Goal: Transaction & Acquisition: Purchase product/service

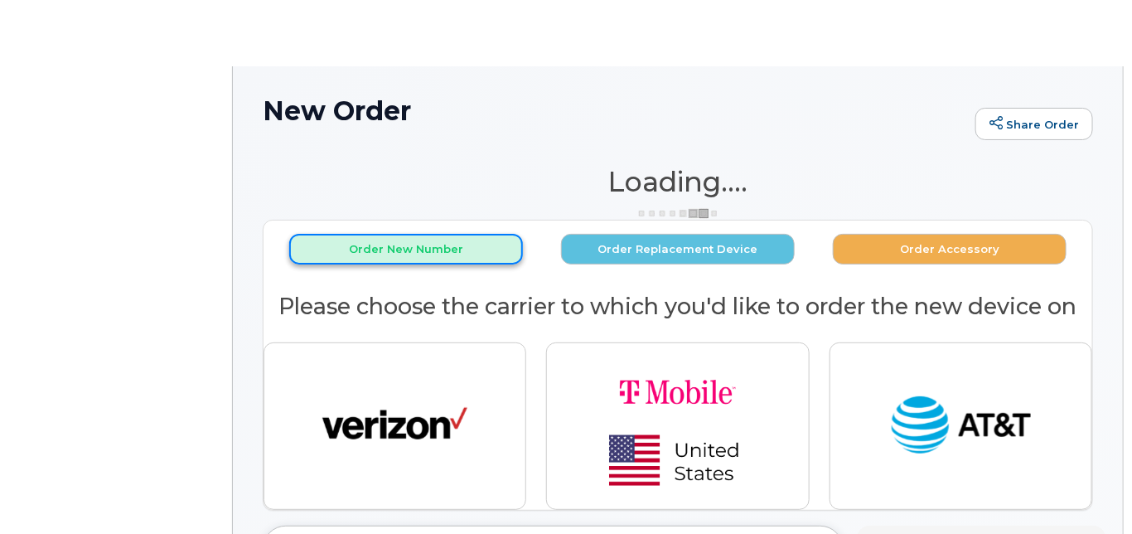
click at [356, 248] on button "Order New Number" at bounding box center [406, 249] width 234 height 31
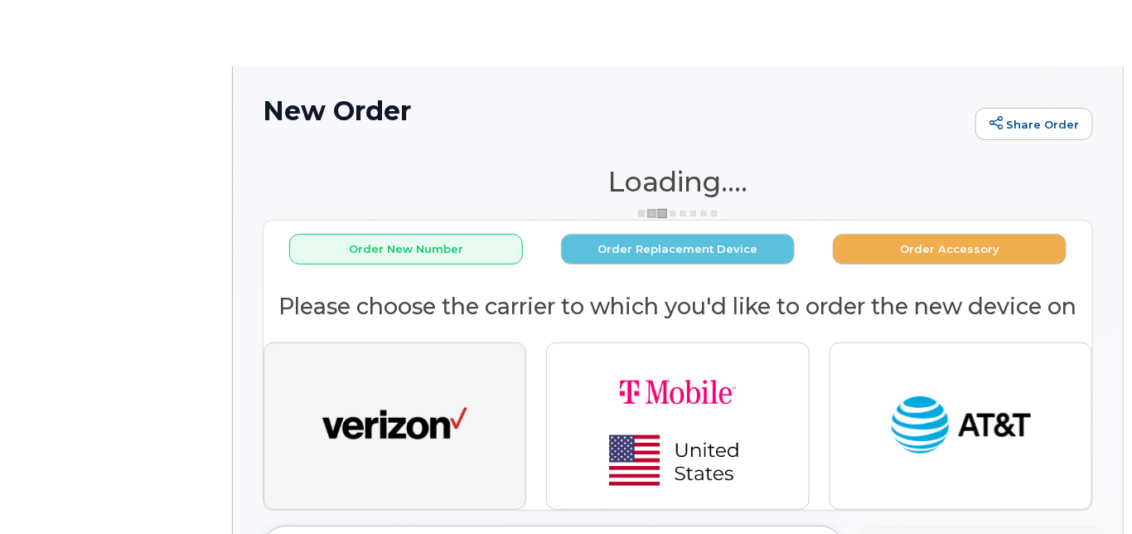
click at [398, 420] on img "button" at bounding box center [395, 426] width 145 height 75
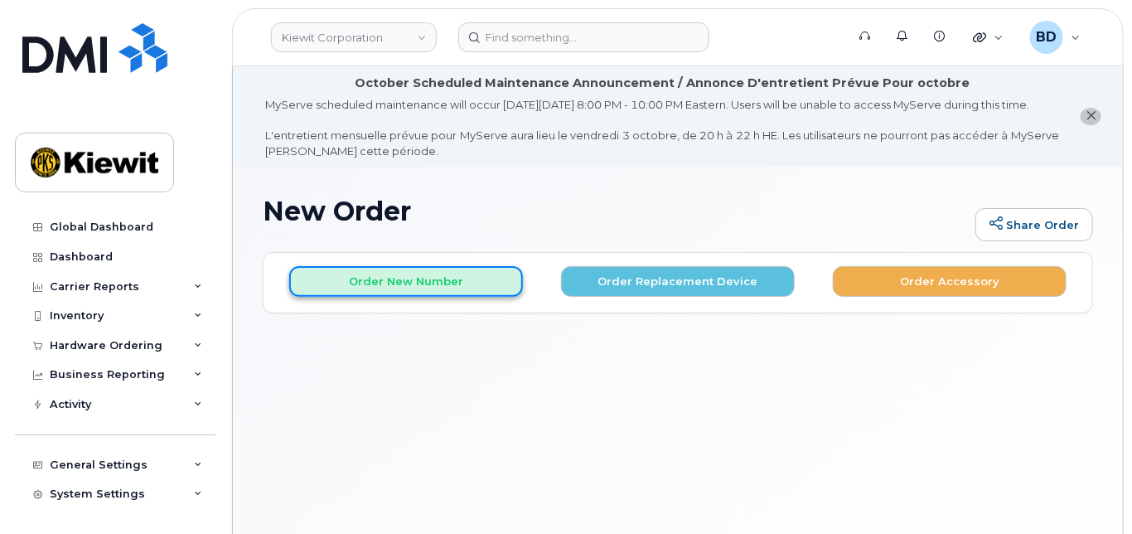
click at [409, 293] on button "Order New Number" at bounding box center [406, 281] width 234 height 31
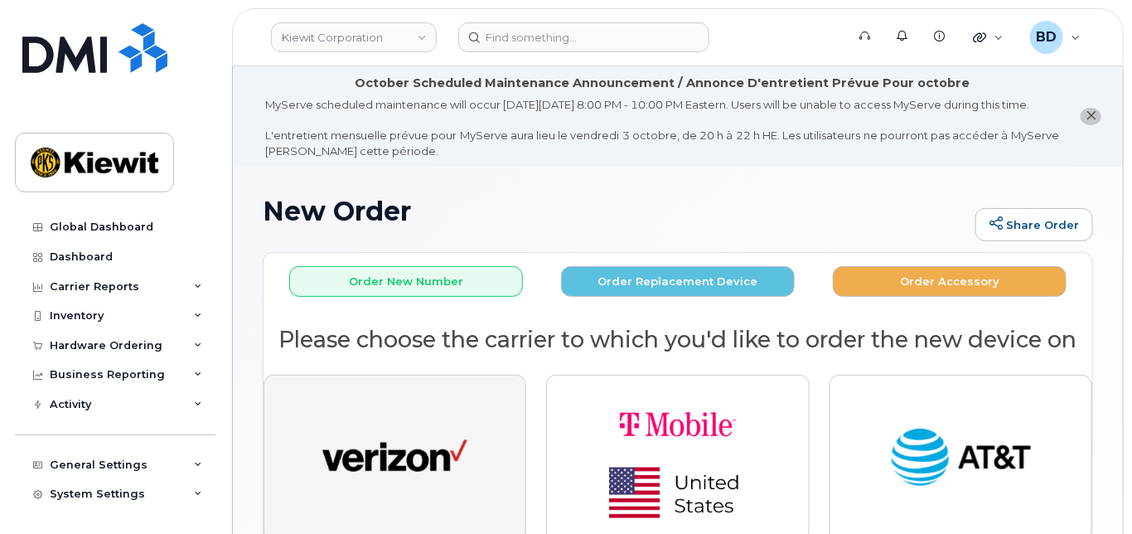
click at [388, 448] on img "button" at bounding box center [395, 458] width 145 height 75
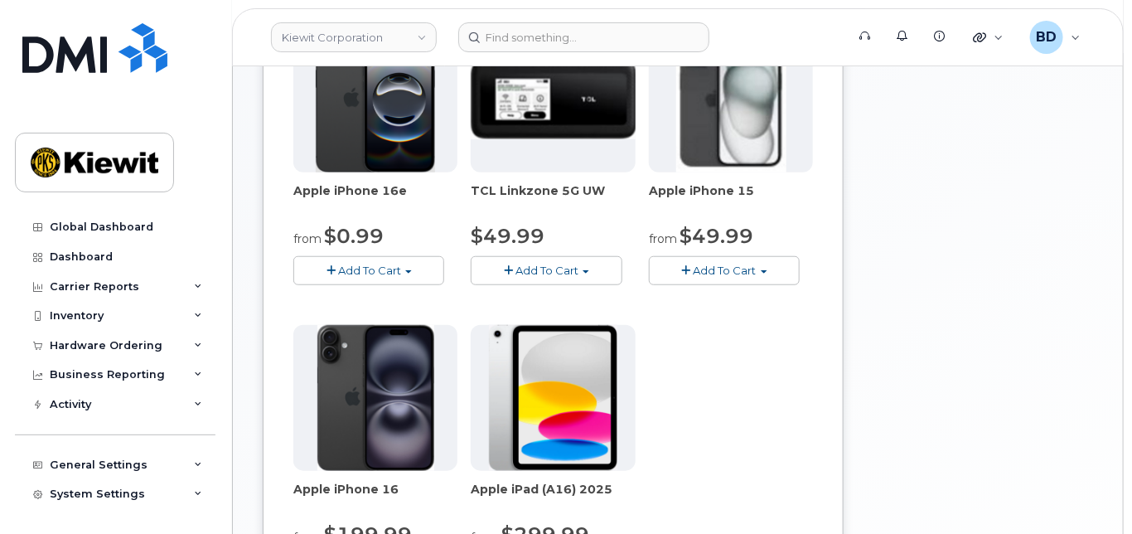
scroll to position [442, 0]
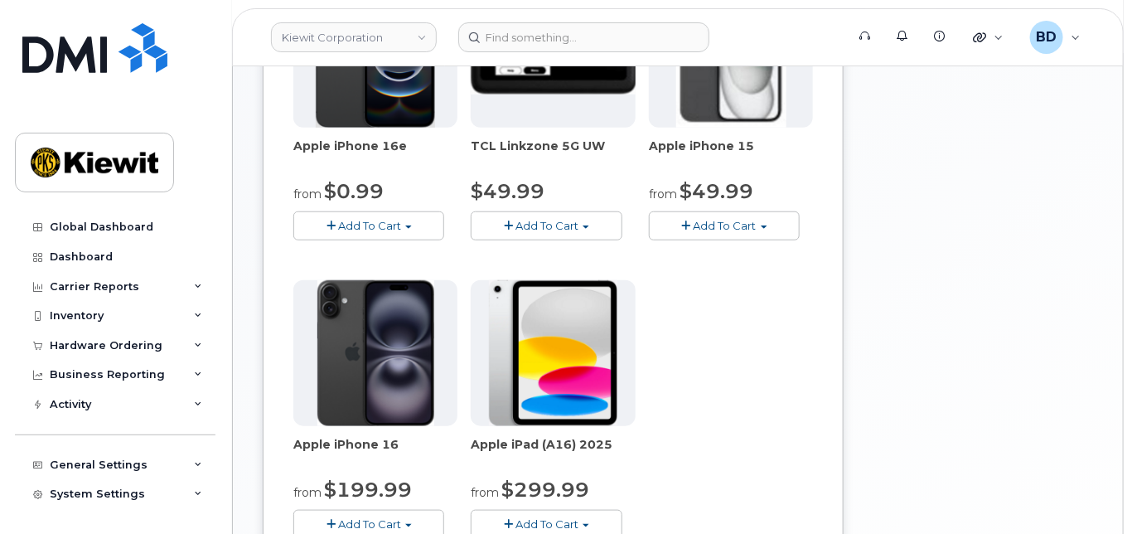
click at [728, 232] on span "Add To Cart" at bounding box center [725, 225] width 63 height 13
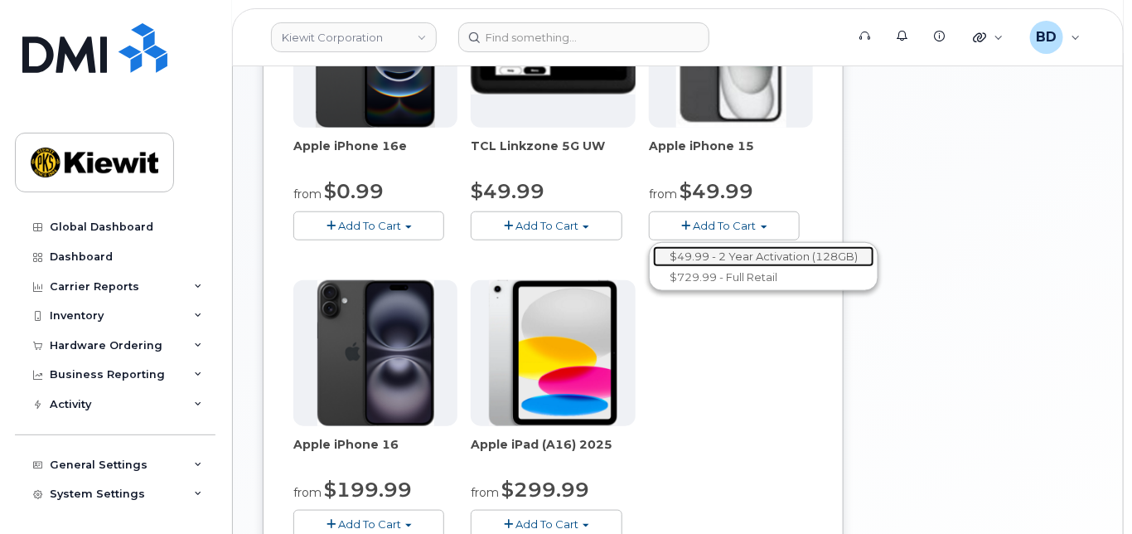
click at [760, 267] on link "$49.99 - 2 Year Activation (128GB)" at bounding box center [763, 256] width 221 height 21
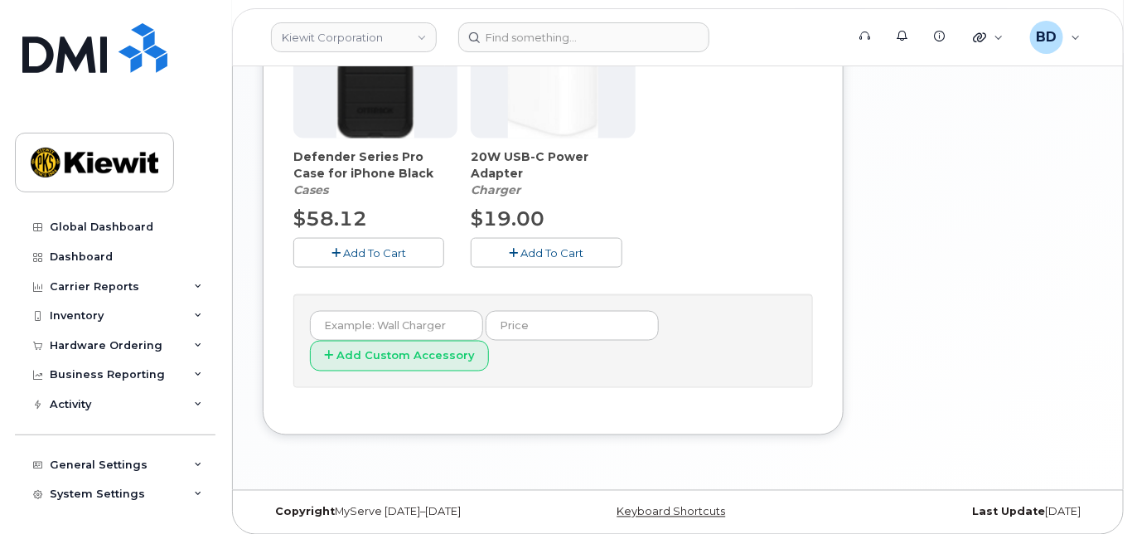
scroll to position [804, 0]
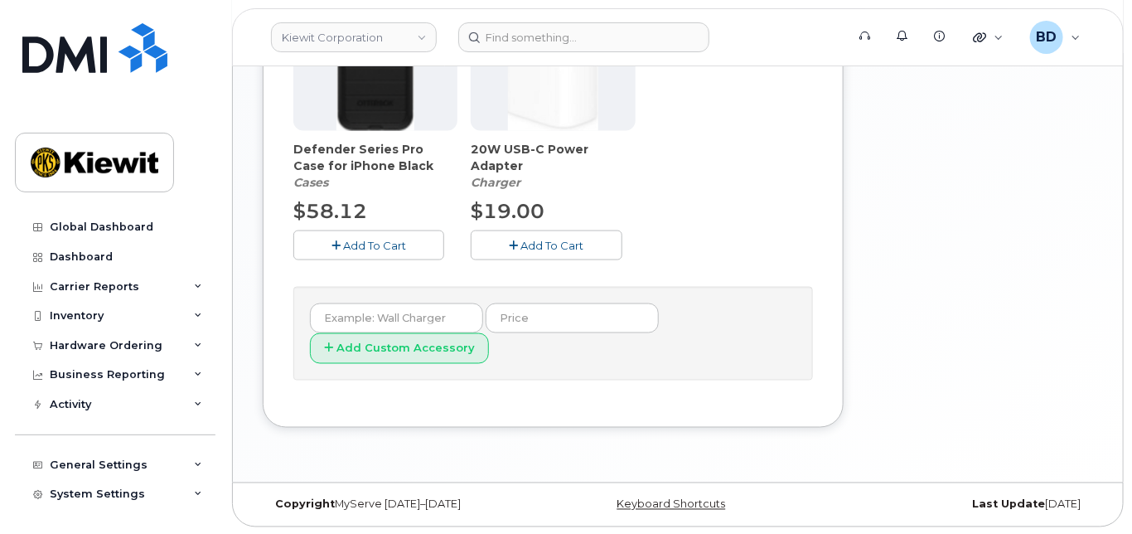
drag, startPoint x: 361, startPoint y: 261, endPoint x: 499, endPoint y: 257, distance: 138.5
click at [363, 252] on span "Add To Cart" at bounding box center [374, 245] width 63 height 13
drag, startPoint x: 547, startPoint y: 252, endPoint x: 598, endPoint y: 242, distance: 51.5
click at [546, 252] on span "Add To Cart" at bounding box center [552, 245] width 63 height 13
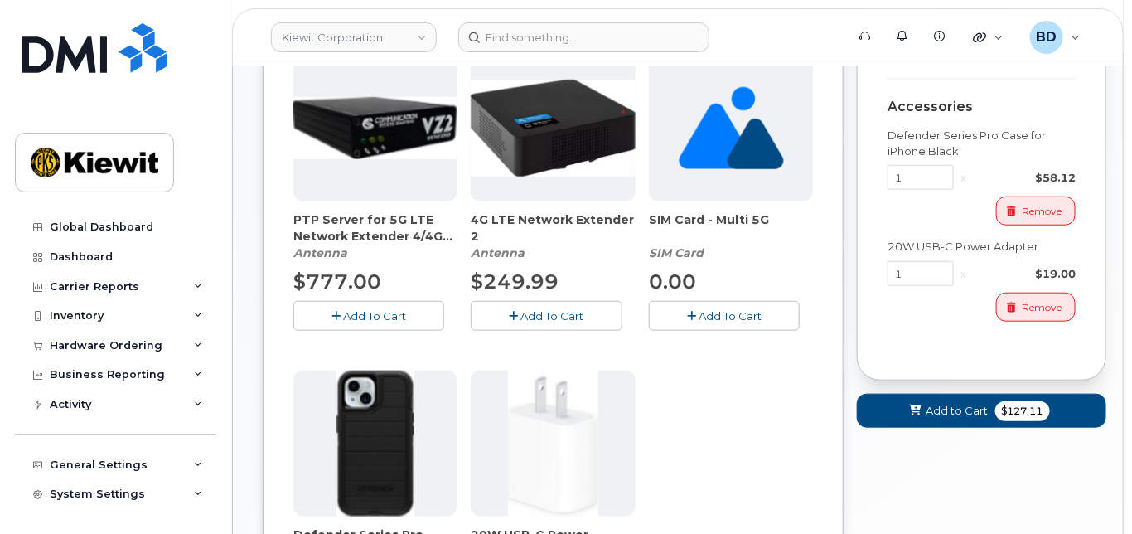
scroll to position [374, 0]
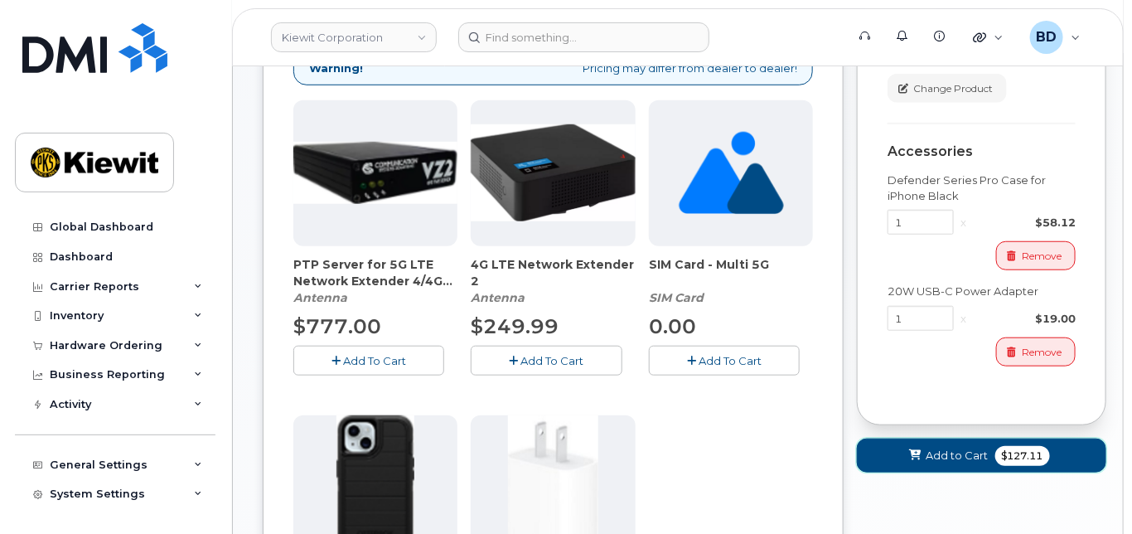
click at [920, 462] on span at bounding box center [916, 456] width 16 height 16
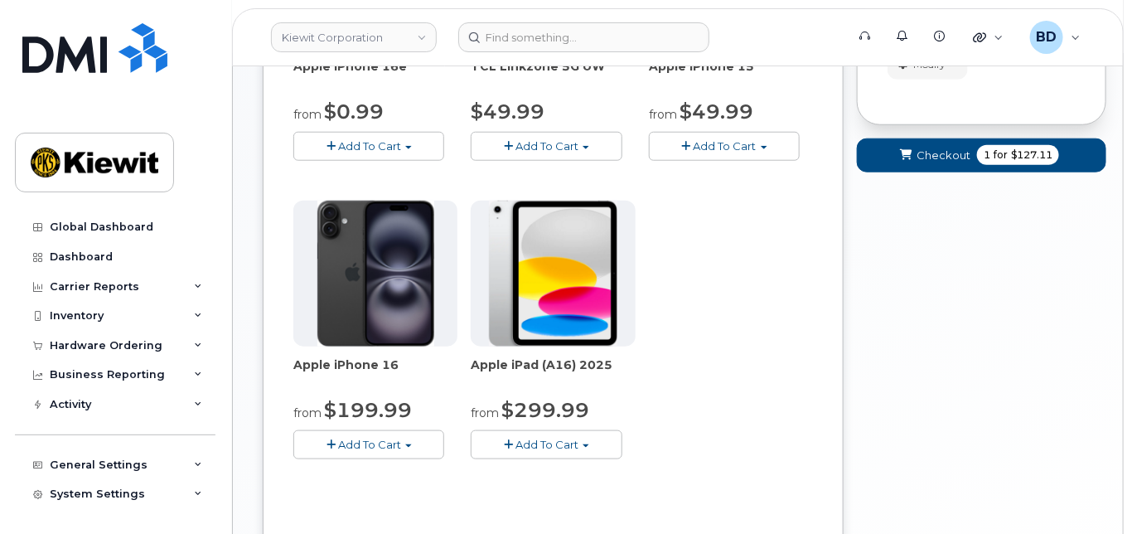
scroll to position [345, 0]
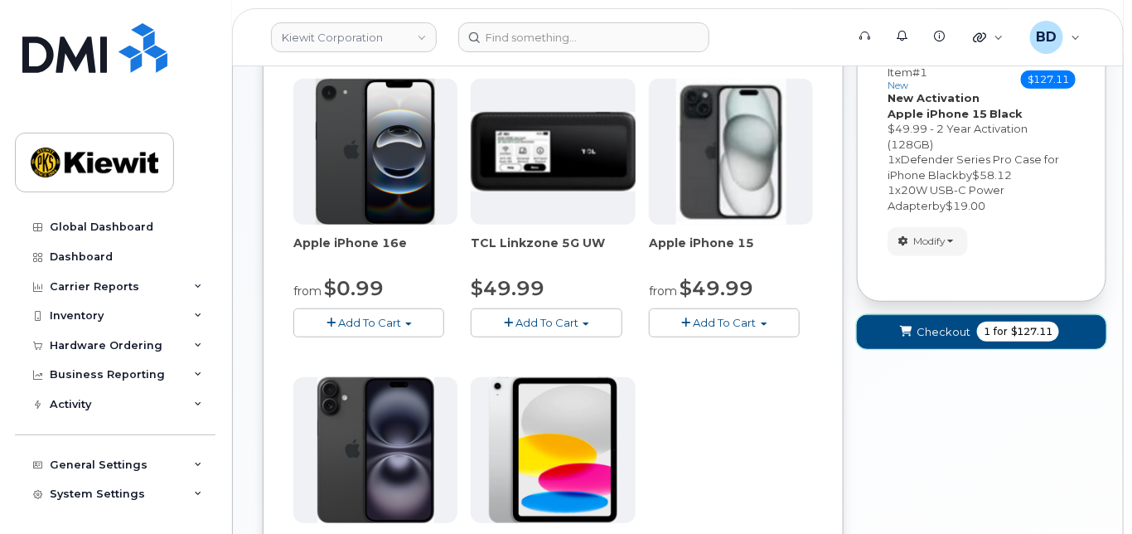
click at [938, 340] on span "Checkout" at bounding box center [944, 332] width 54 height 16
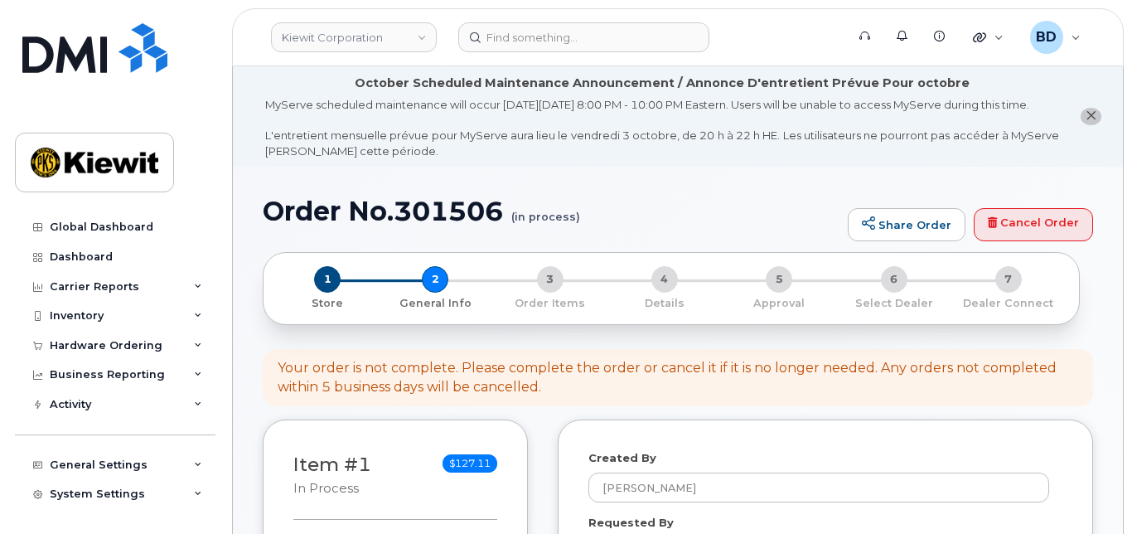
select select
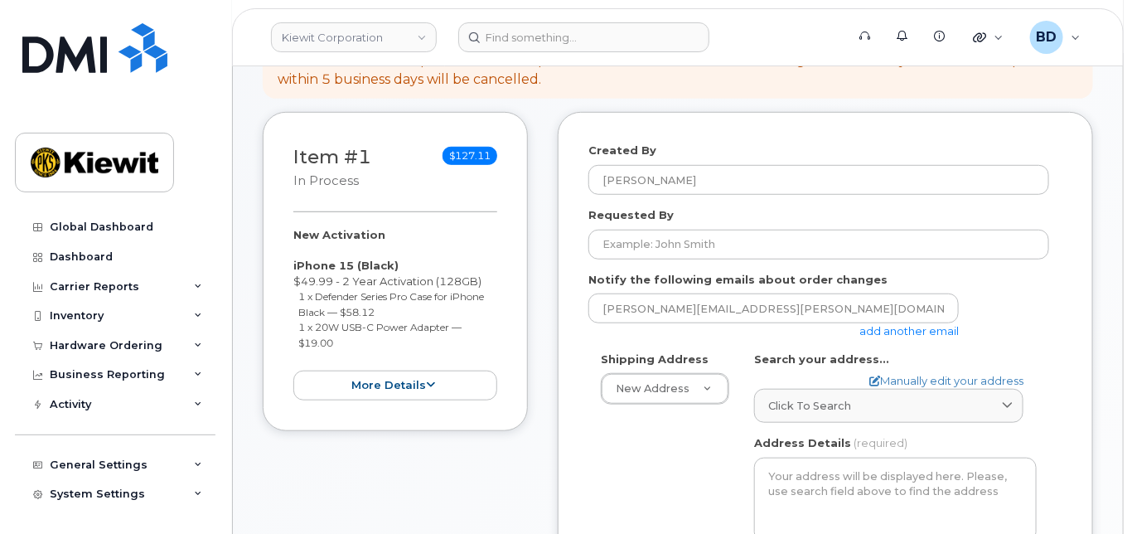
scroll to position [332, 0]
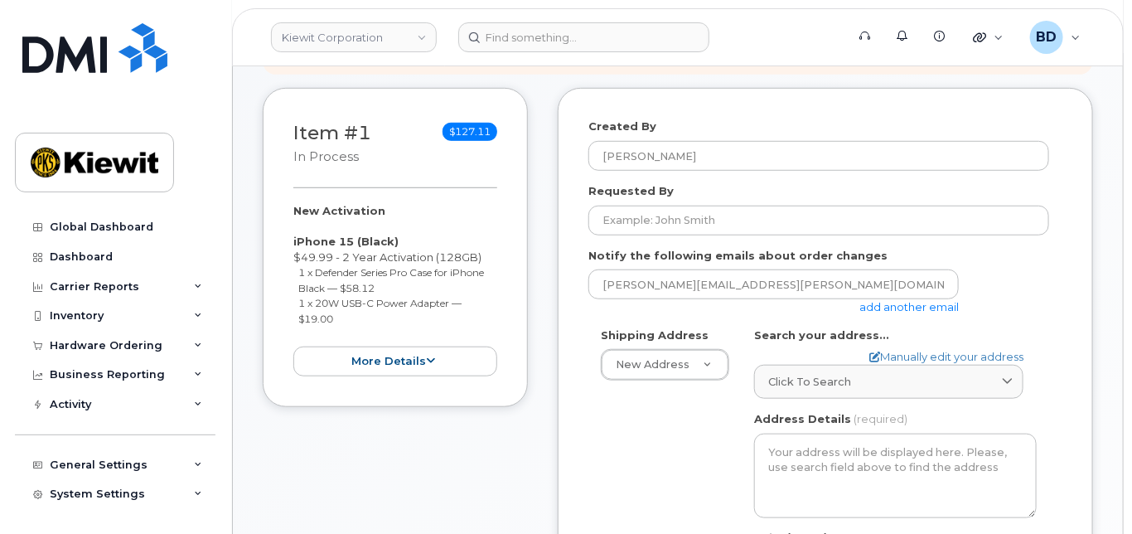
click at [915, 313] on link "add another email" at bounding box center [909, 306] width 99 height 13
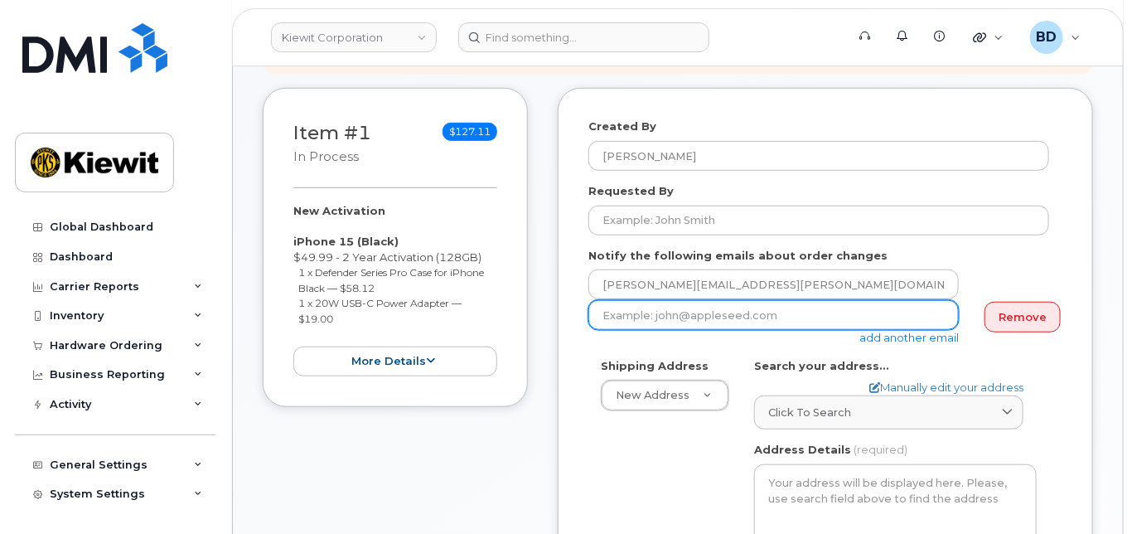
click at [604, 330] on input "email" at bounding box center [774, 315] width 371 height 30
paste input "[EMAIL_ADDRESS][PERSON_NAME][PERSON_NAME][DOMAIN_NAME]"
type input "[EMAIL_ADDRESS][PERSON_NAME][PERSON_NAME][DOMAIN_NAME]"
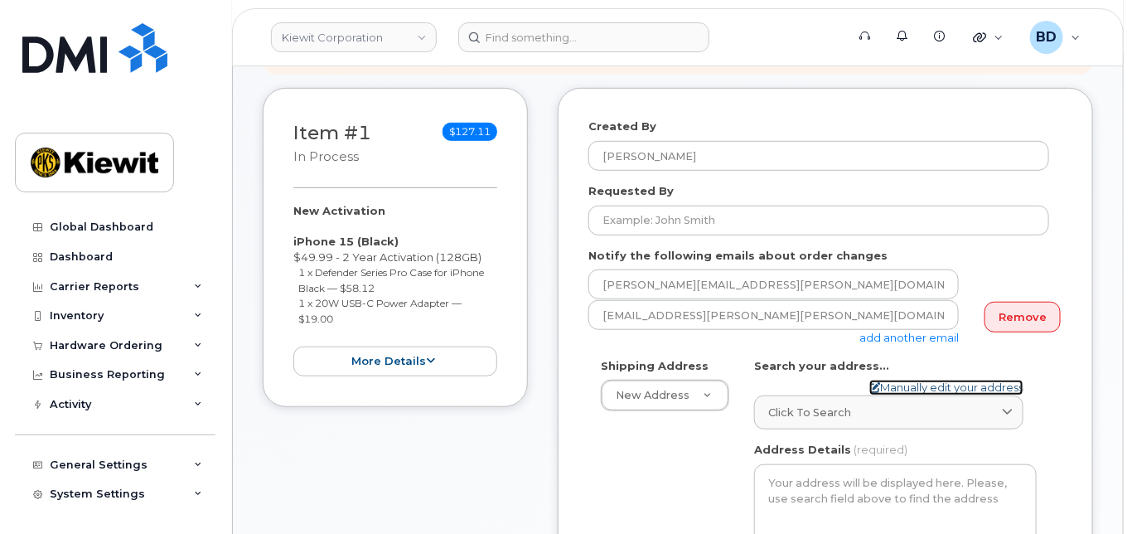
click at [907, 395] on link "Manually edit your address" at bounding box center [947, 388] width 154 height 16
select select
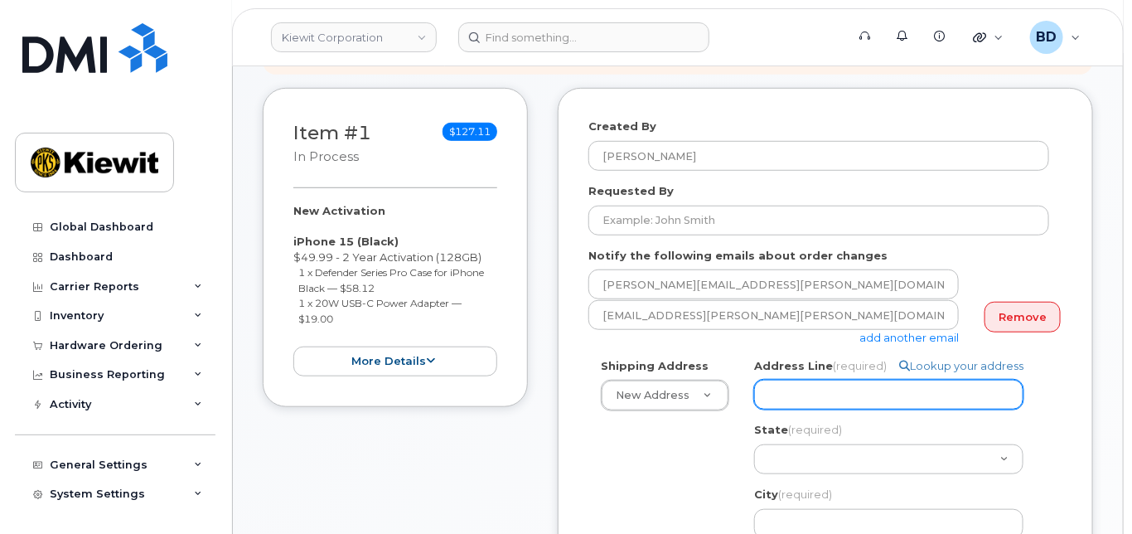
click at [820, 410] on input "Address Line (required)" at bounding box center [888, 395] width 269 height 30
paste input "1750 Powerplant Rd"
select select
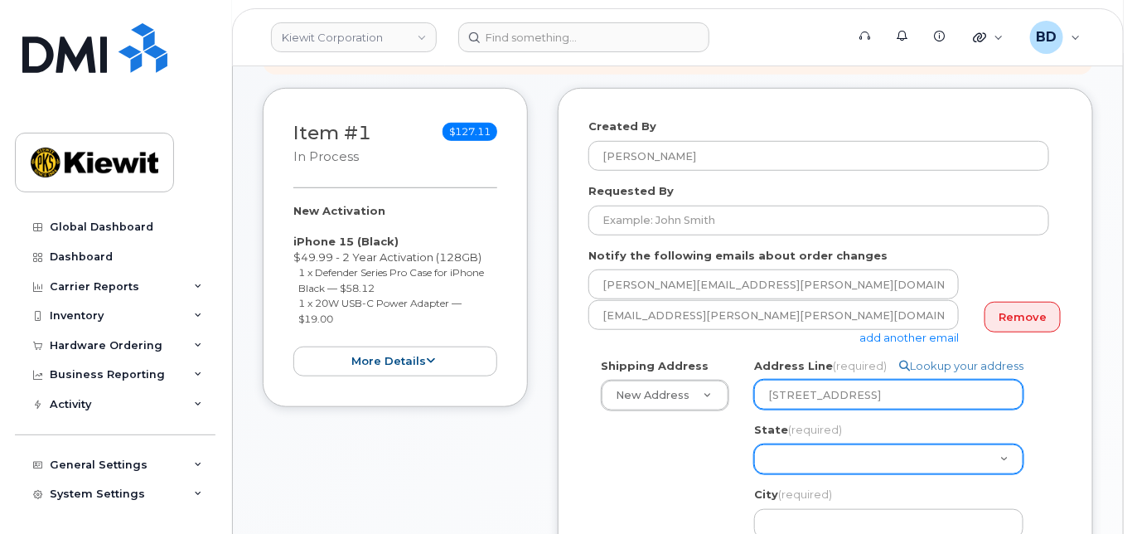
type input "1750 Powerplant Rd"
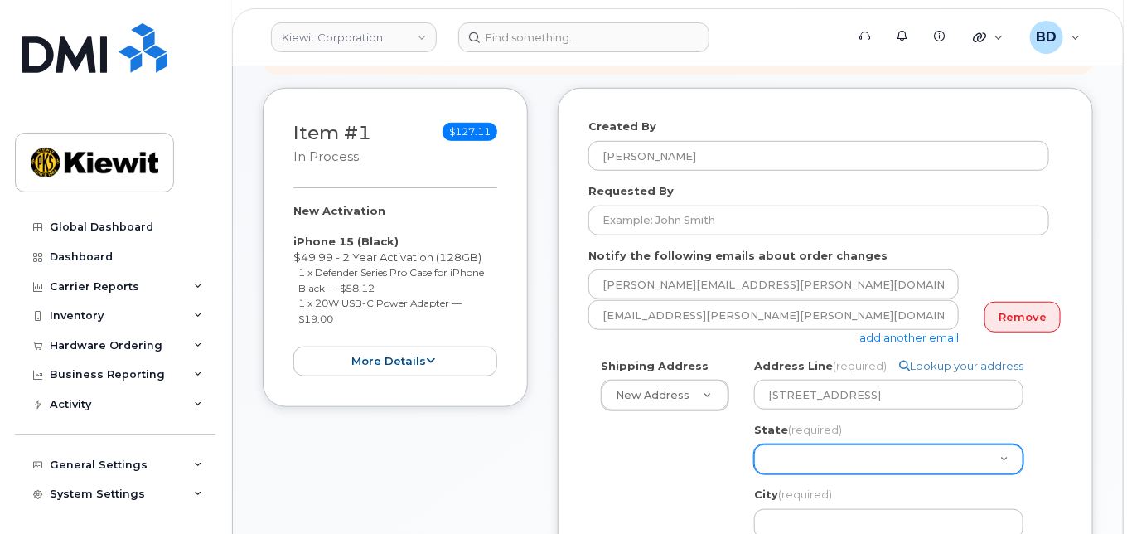
click at [786, 470] on select "[US_STATE] [US_STATE] [US_STATE] [US_STATE] [US_STATE] [US_STATE] [US_STATE] [U…" at bounding box center [888, 459] width 269 height 30
select select "PA"
click at [754, 458] on select "[US_STATE] [US_STATE] [US_STATE] [US_STATE] [US_STATE] [US_STATE] [US_STATE] [U…" at bounding box center [888, 459] width 269 height 30
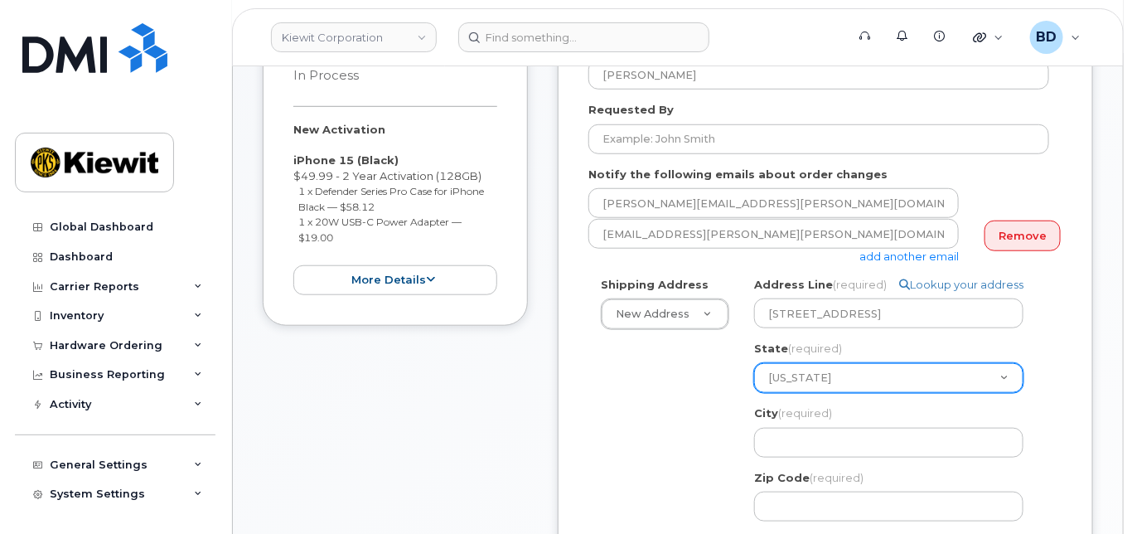
scroll to position [442, 0]
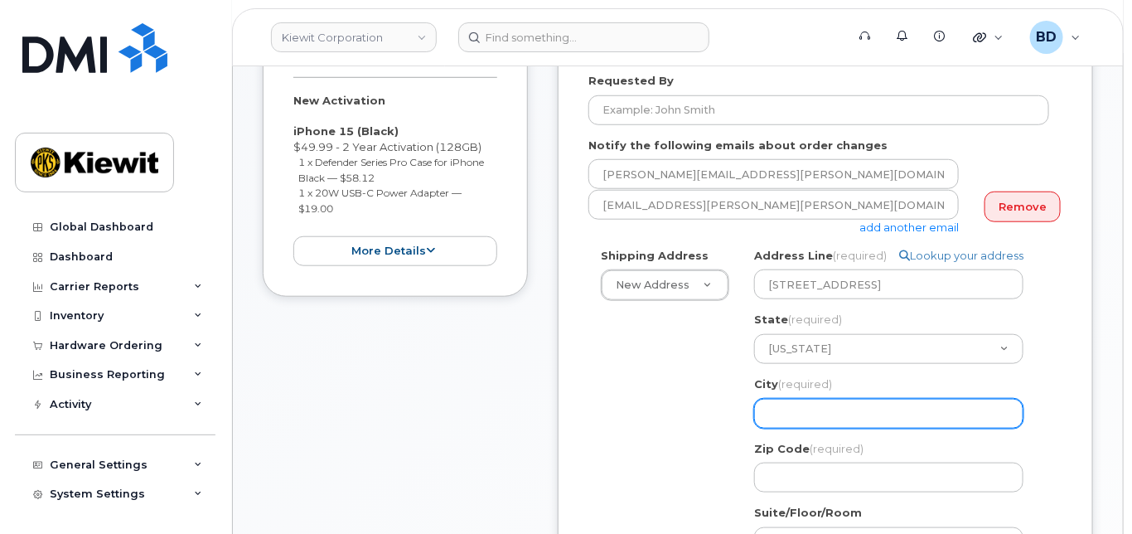
click at [779, 419] on input "City (required)" at bounding box center [888, 414] width 269 height 30
select select
type input "H"
select select
type input "Ho"
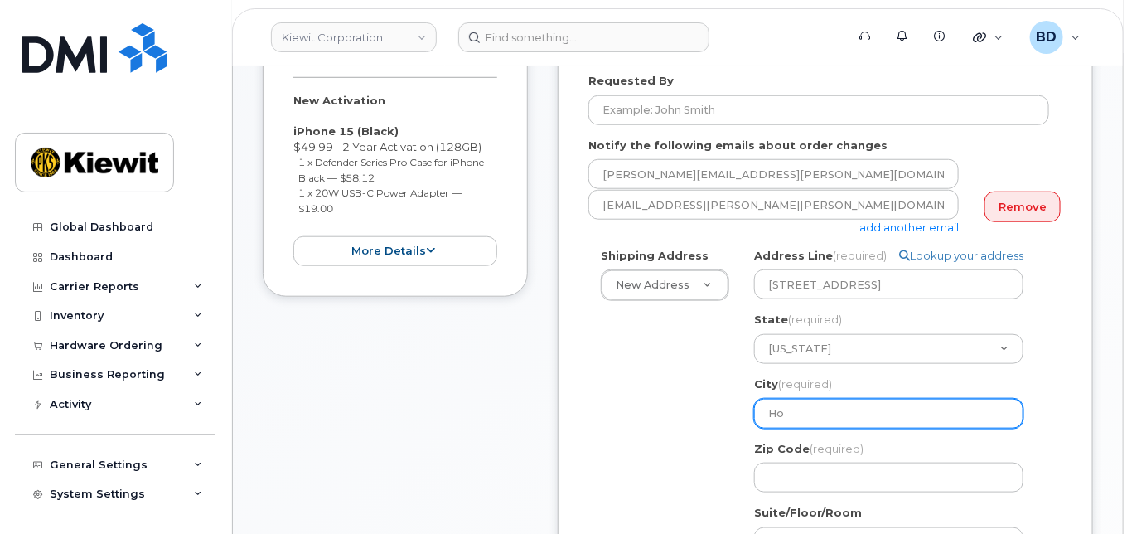
select select
type input "Hom"
select select
type input "Home"
select select
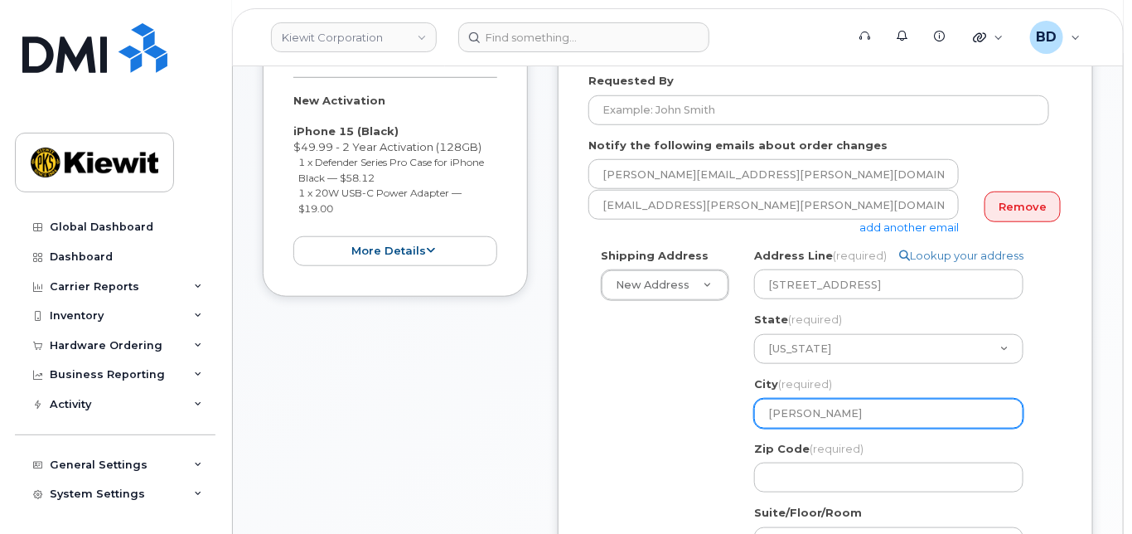
type input "Homer"
select select
type input "Homer C"
select select
type input "Homer Ci"
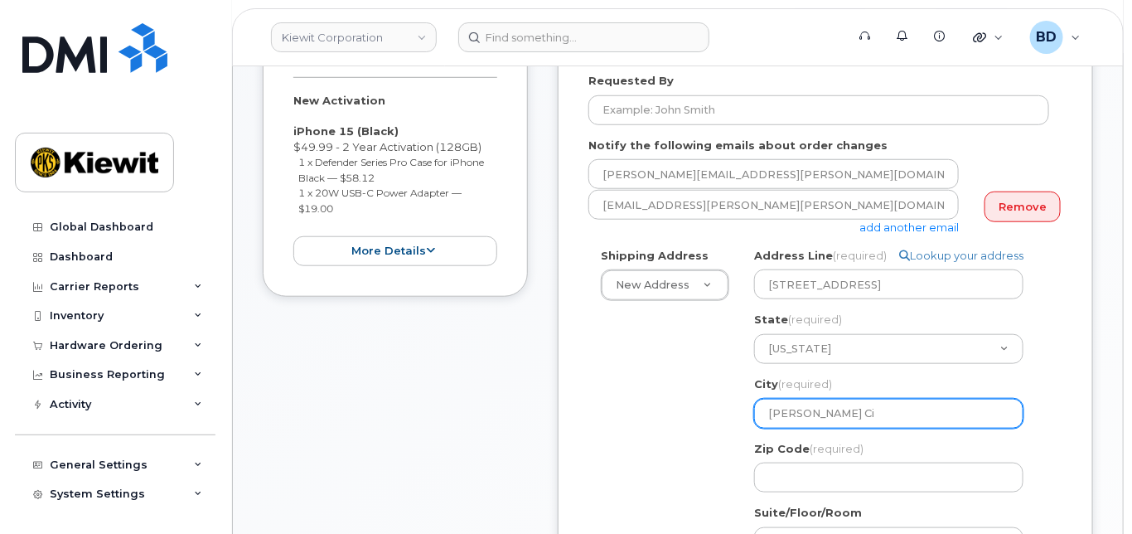
select select
type input "Homer Cit"
select select
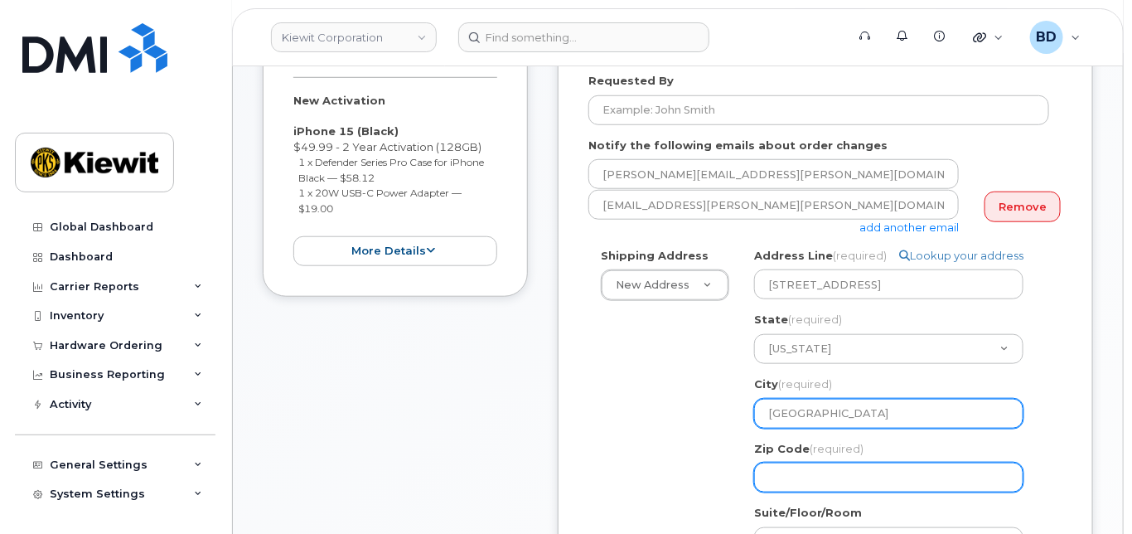
type input "Homer City"
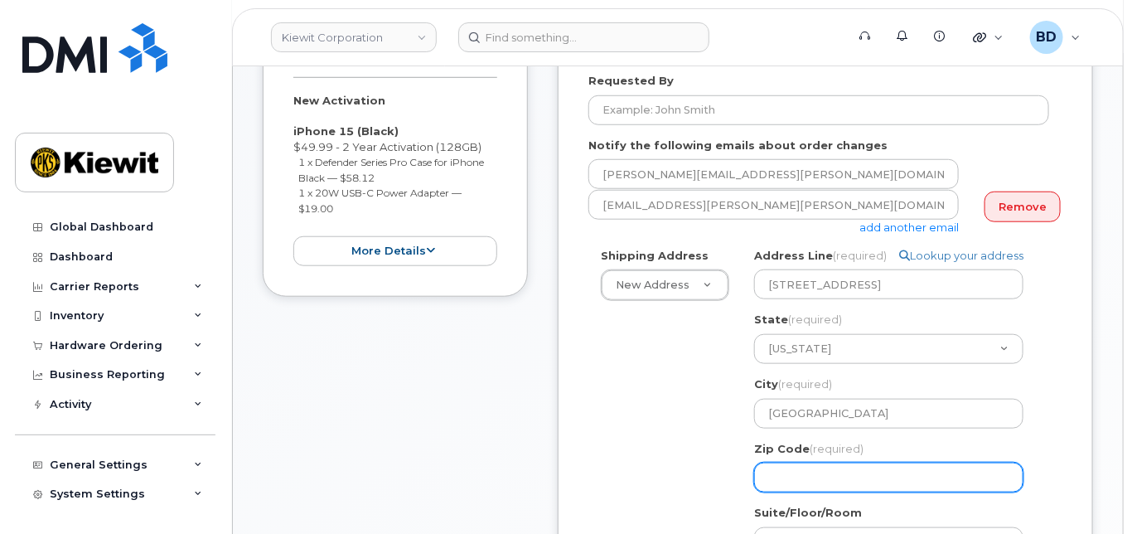
click at [788, 488] on input "Zip Code (required)" at bounding box center [888, 478] width 269 height 30
select select
type input "1"
select select
type input "15"
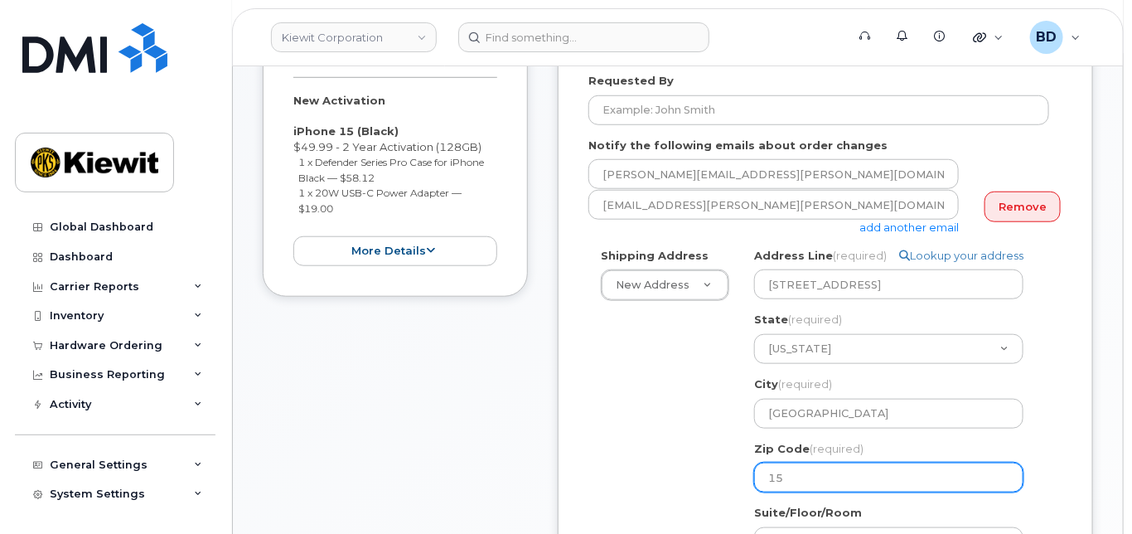
select select
type input "157"
select select
type input "1574"
select select
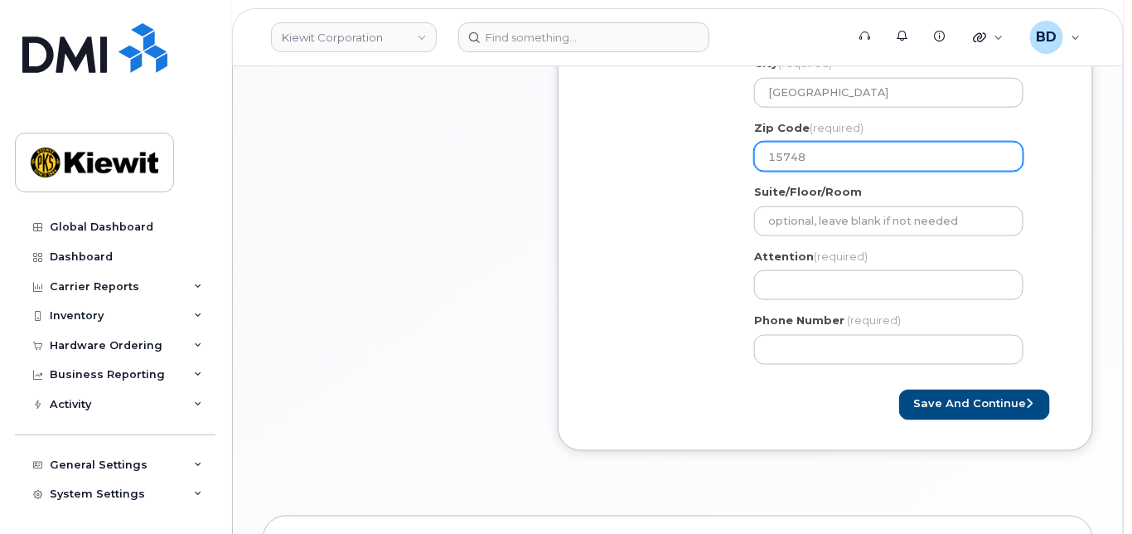
scroll to position [774, 0]
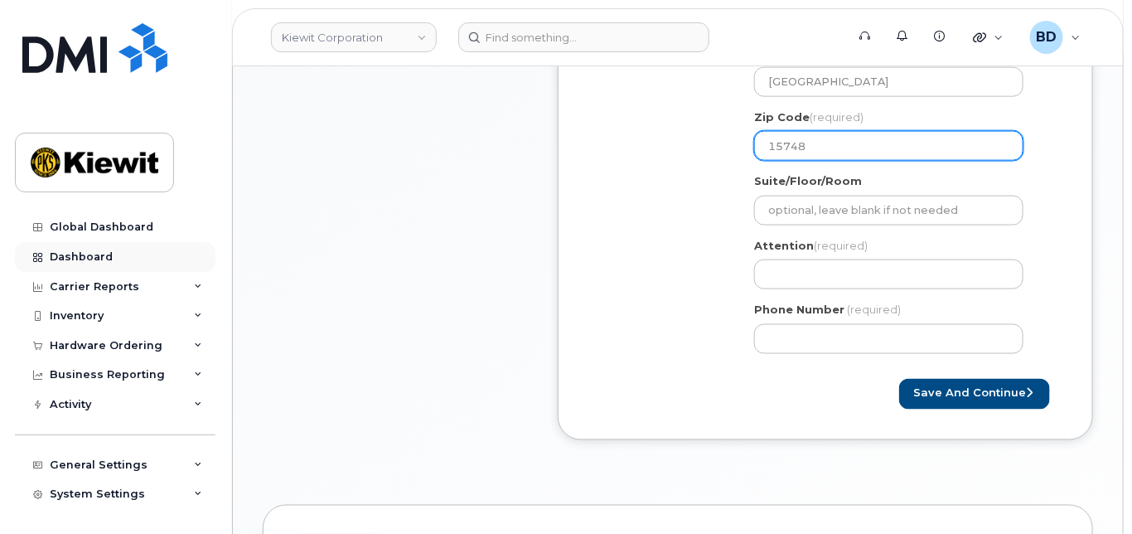
type input "15748"
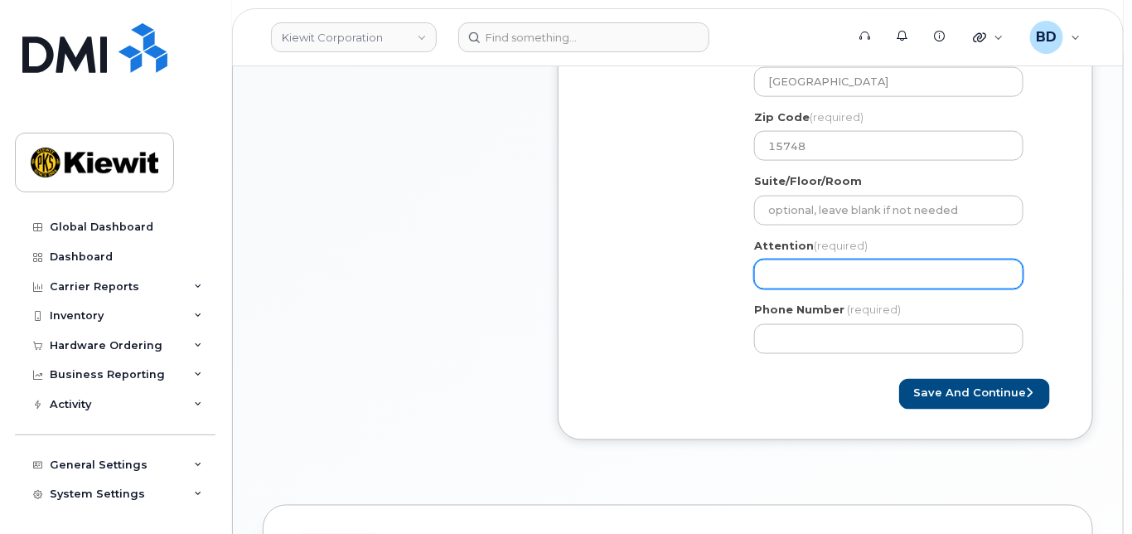
click at [784, 282] on input "Attention (required)" at bounding box center [888, 274] width 269 height 30
paste input "Taver.Leedy"
select select
type input "Taver.Leedy"
select select
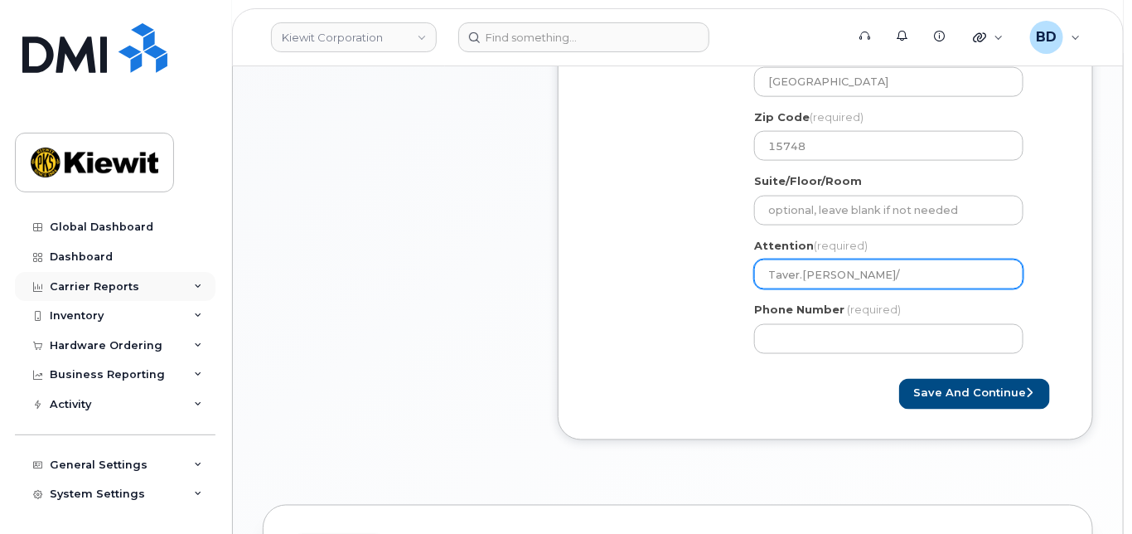
type input "Taver.Leedy/"
click at [851, 289] on input "Taver.Leedy/" at bounding box center [888, 274] width 269 height 30
paste input "Teresa Hela"
select select
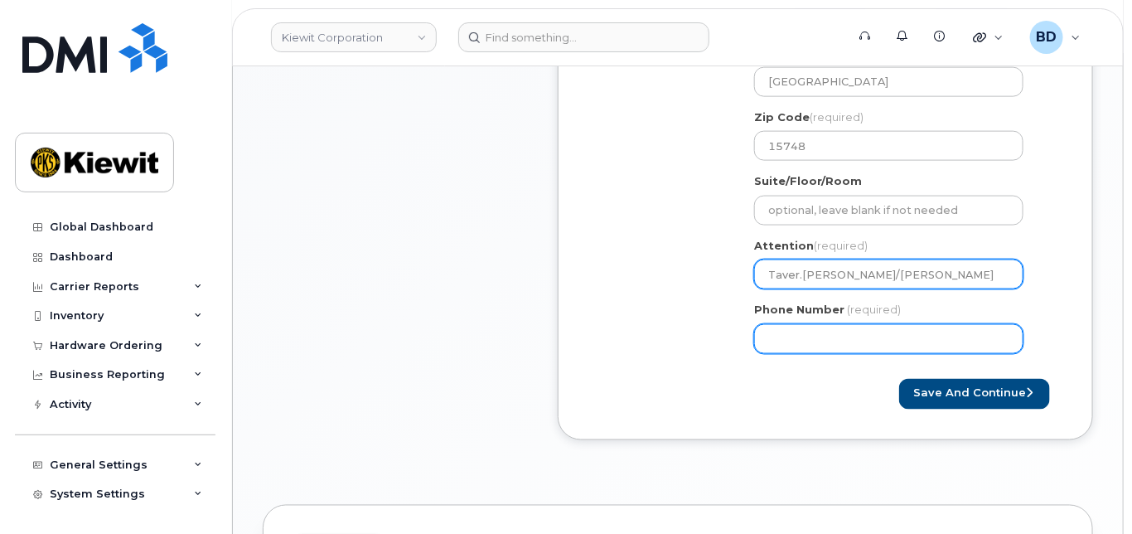
type input "Taver.Leedy/Teresa Hela"
click at [774, 353] on input "Phone Number" at bounding box center [888, 339] width 269 height 30
type input "8777727707"
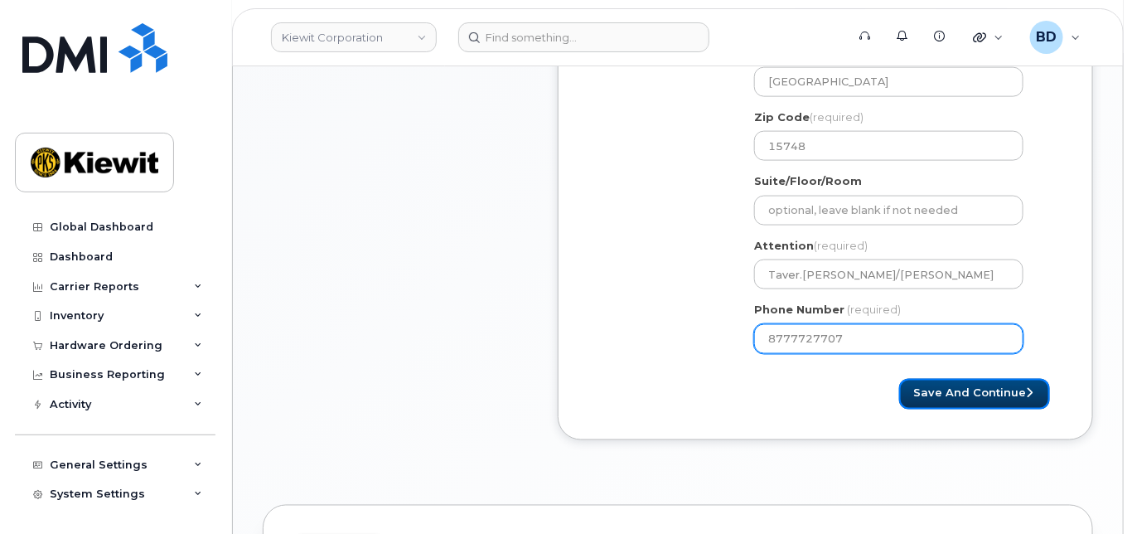
select select
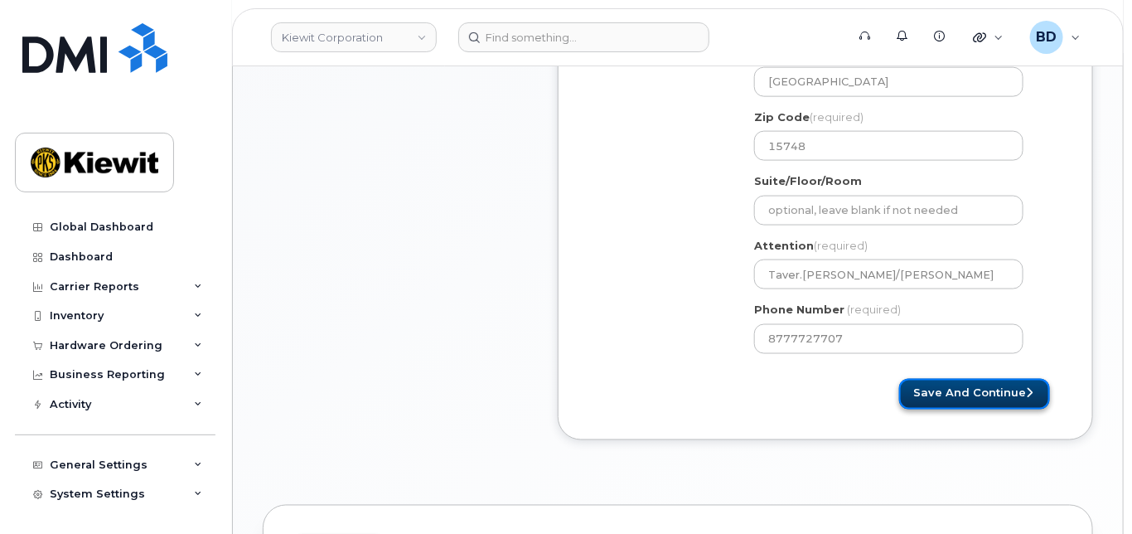
click at [954, 410] on button "Save and Continue" at bounding box center [975, 394] width 151 height 31
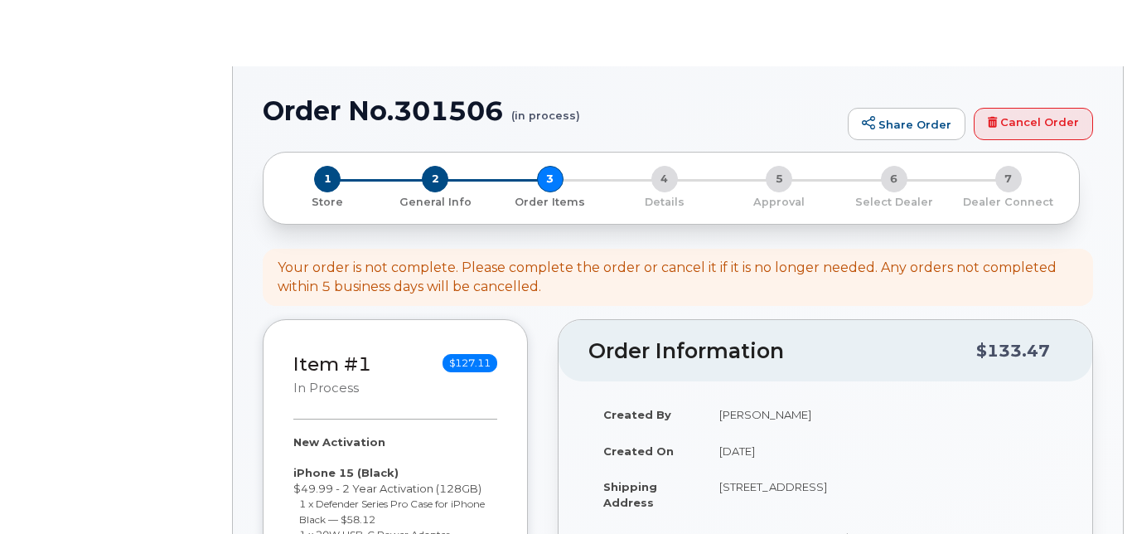
select select
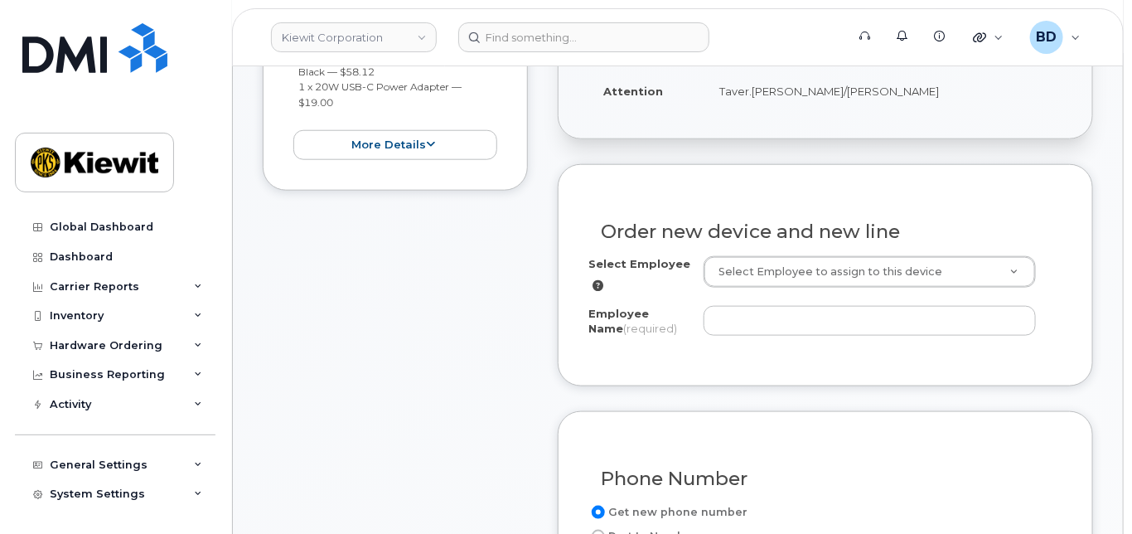
scroll to position [552, 0]
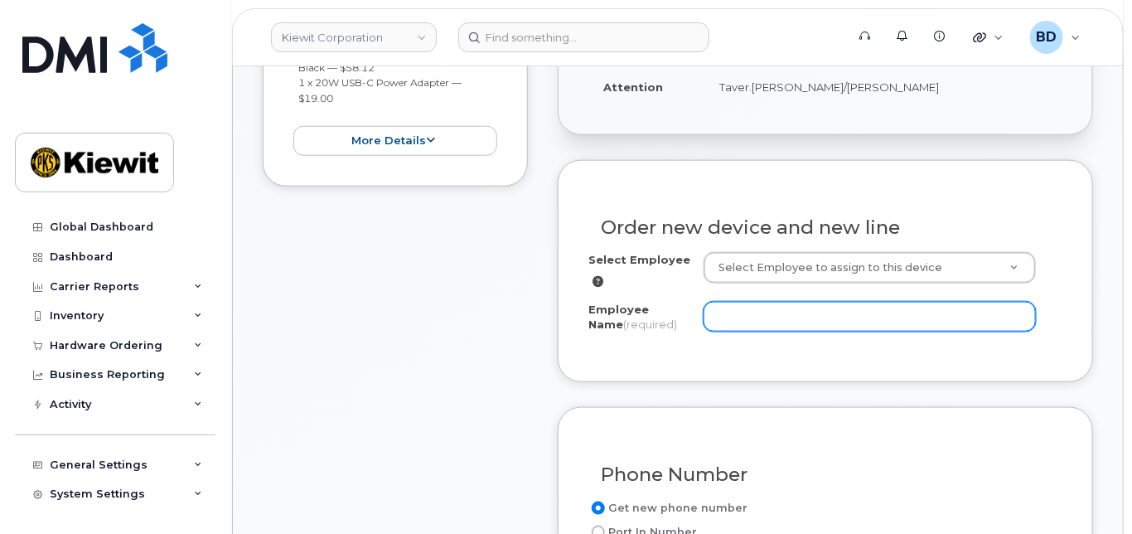
click at [769, 327] on input "Employee Name (required)" at bounding box center [870, 317] width 332 height 30
paste input "[PERSON_NAME]"
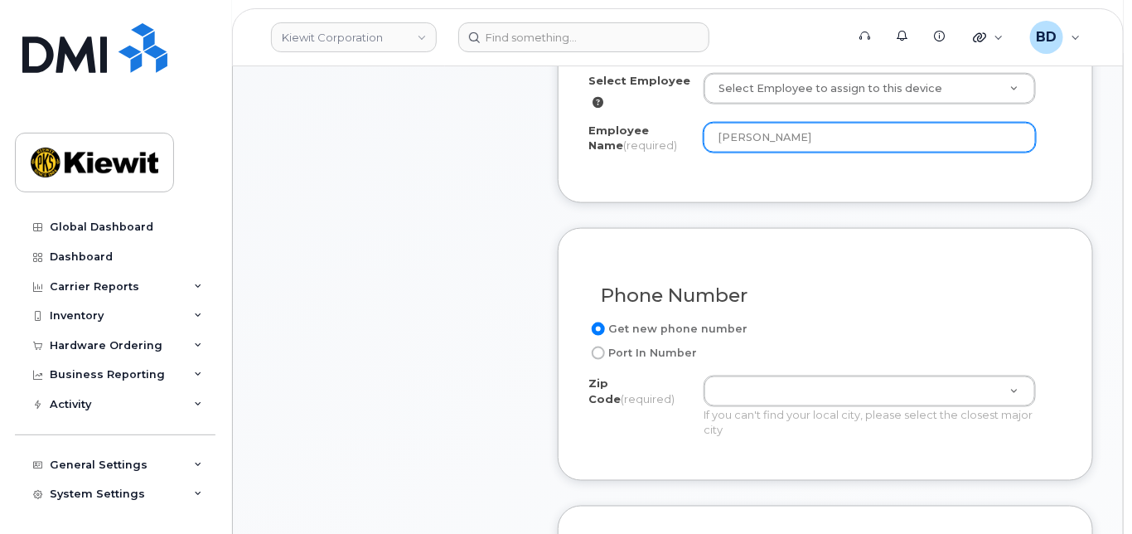
scroll to position [774, 0]
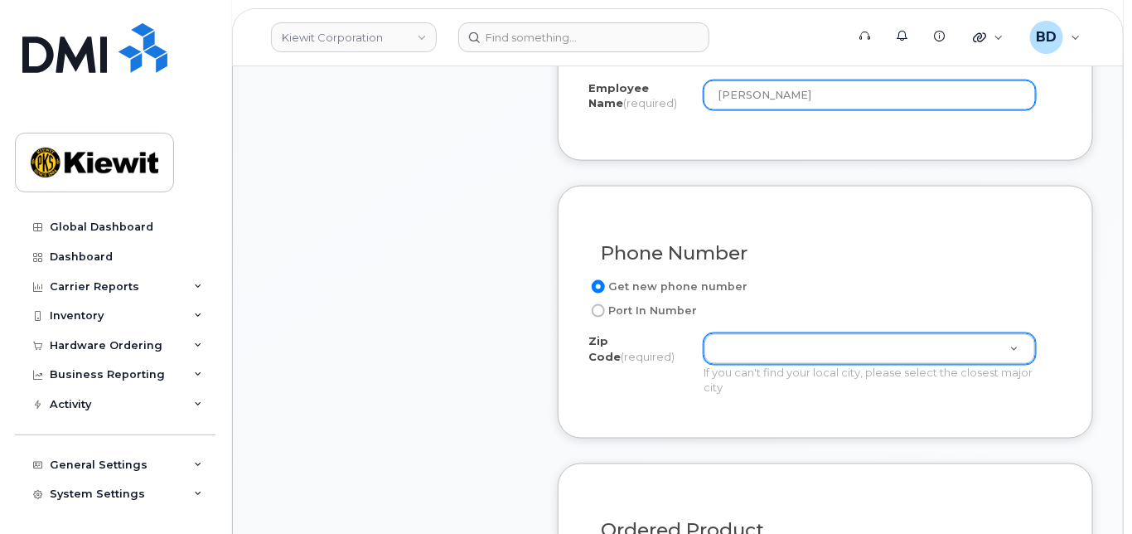
type input "Teresa Hela"
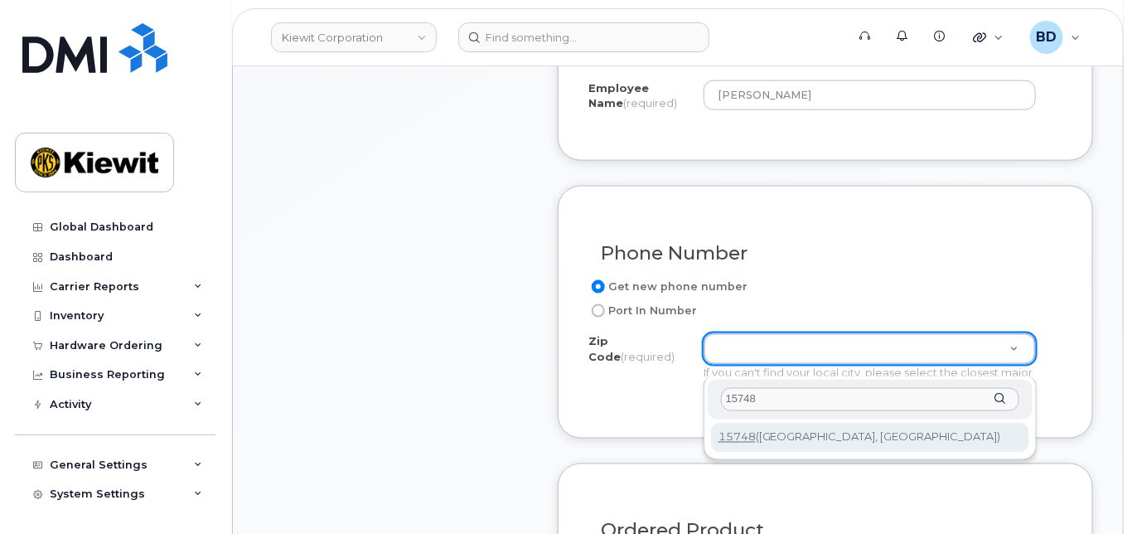
type input "15748"
type input "15748 (Homer City, PA)"
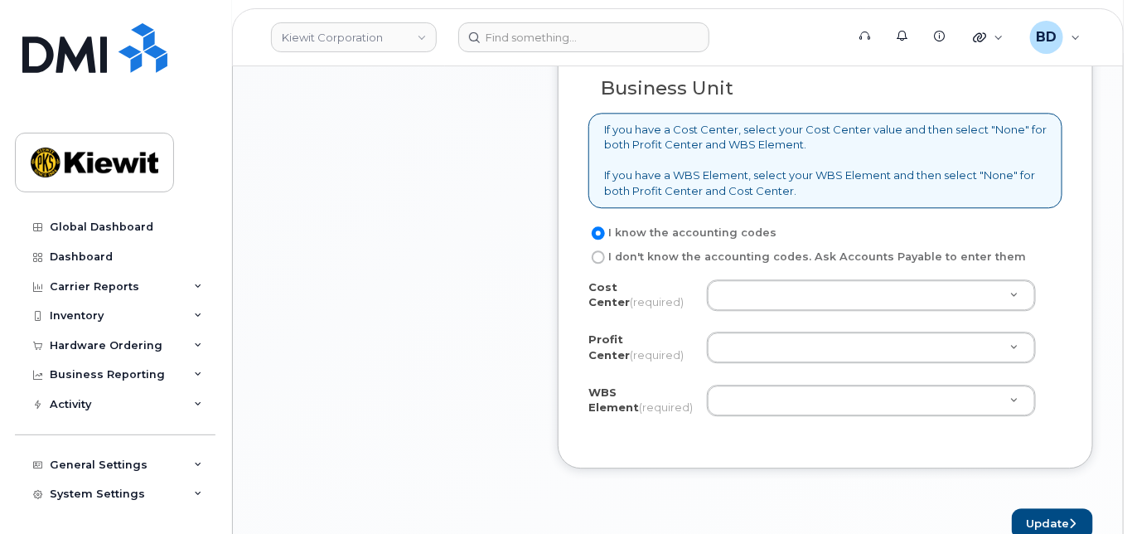
scroll to position [1437, 0]
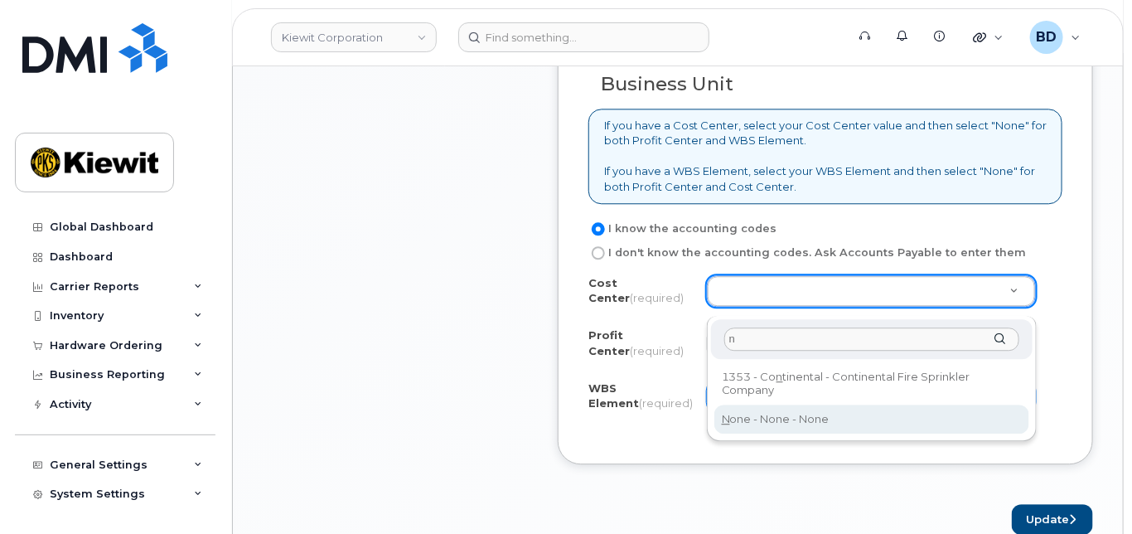
type input "n"
type input "None"
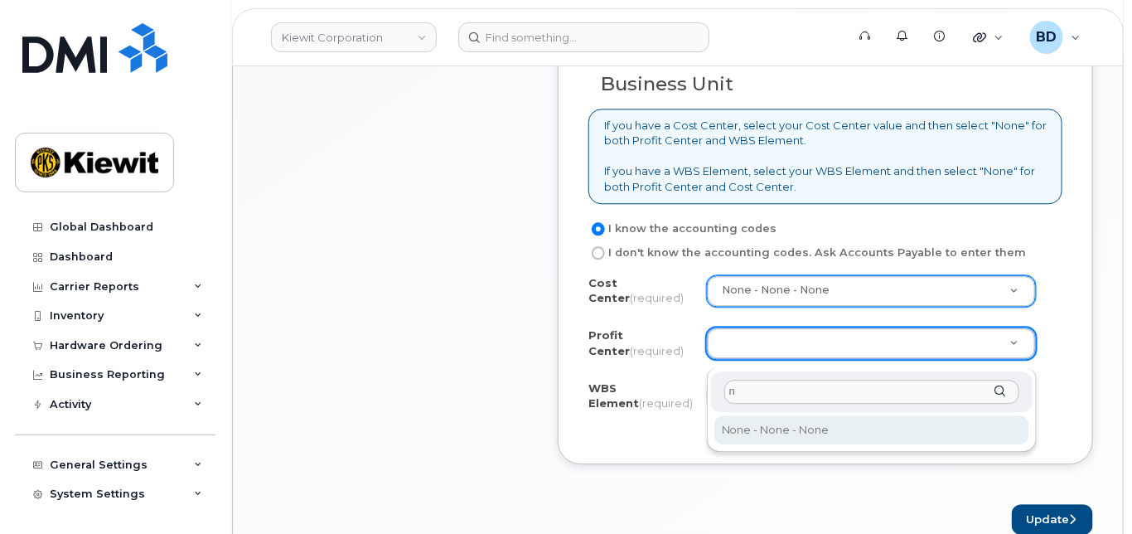
type input "n"
select select "None"
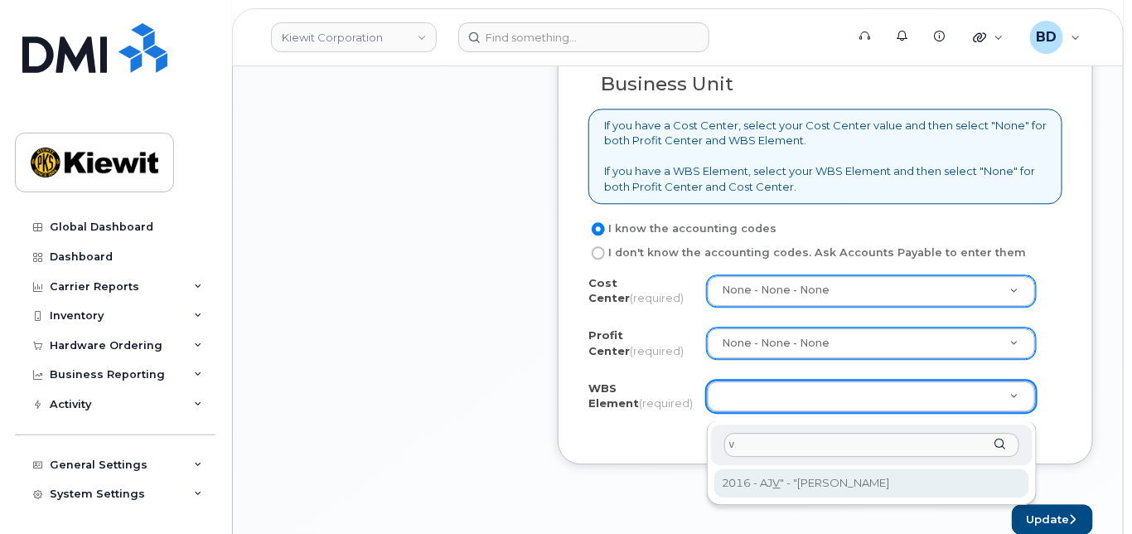
drag, startPoint x: 696, startPoint y: 456, endPoint x: 653, endPoint y: 457, distance: 43.1
click at [653, 457] on body "Kiewit Corporation Support Alerts Knowledge Base Quicklinks Suspend / Cancel De…" at bounding box center [566, 20] width 1132 height 2914
paste input "106495.6612"
type input "106495.6612"
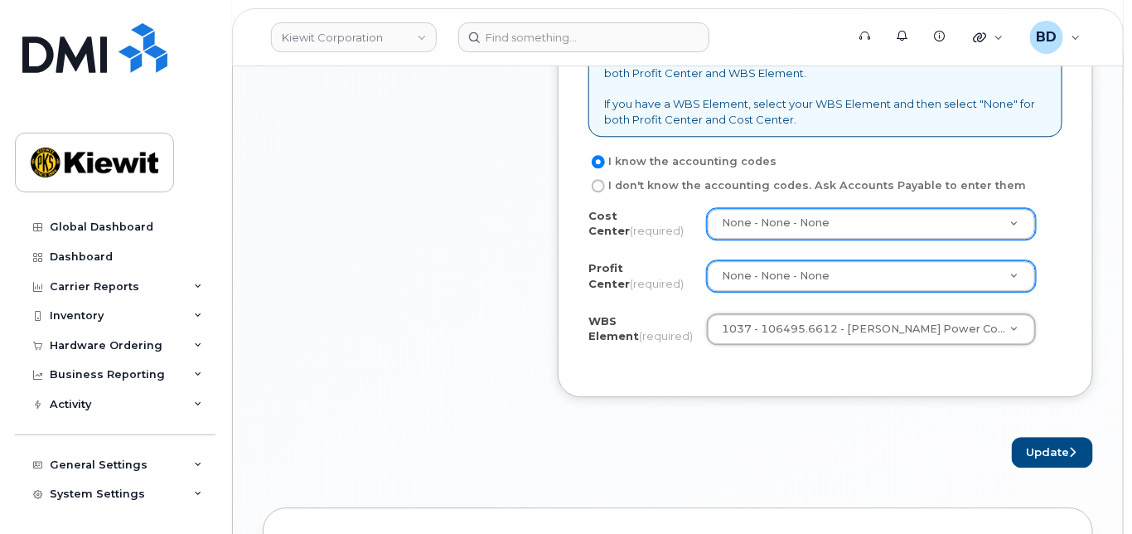
scroll to position [1547, 0]
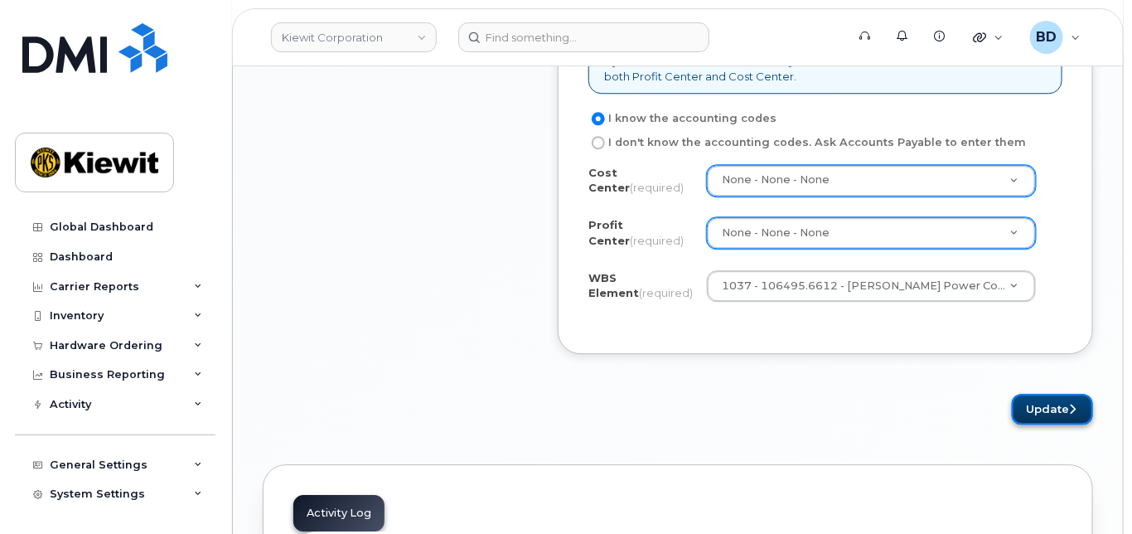
click at [1040, 420] on button "Update" at bounding box center [1052, 409] width 81 height 31
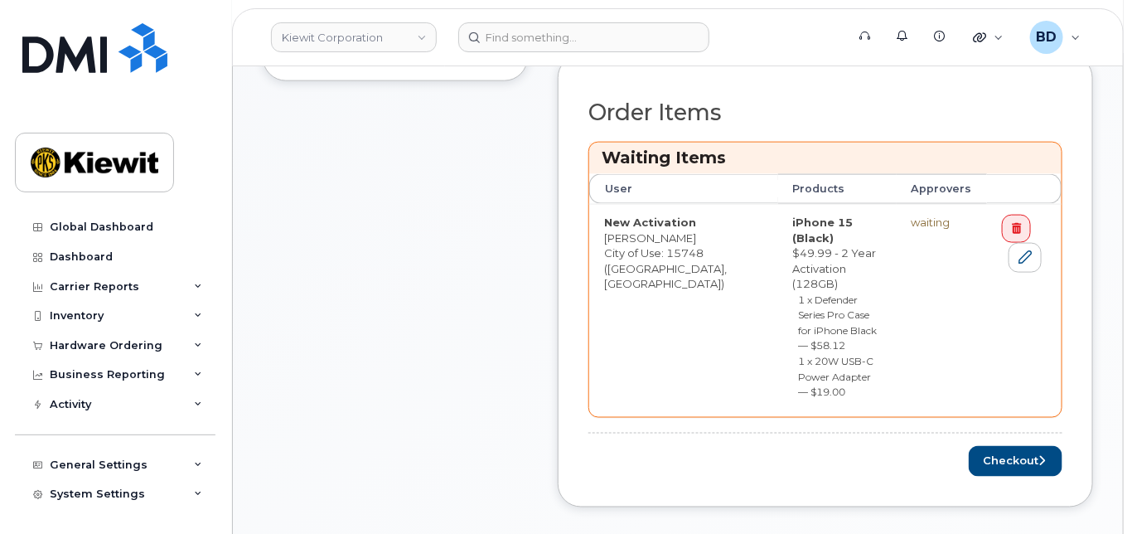
scroll to position [774, 0]
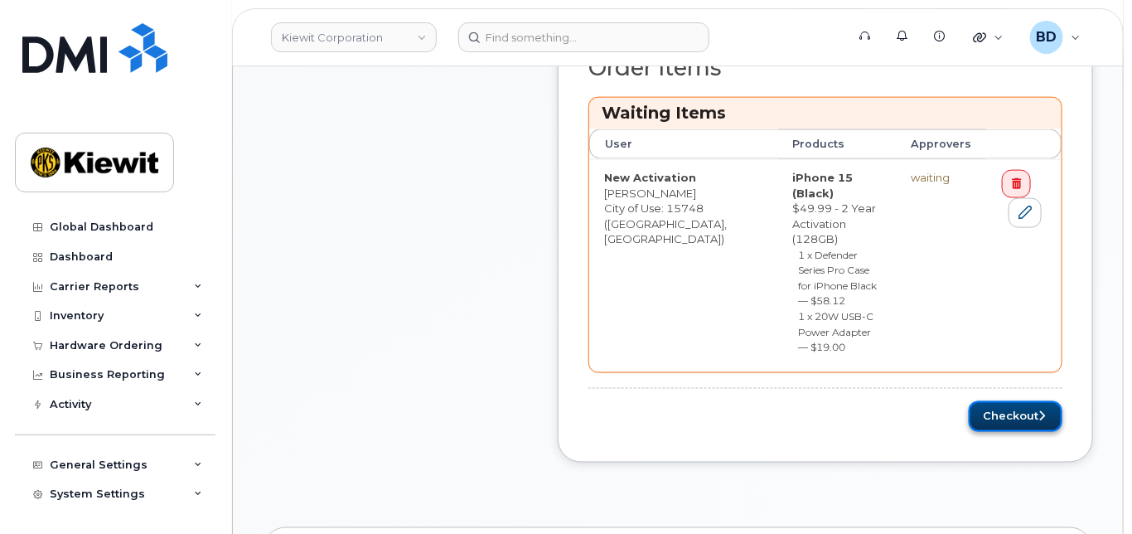
click at [1036, 401] on button "Checkout" at bounding box center [1016, 416] width 94 height 31
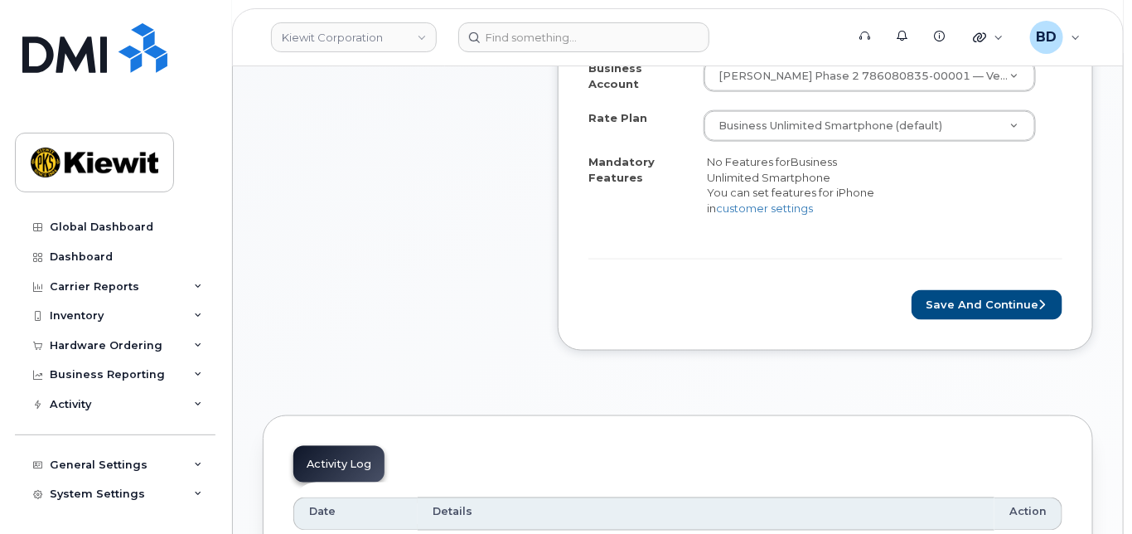
scroll to position [774, 0]
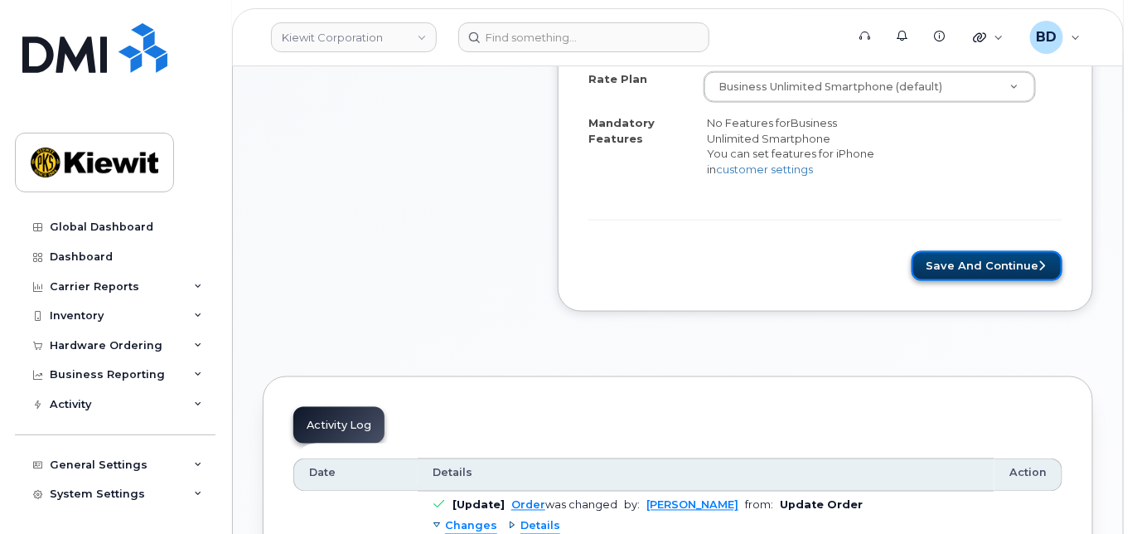
click at [966, 272] on button "Save and Continue" at bounding box center [987, 266] width 151 height 31
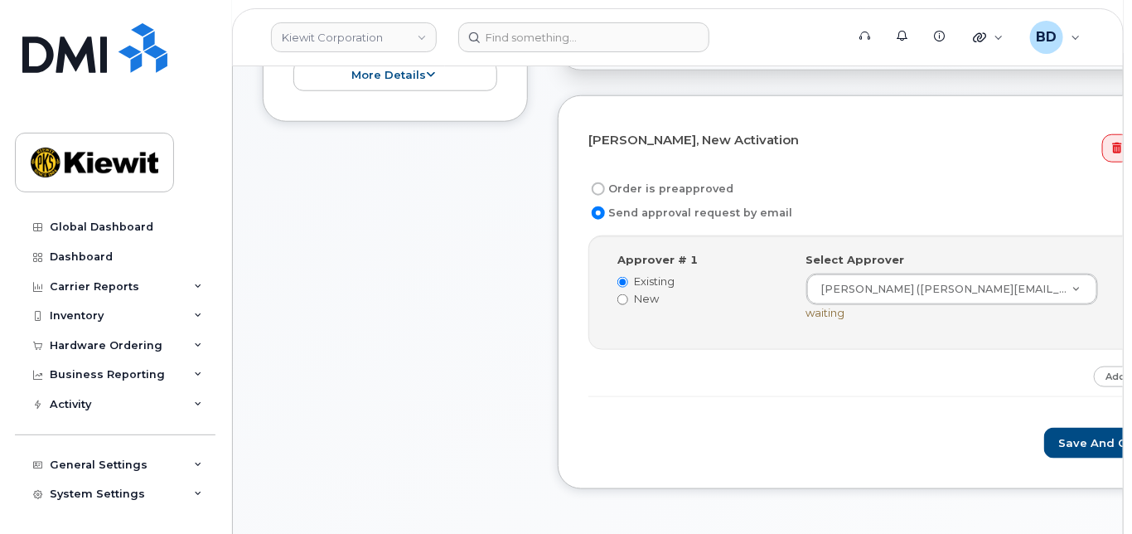
scroll to position [552, 0]
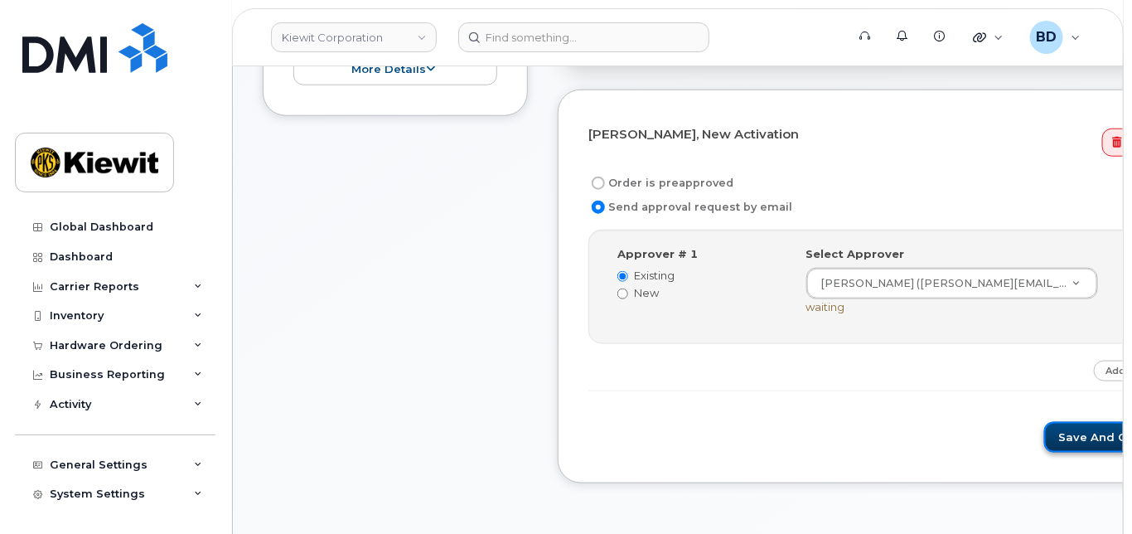
click at [1045, 446] on button "Save and Continue" at bounding box center [1115, 437] width 141 height 31
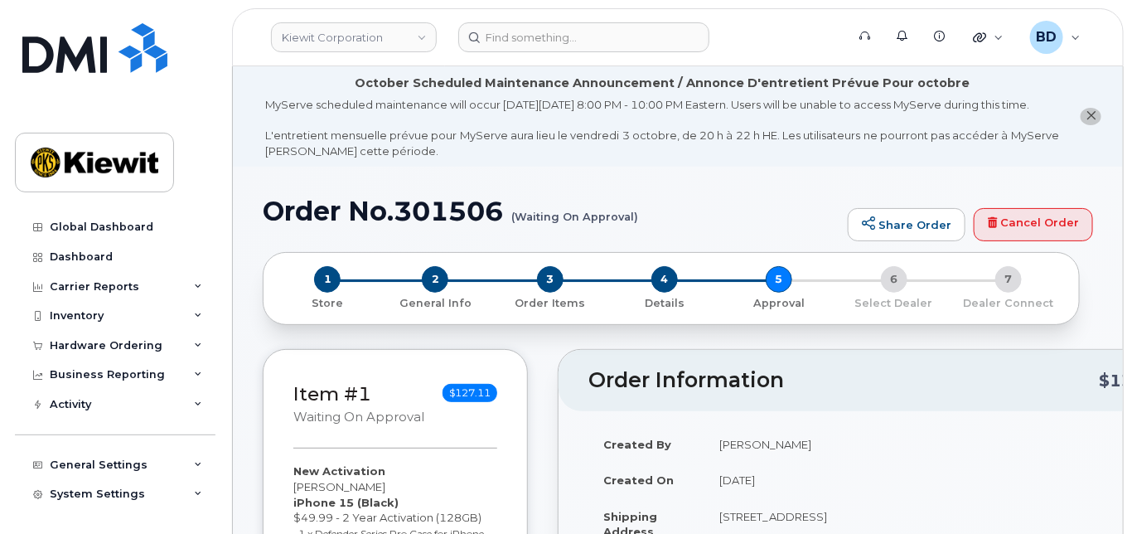
click at [435, 226] on h1 "Order No.301506 (Waiting On Approval)" at bounding box center [551, 210] width 577 height 29
click at [434, 226] on h1 "Order No.301506 (Waiting On Approval)" at bounding box center [551, 210] width 577 height 29
copy h1 "301506"
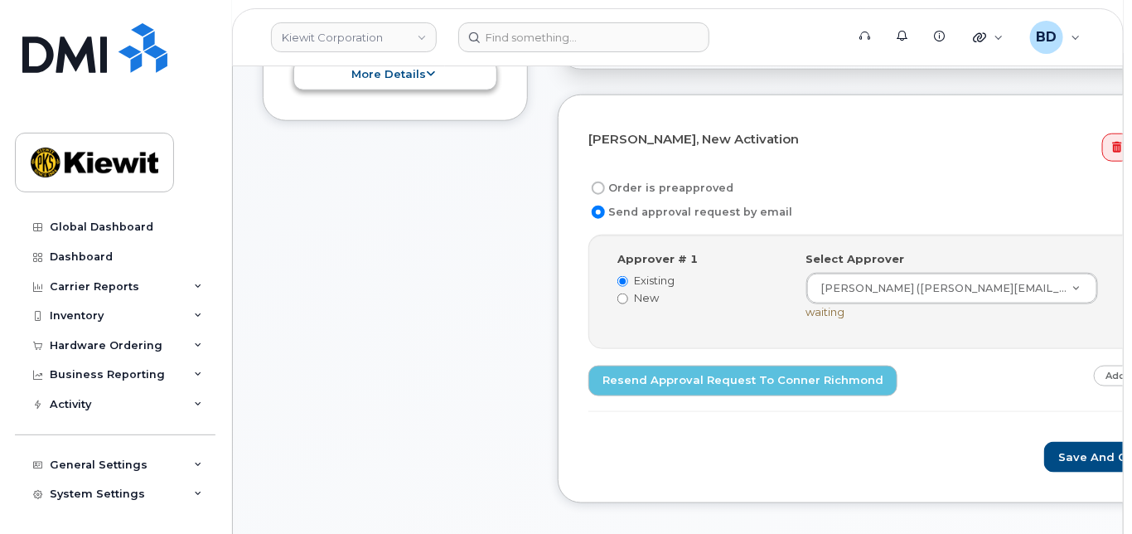
scroll to position [552, 0]
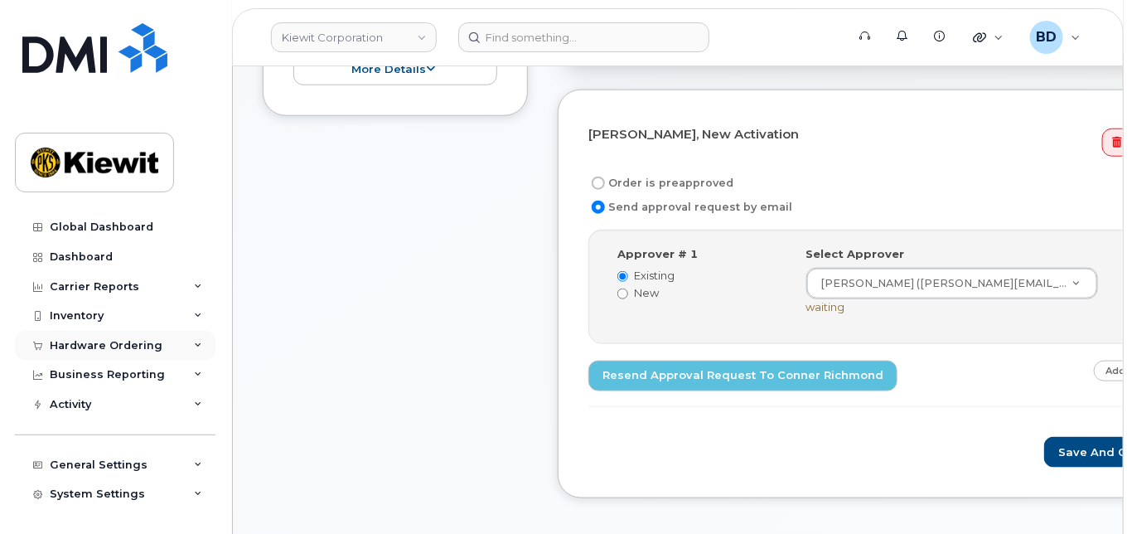
click at [187, 338] on div "Hardware Ordering" at bounding box center [115, 346] width 201 height 30
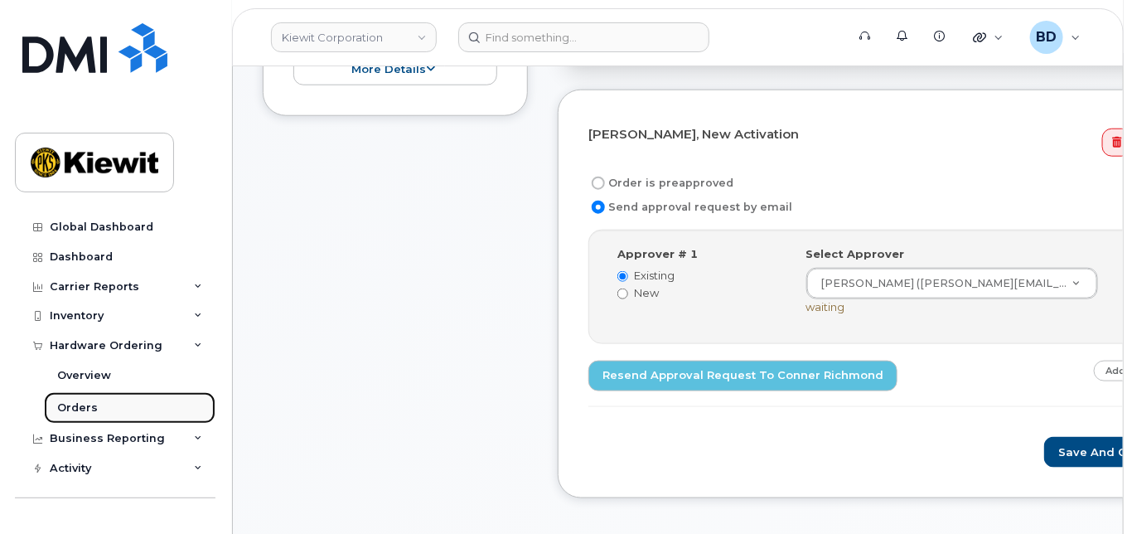
click at [105, 406] on link "Orders" at bounding box center [130, 408] width 172 height 32
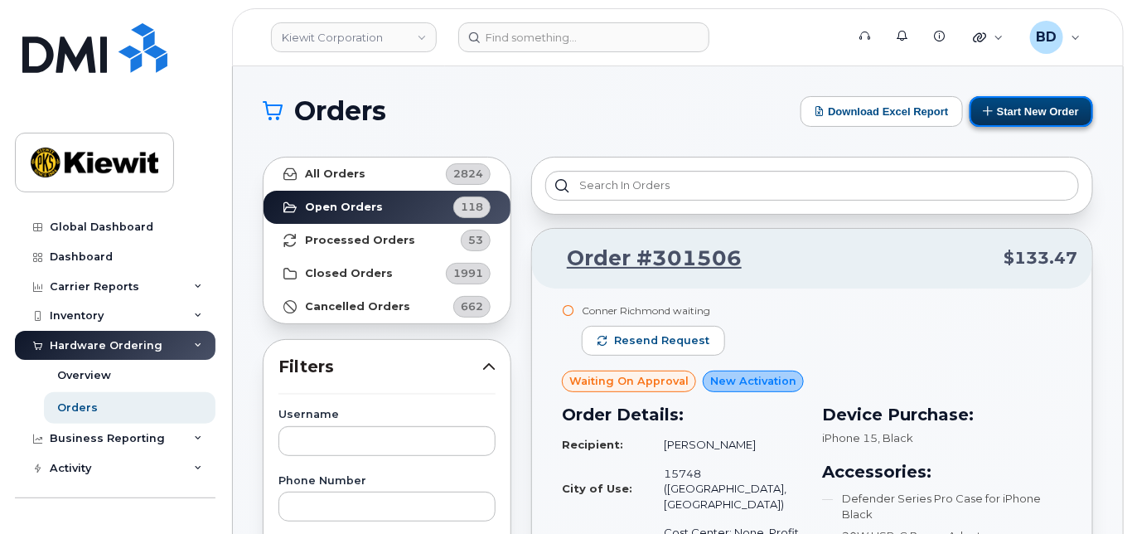
click at [1023, 107] on button "Start New Order" at bounding box center [1032, 111] width 124 height 31
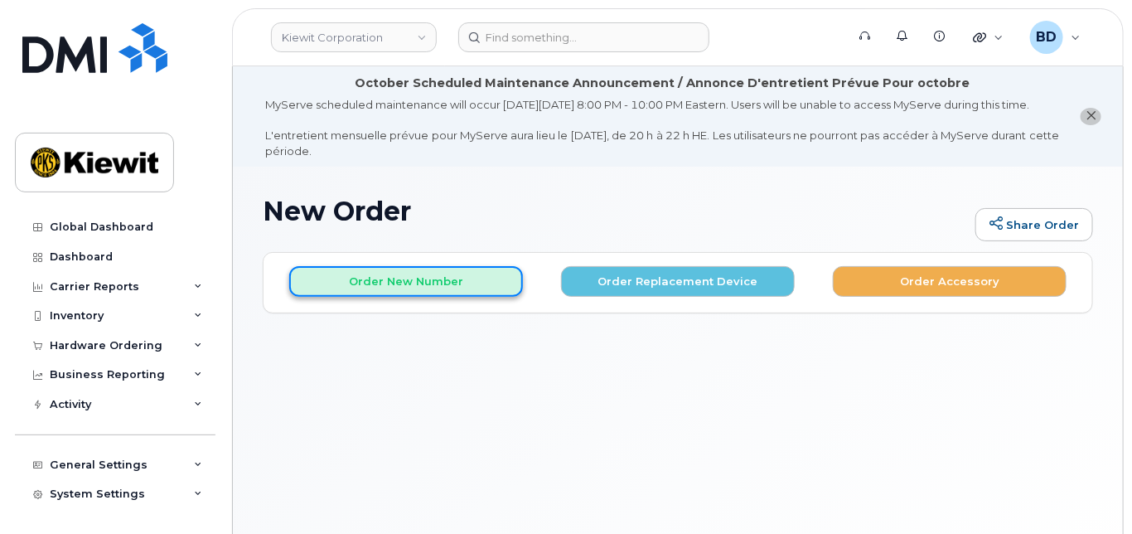
click at [371, 297] on button "Order New Number" at bounding box center [406, 281] width 234 height 31
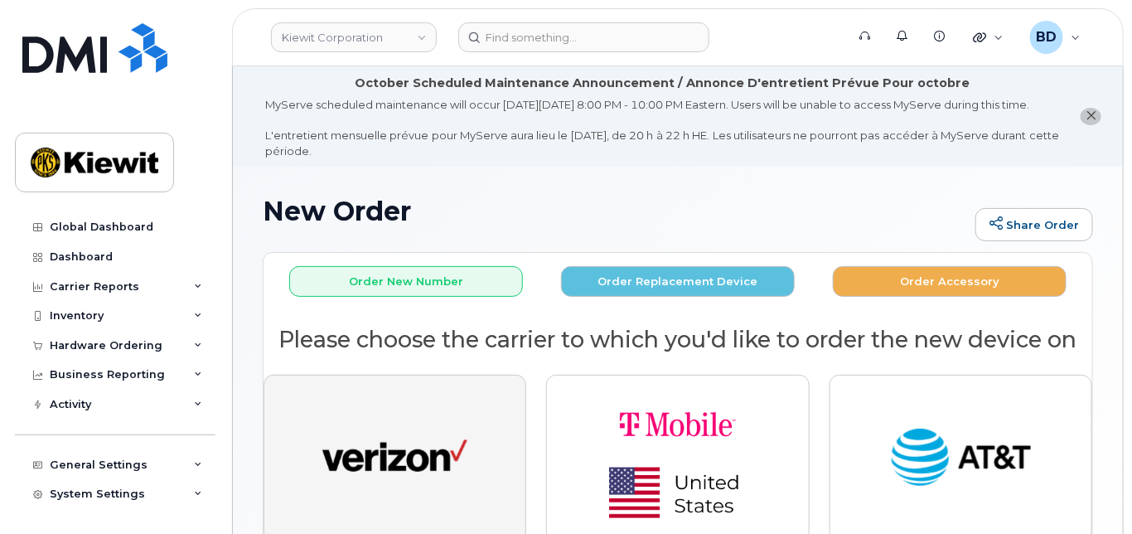
click at [336, 431] on button "button" at bounding box center [395, 458] width 263 height 167
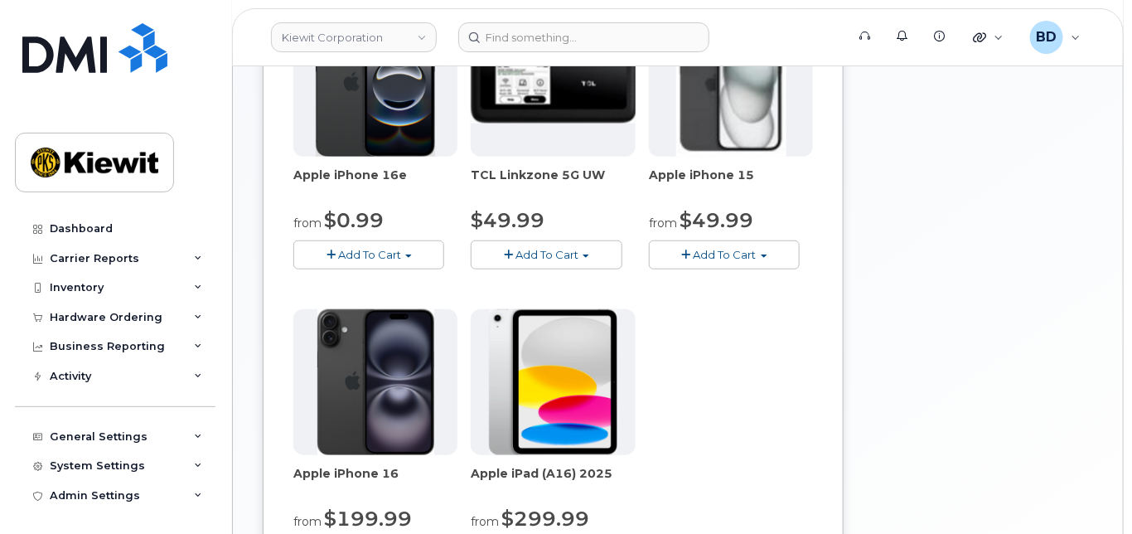
scroll to position [442, 0]
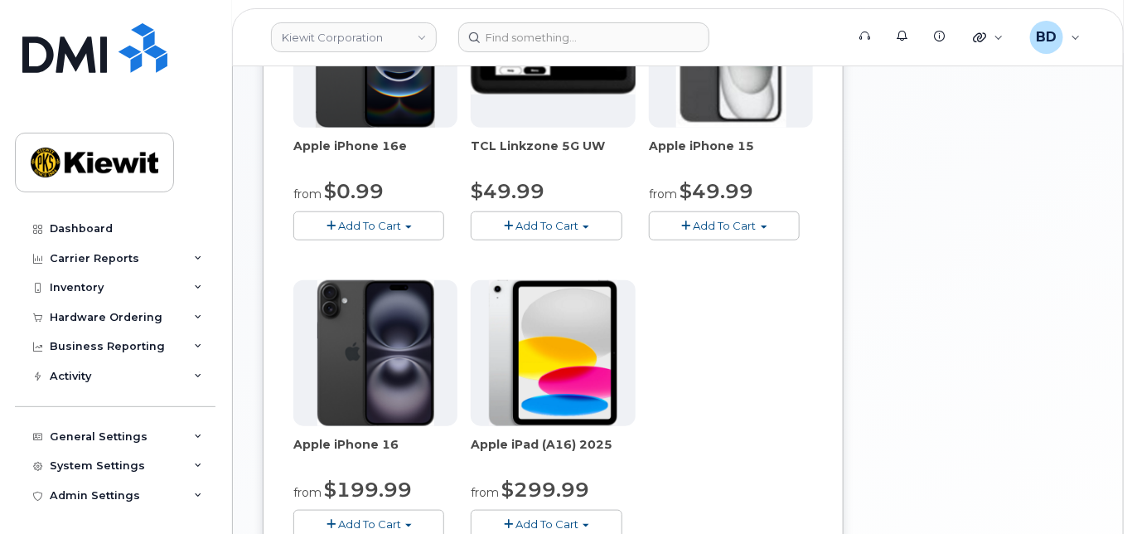
click at [720, 232] on span "Add To Cart" at bounding box center [725, 225] width 63 height 13
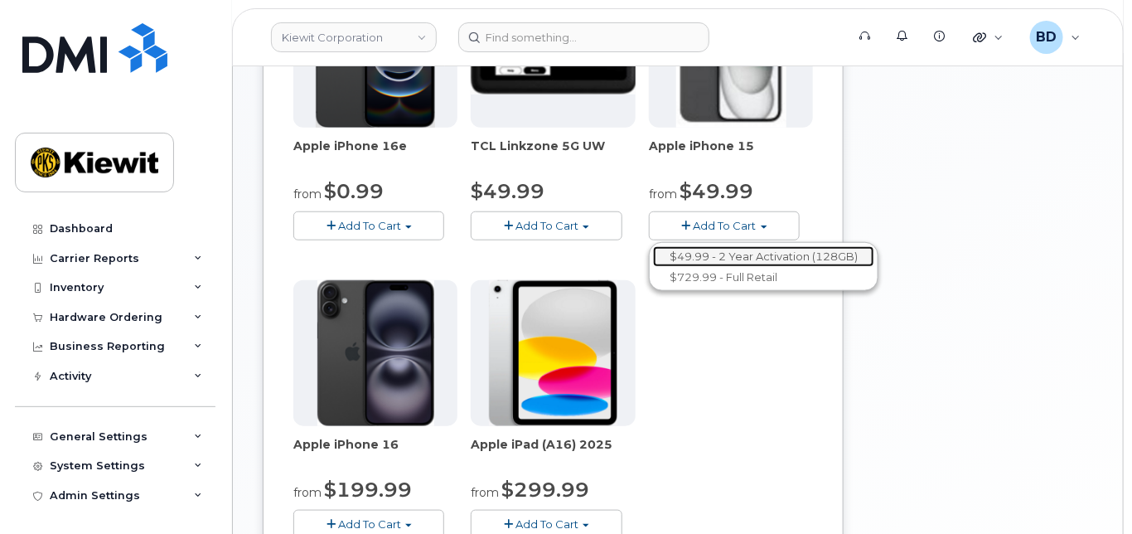
click at [727, 267] on link "$49.99 - 2 Year Activation (128GB)" at bounding box center [763, 256] width 221 height 21
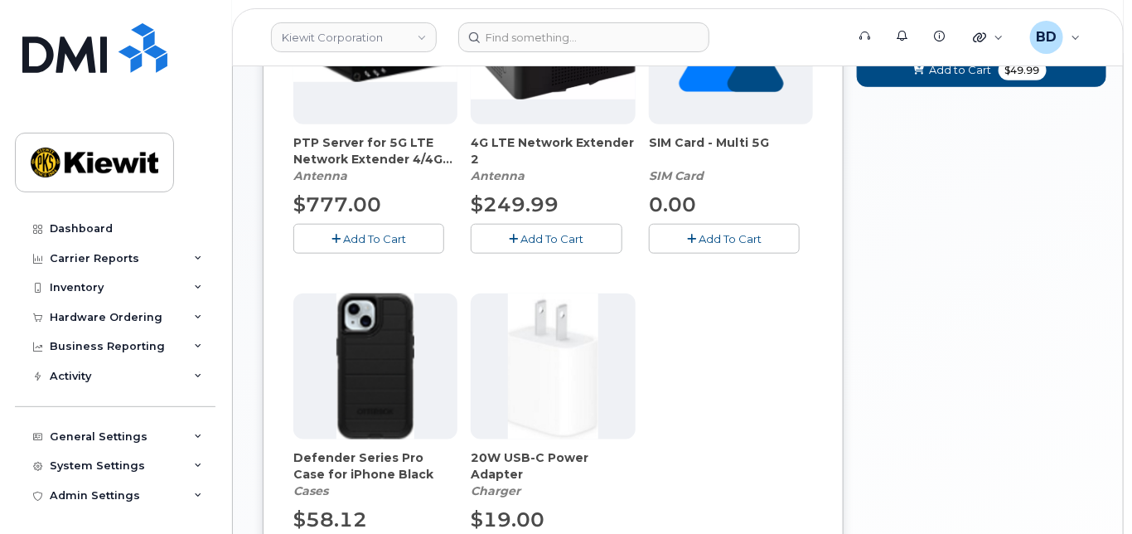
scroll to position [693, 0]
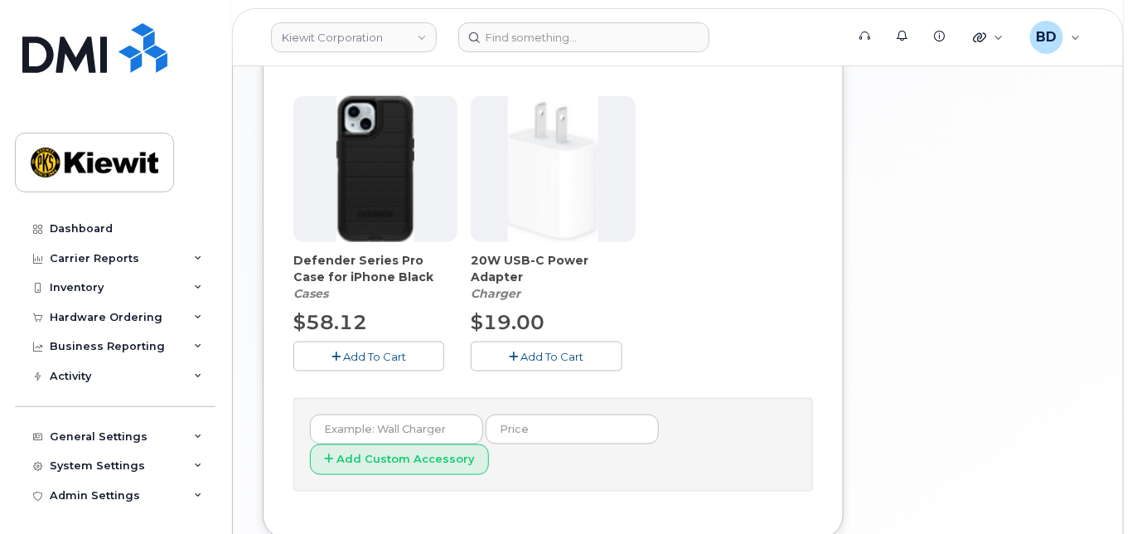
click at [369, 362] on span "Add To Cart" at bounding box center [374, 356] width 63 height 13
drag, startPoint x: 555, startPoint y: 370, endPoint x: 608, endPoint y: 344, distance: 58.2
click at [557, 363] on span "Add To Cart" at bounding box center [552, 356] width 63 height 13
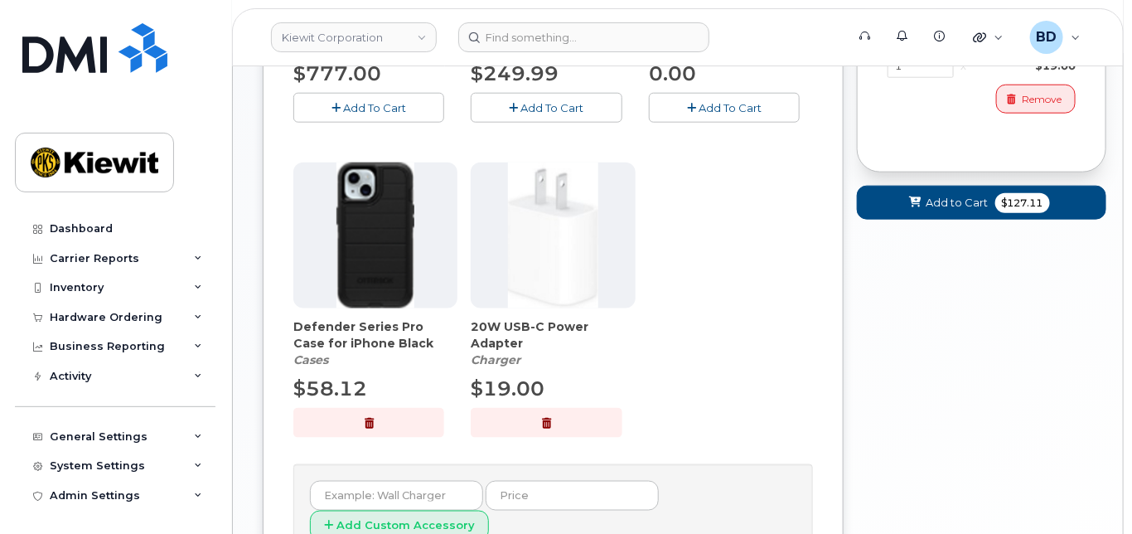
scroll to position [583, 0]
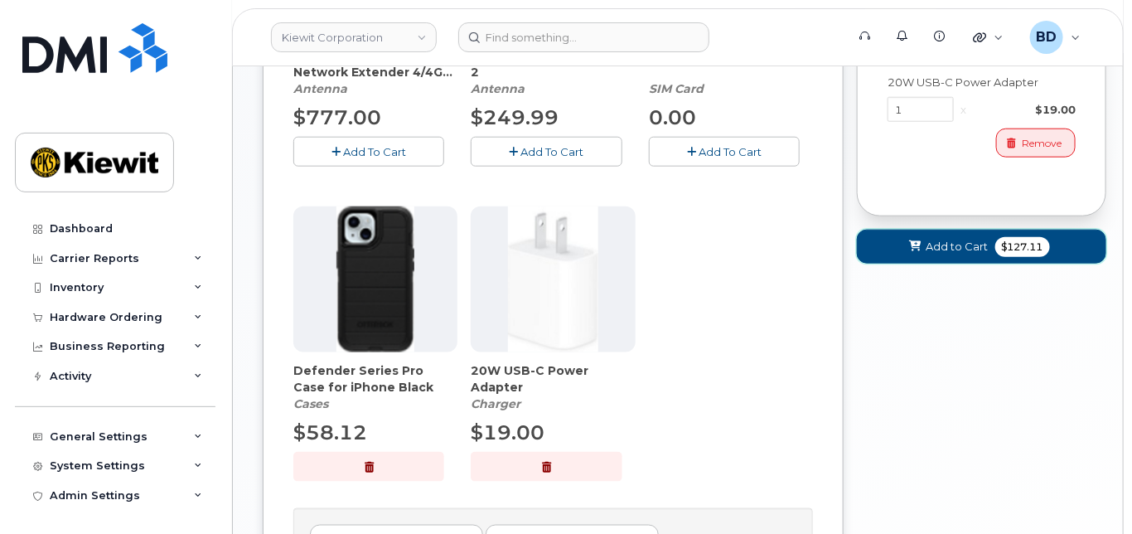
click at [924, 255] on span at bounding box center [916, 247] width 16 height 16
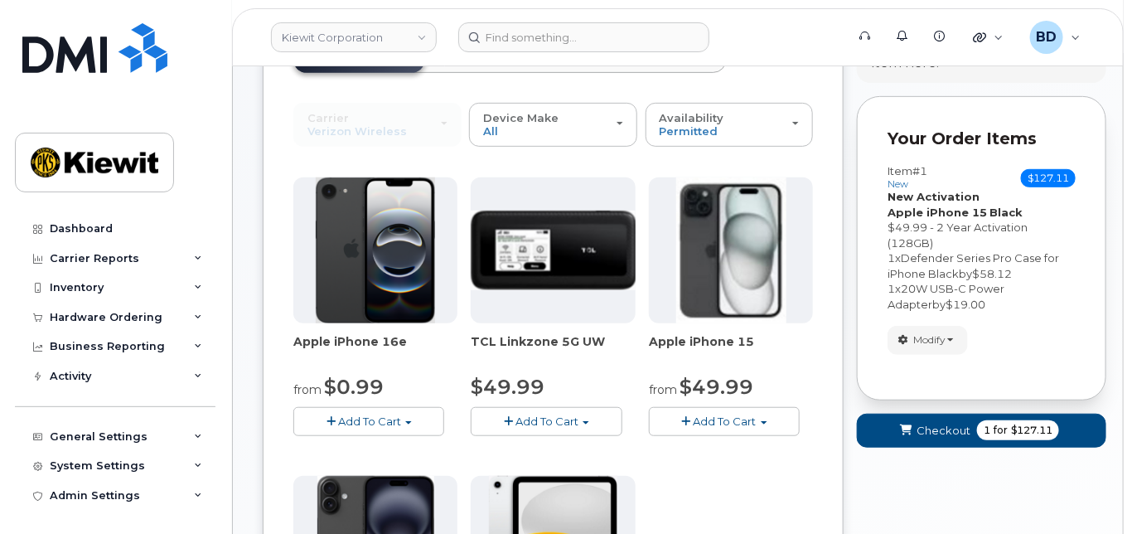
scroll to position [235, 0]
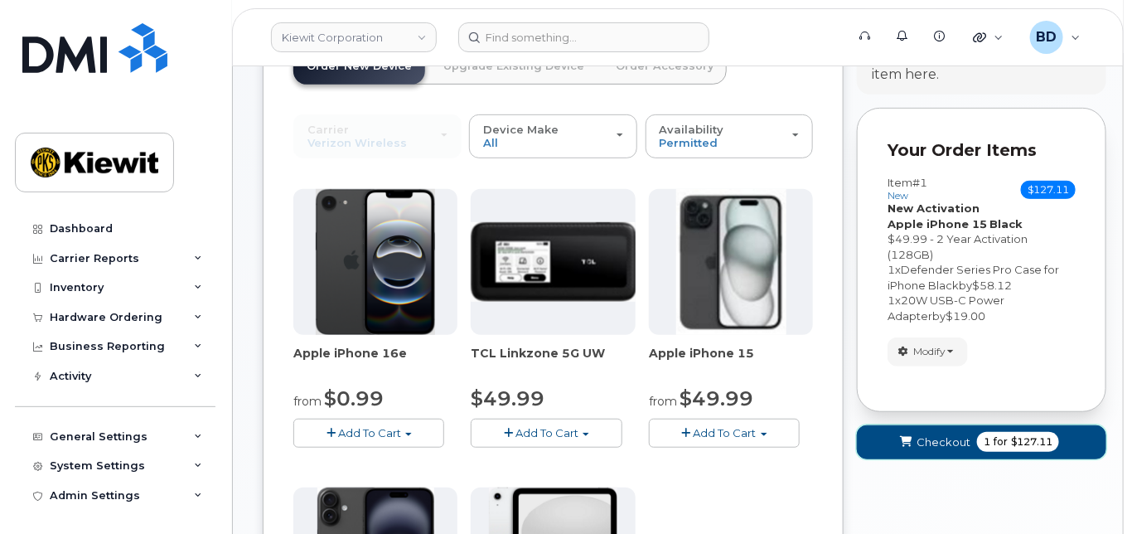
click at [948, 450] on span "Checkout" at bounding box center [944, 442] width 54 height 16
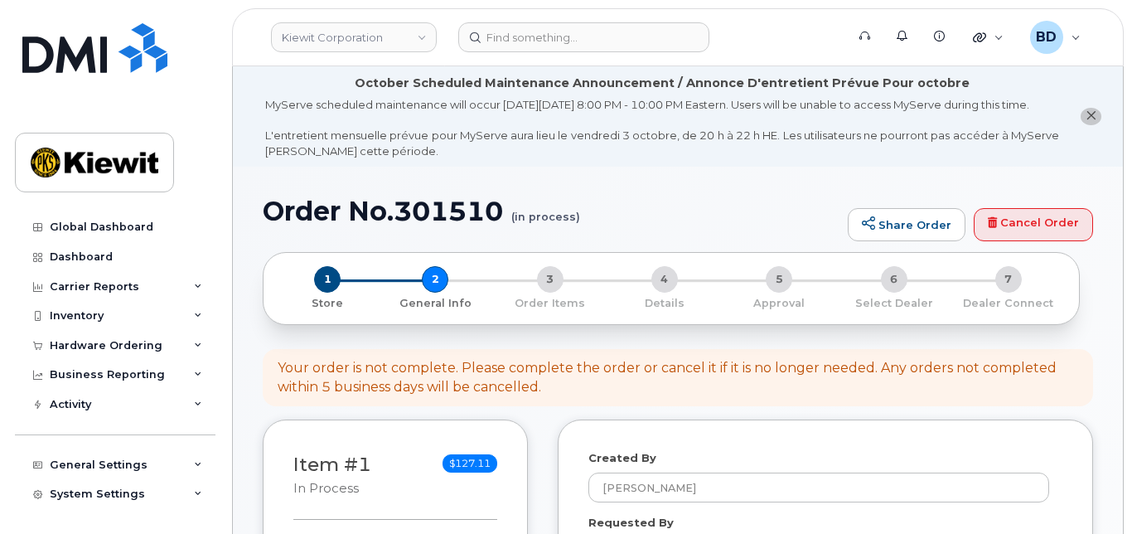
select select
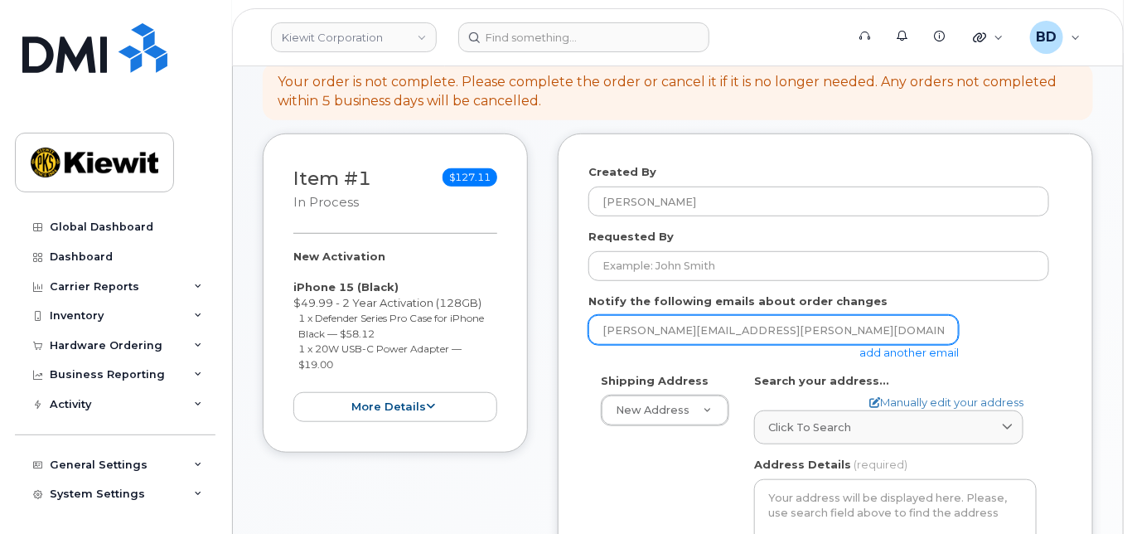
scroll to position [332, 0]
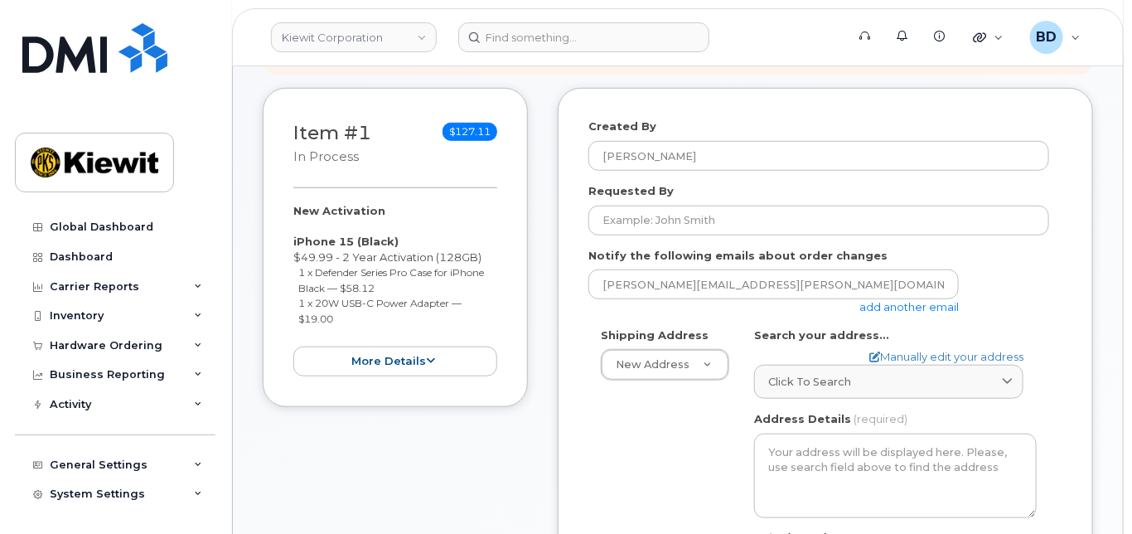
click at [879, 313] on link "add another email" at bounding box center [909, 306] width 99 height 13
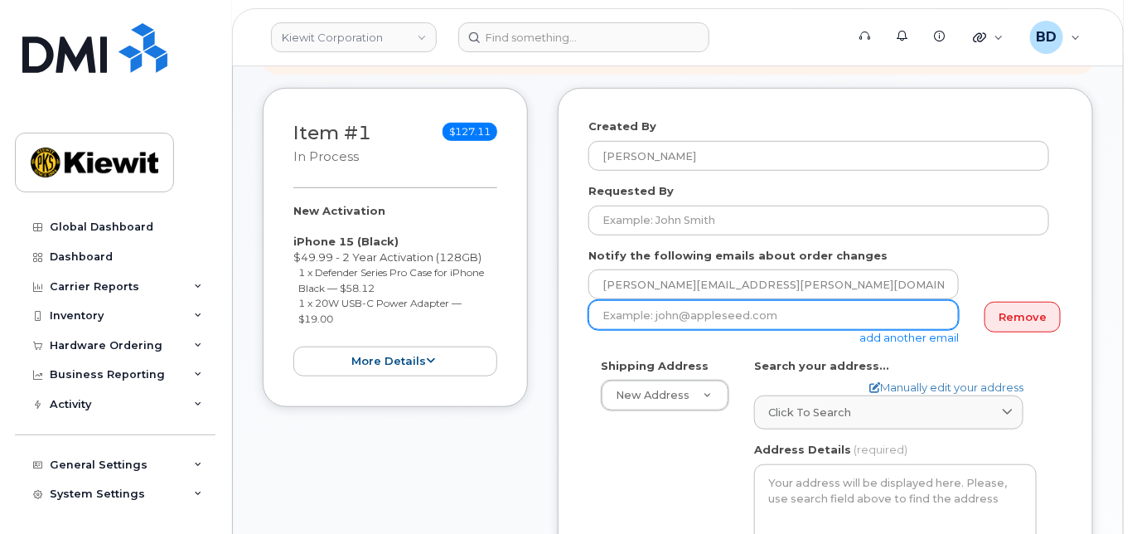
click at [626, 329] on input "email" at bounding box center [774, 315] width 371 height 30
paste input "[PERSON_NAME][EMAIL_ADDRESS][PERSON_NAME][PERSON_NAME][DOMAIN_NAME]"
type input "[PERSON_NAME][EMAIL_ADDRESS][PERSON_NAME][PERSON_NAME][DOMAIN_NAME]"
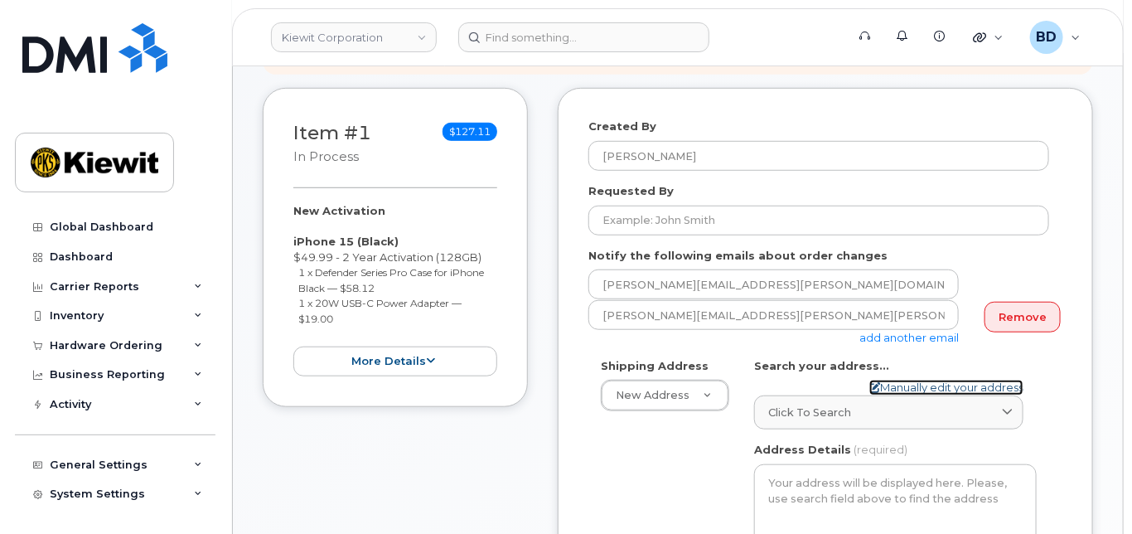
click at [897, 395] on link "Manually edit your address" at bounding box center [947, 388] width 154 height 16
select select
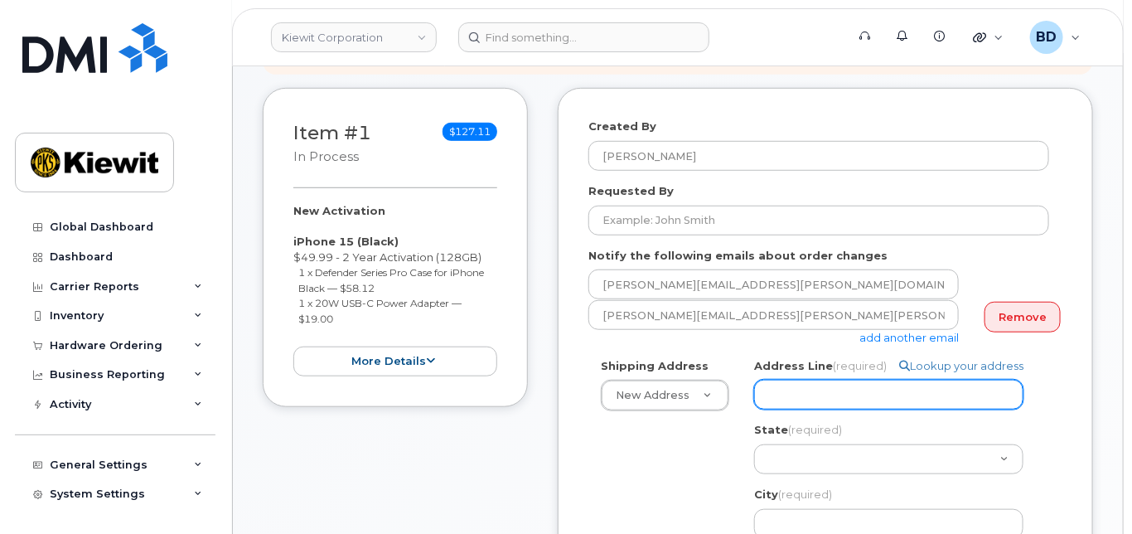
click at [855, 410] on input "Address Line (required)" at bounding box center [888, 395] width 269 height 30
select select
type input "v"
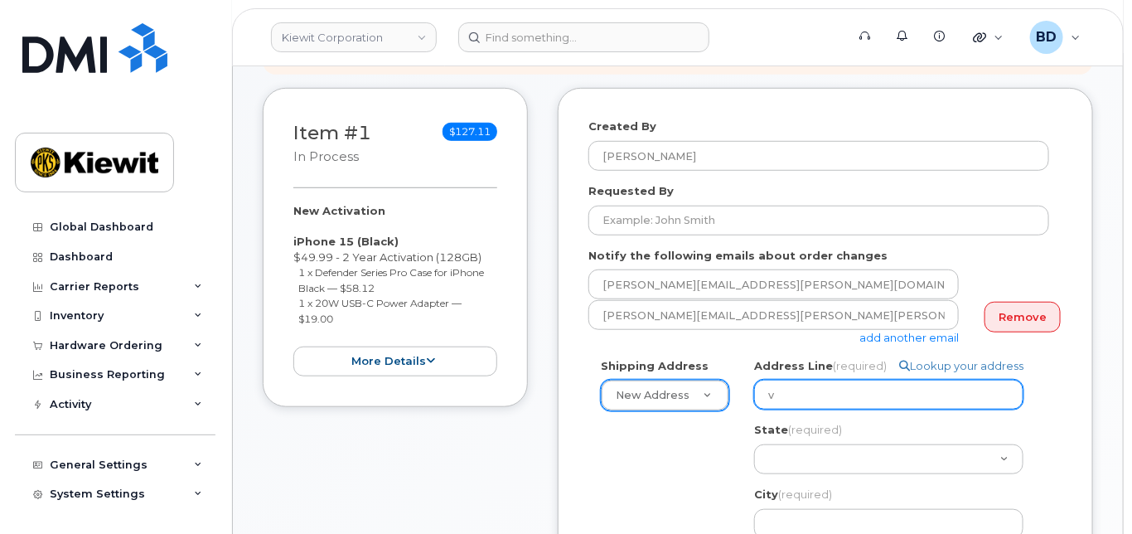
drag, startPoint x: 740, startPoint y: 414, endPoint x: 720, endPoint y: 420, distance: 21.8
paste input "[STREET_ADDRESS]"
select select
type input "[STREET_ADDRESS]"
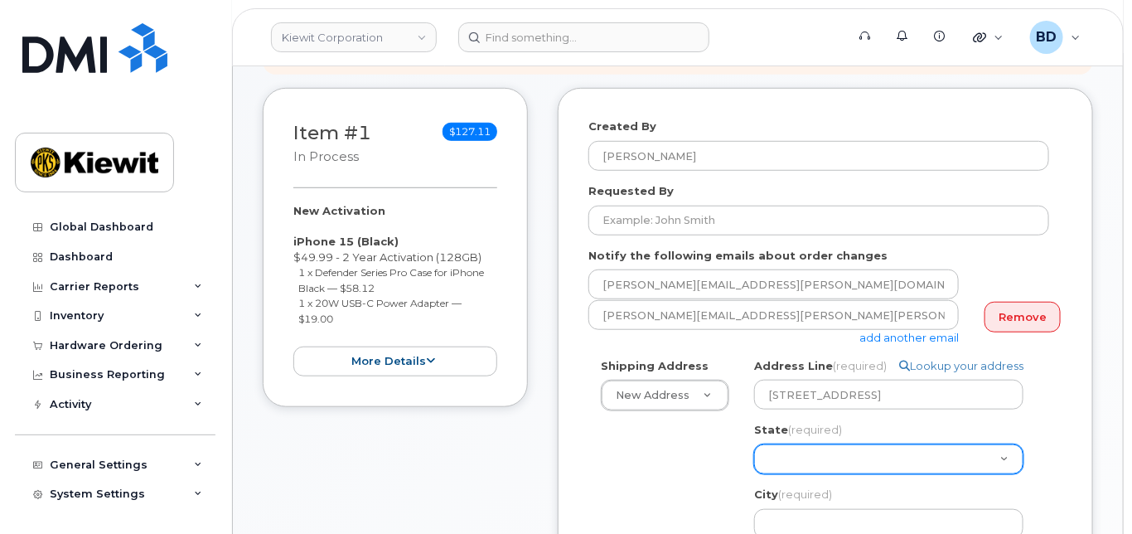
drag, startPoint x: 785, startPoint y: 464, endPoint x: 775, endPoint y: 470, distance: 11.5
click at [784, 464] on select "[US_STATE] [US_STATE] [US_STATE] [US_STATE] [US_STATE] [US_STATE] [US_STATE] [U…" at bounding box center [888, 459] width 269 height 30
select select "[GEOGRAPHIC_DATA]"
click at [785, 474] on select "[US_STATE] [US_STATE] [US_STATE] [US_STATE] [US_STATE] [US_STATE] [US_STATE] [U…" at bounding box center [888, 459] width 269 height 30
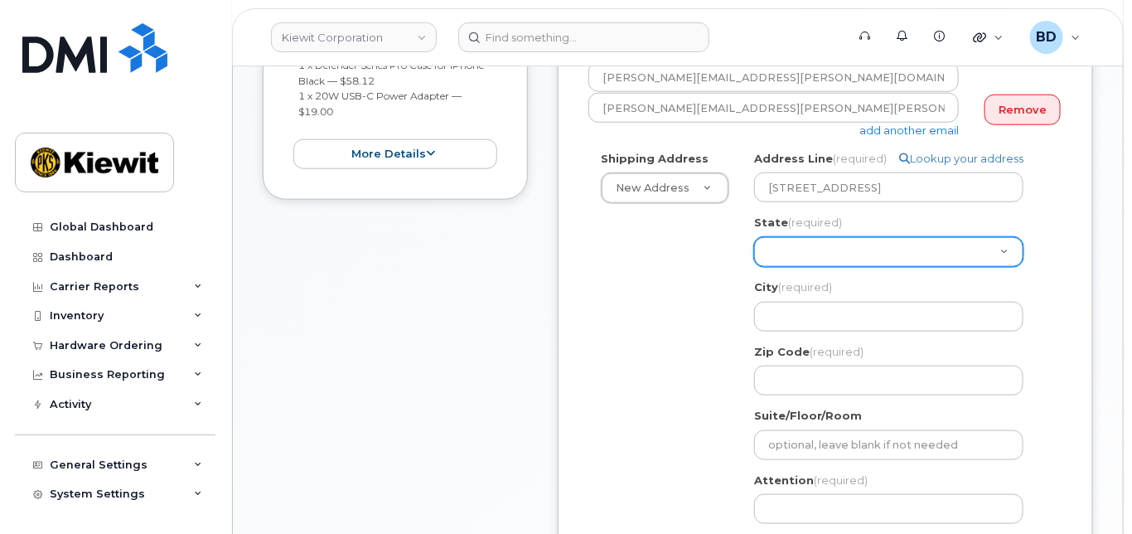
scroll to position [552, 0]
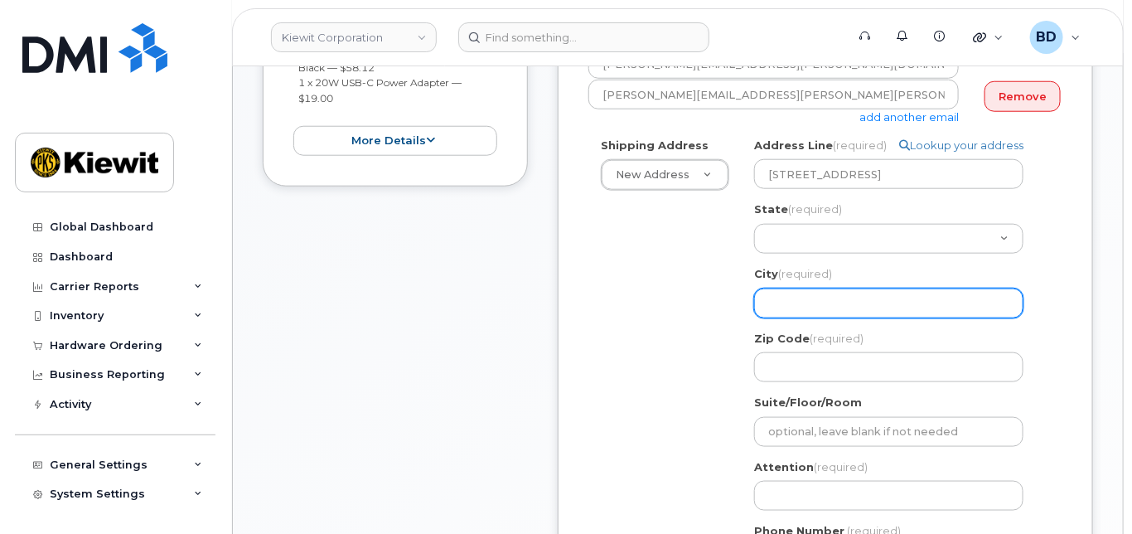
click at [798, 313] on input "City (required)" at bounding box center [888, 304] width 269 height 30
paste input "The Woodlands"
select select
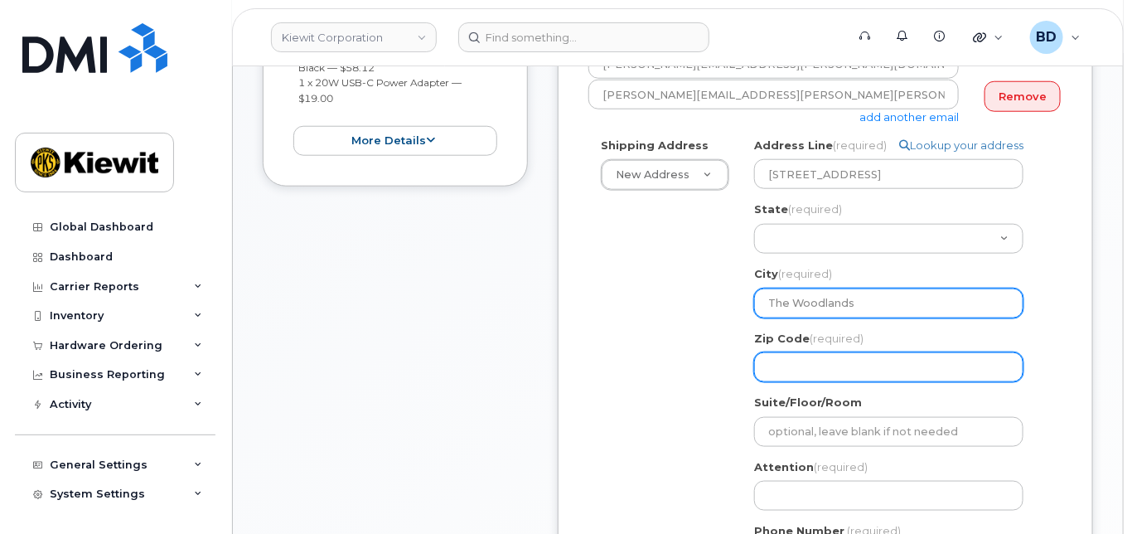
type input "The Woodlands"
click at [790, 382] on input "Zip Code (required)" at bounding box center [888, 367] width 269 height 30
click at [767, 367] on input "Zip Code (required)" at bounding box center [888, 367] width 269 height 30
paste input "77384"
select select
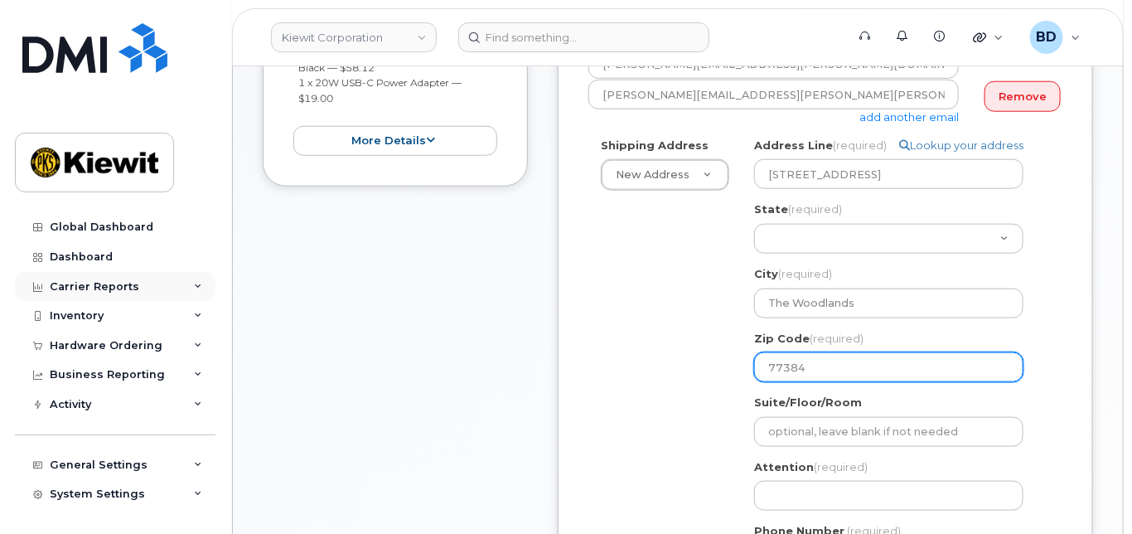
type input "77384"
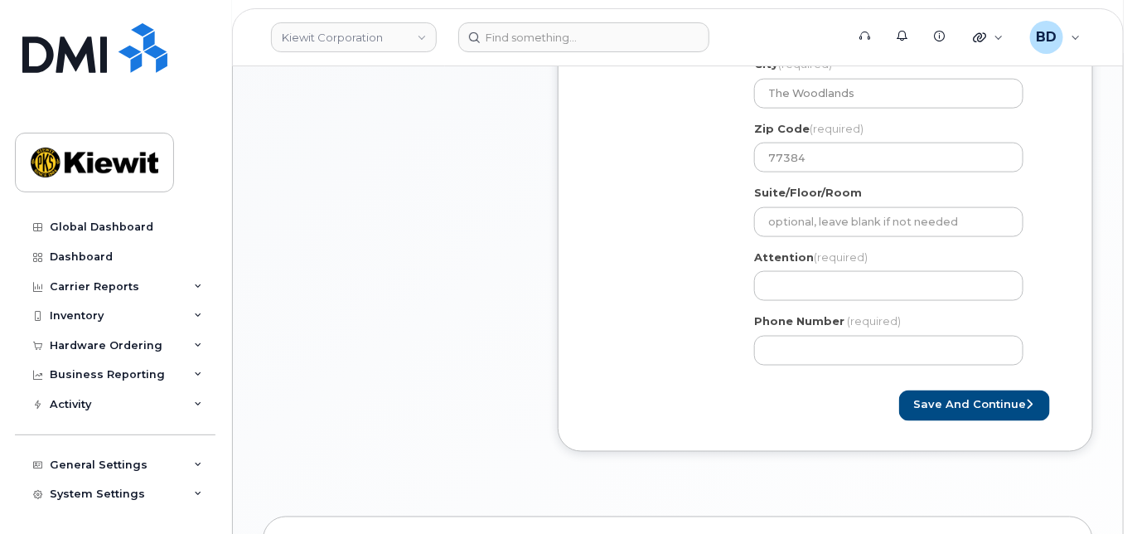
scroll to position [774, 0]
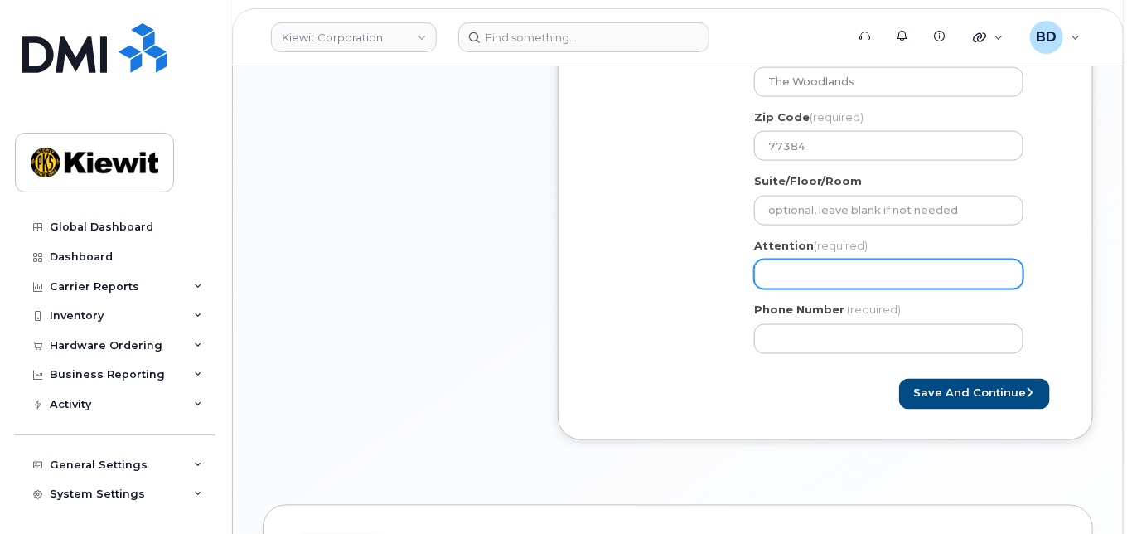
click at [766, 284] on input "Attention (required)" at bounding box center [888, 274] width 269 height 30
paste input "Kenan.Hamilto"
select select
type input "Kenan.Hamilto"
select select
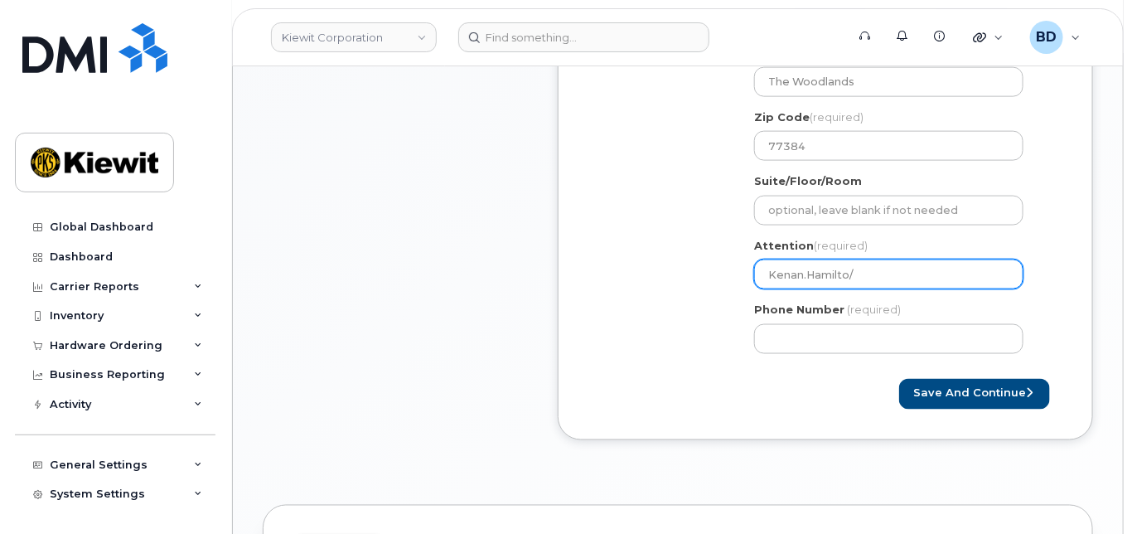
type input "Kenan.Hamilto/"
select select
click at [870, 286] on input "Kenan.Hamilton/" at bounding box center [888, 274] width 269 height 30
type input "Kenan.Hamilton/"
click at [877, 289] on input "Kenan.Hamilton/" at bounding box center [888, 274] width 269 height 30
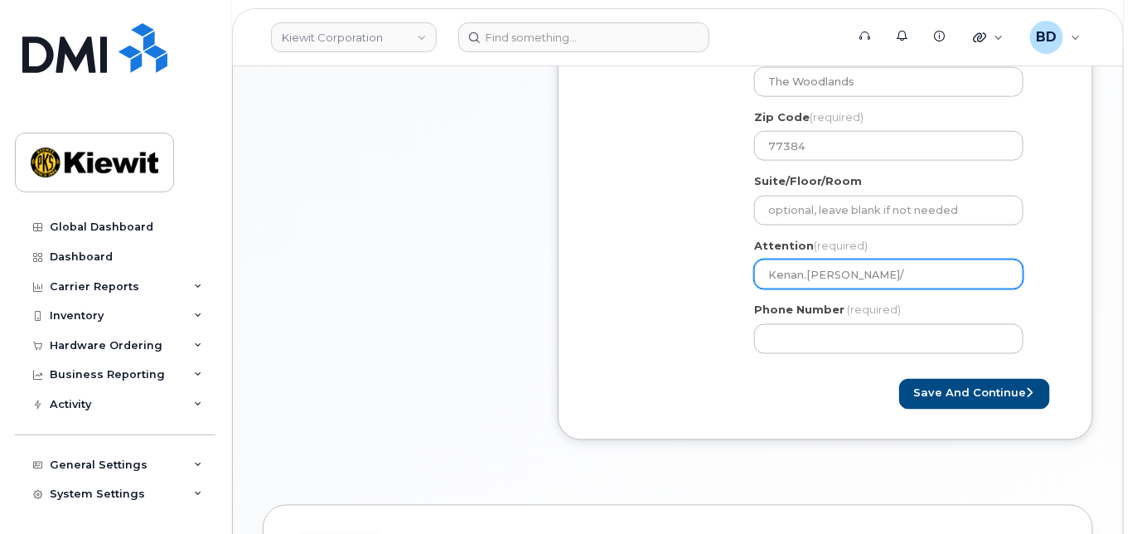
select select
type input "Kenan.Hamilton/v"
drag, startPoint x: 846, startPoint y: 288, endPoint x: 860, endPoint y: 277, distance: 17.1
click at [860, 277] on input "Kenan.Hamilton/v" at bounding box center [888, 274] width 269 height 30
paste input "[PERSON_NAME]"
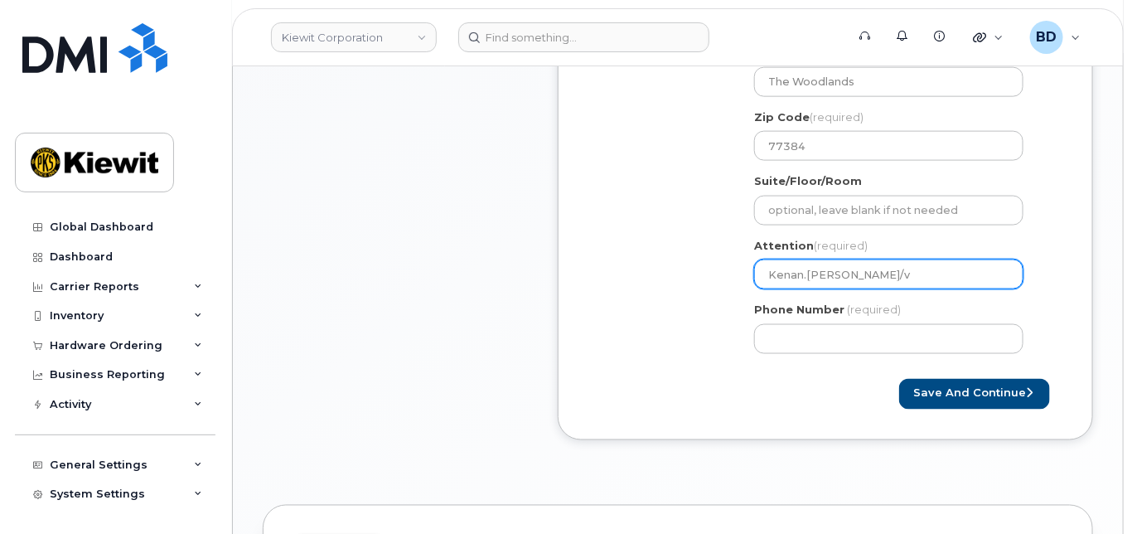
select select
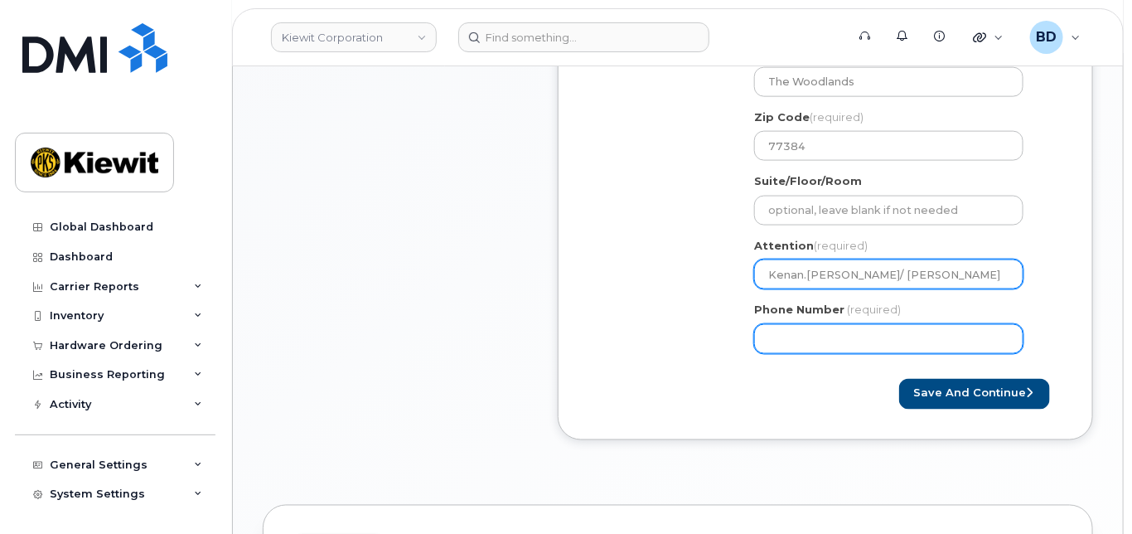
type input "Kenan.[PERSON_NAME]/ [PERSON_NAME]"
click at [807, 340] on input "Phone Number" at bounding box center [888, 339] width 269 height 30
click at [790, 354] on input "877" at bounding box center [888, 339] width 269 height 30
type input "8777727707"
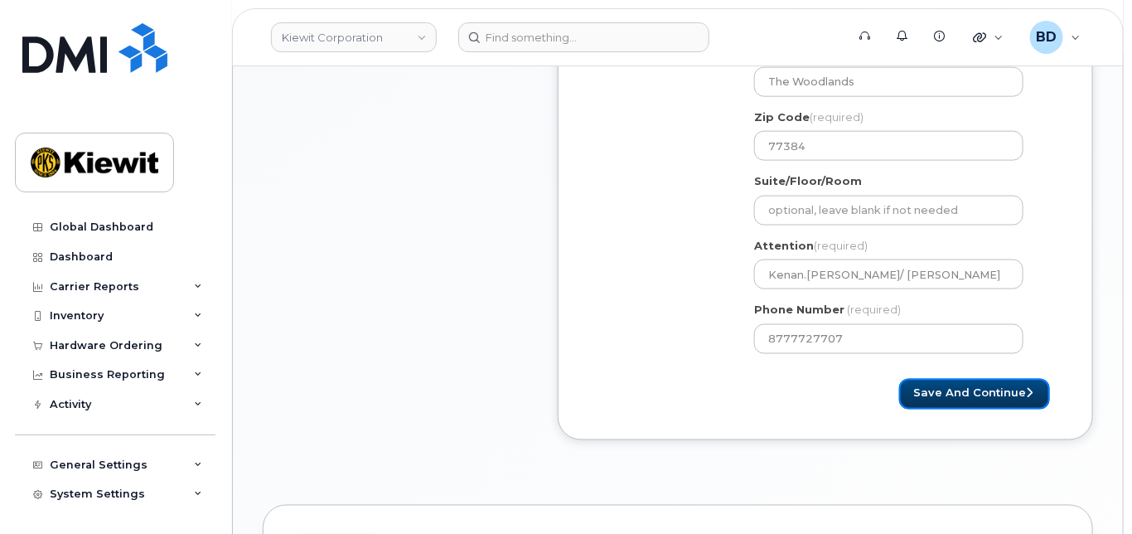
select select
click at [963, 405] on button "Save and Continue" at bounding box center [975, 394] width 151 height 31
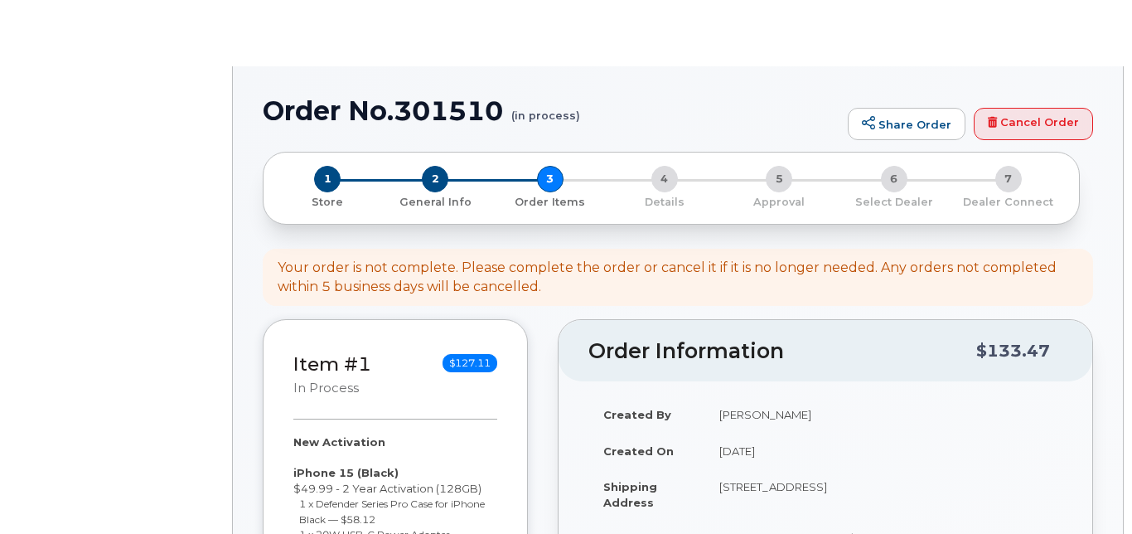
select select
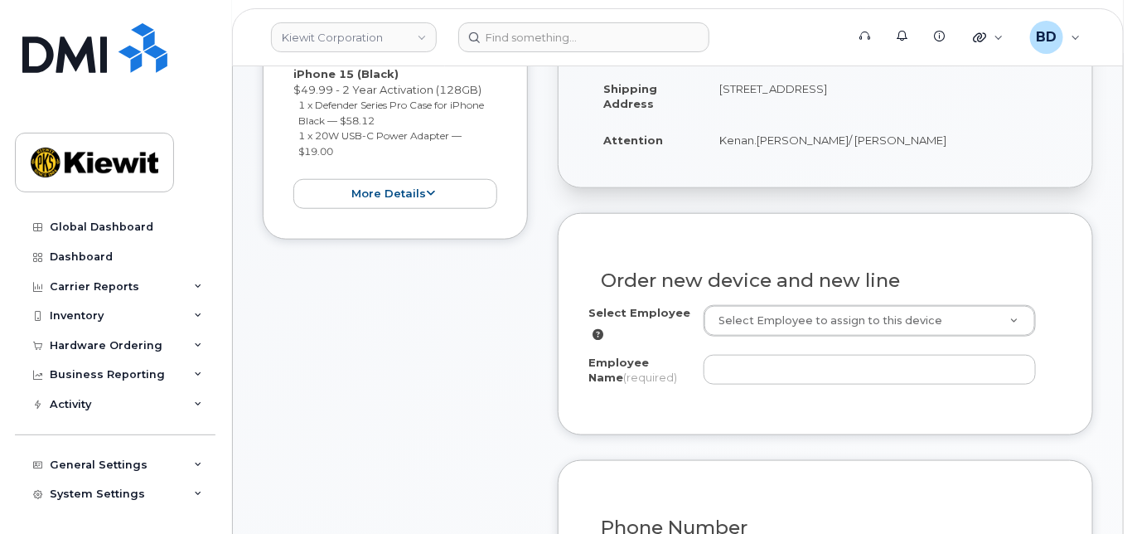
scroll to position [442, 0]
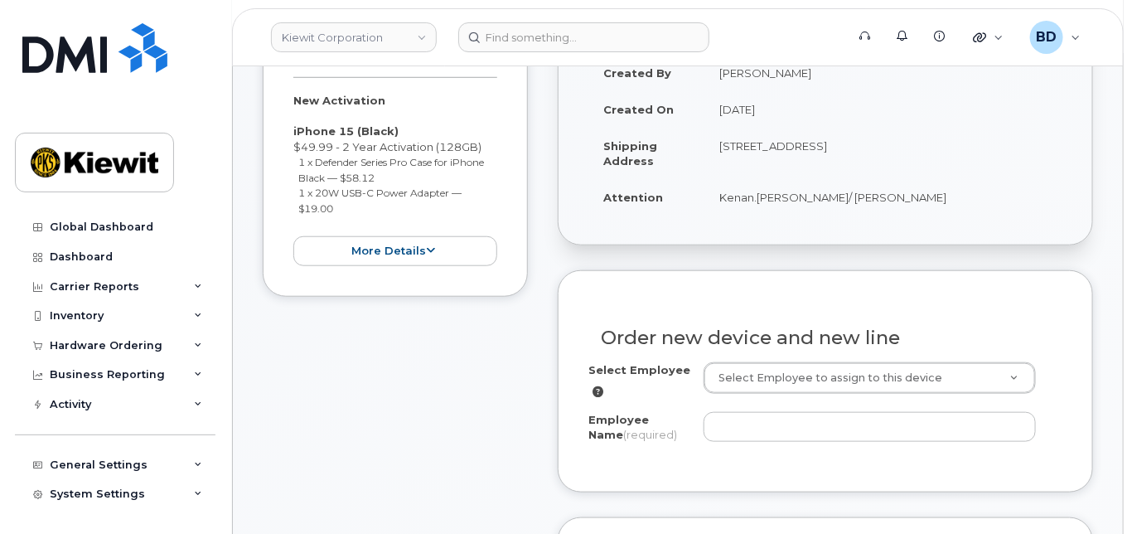
click at [741, 331] on div "Order new device and new line" at bounding box center [826, 331] width 474 height 61
click at [769, 432] on input "Employee Name (required)" at bounding box center [870, 427] width 332 height 30
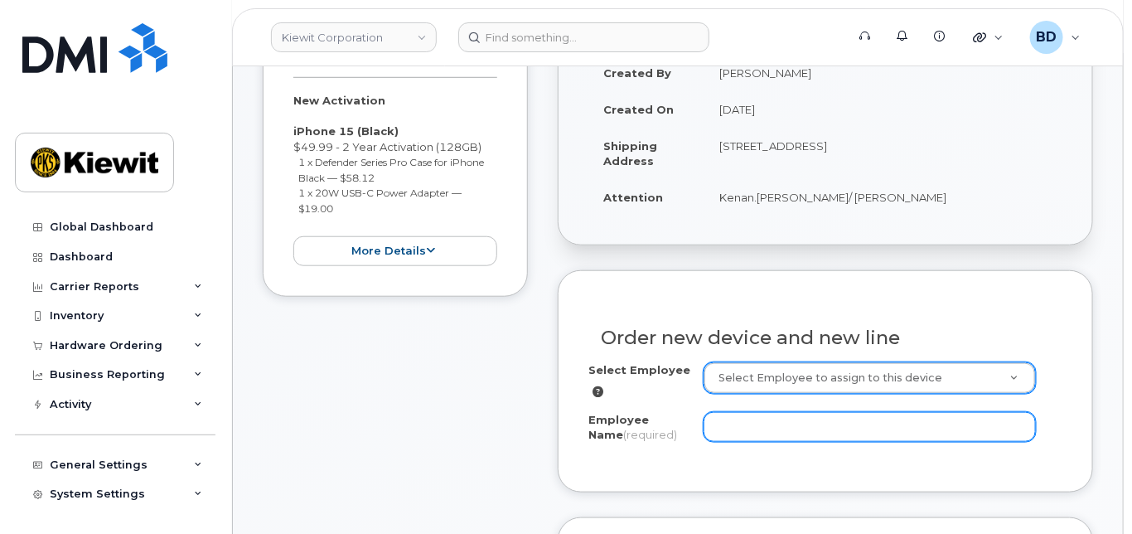
paste input "Wendy Madden"
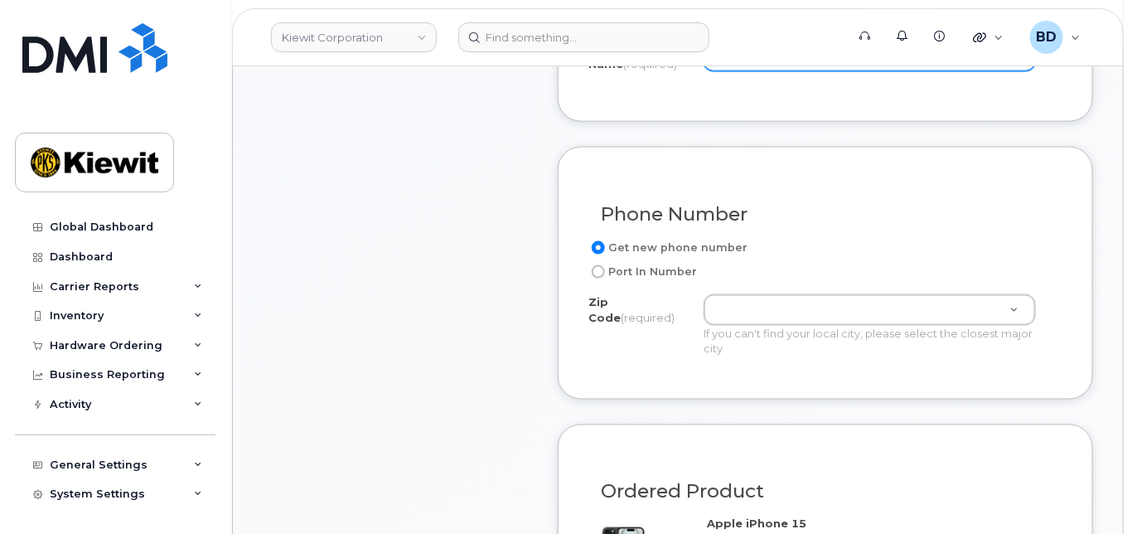
scroll to position [774, 0]
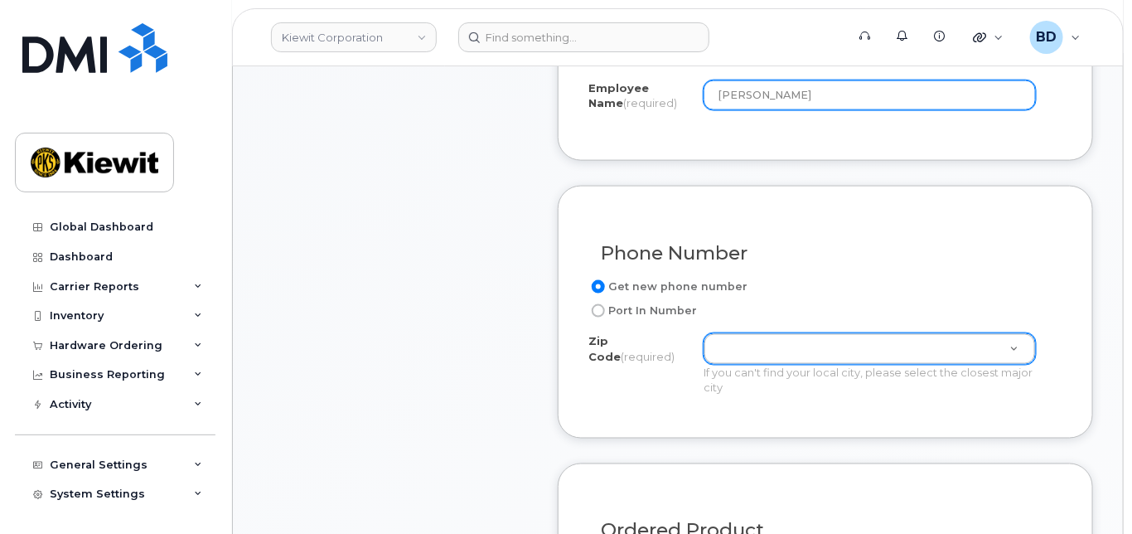
type input "Wendy Madden"
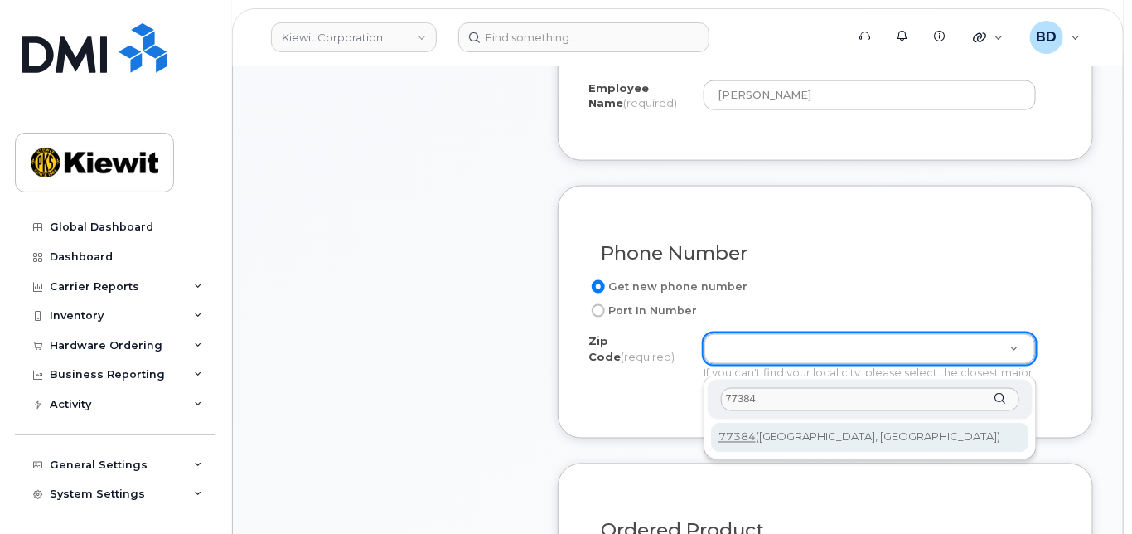
type input "77384"
type input "77384 (Conroe, TX)"
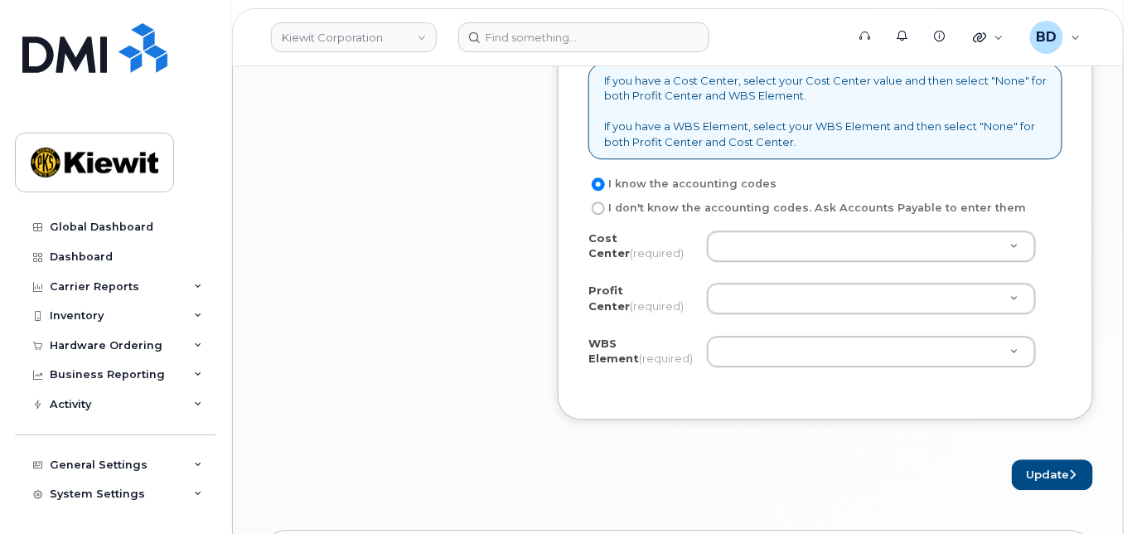
scroll to position [1437, 0]
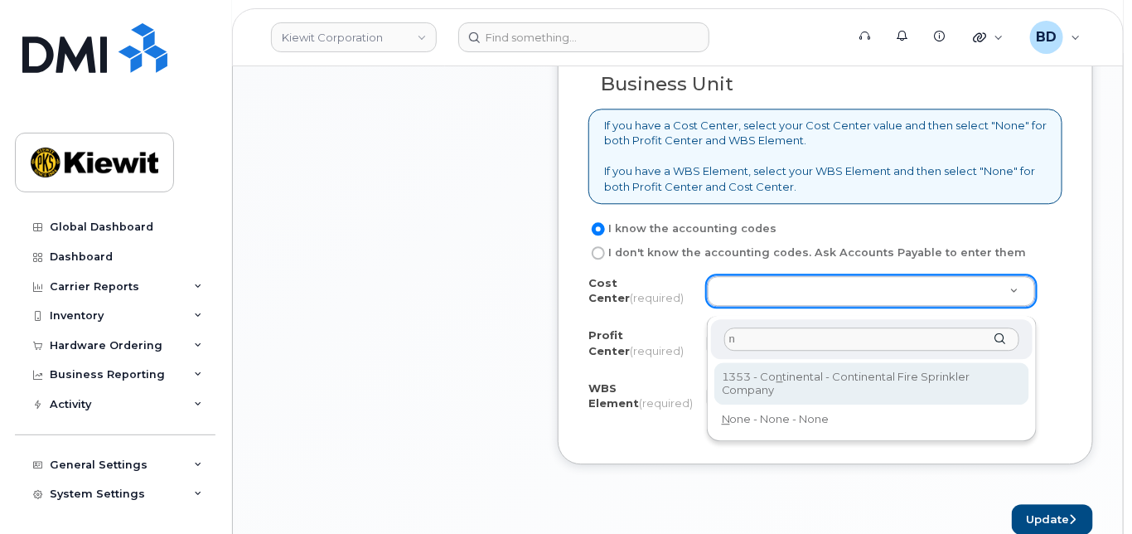
type input "n"
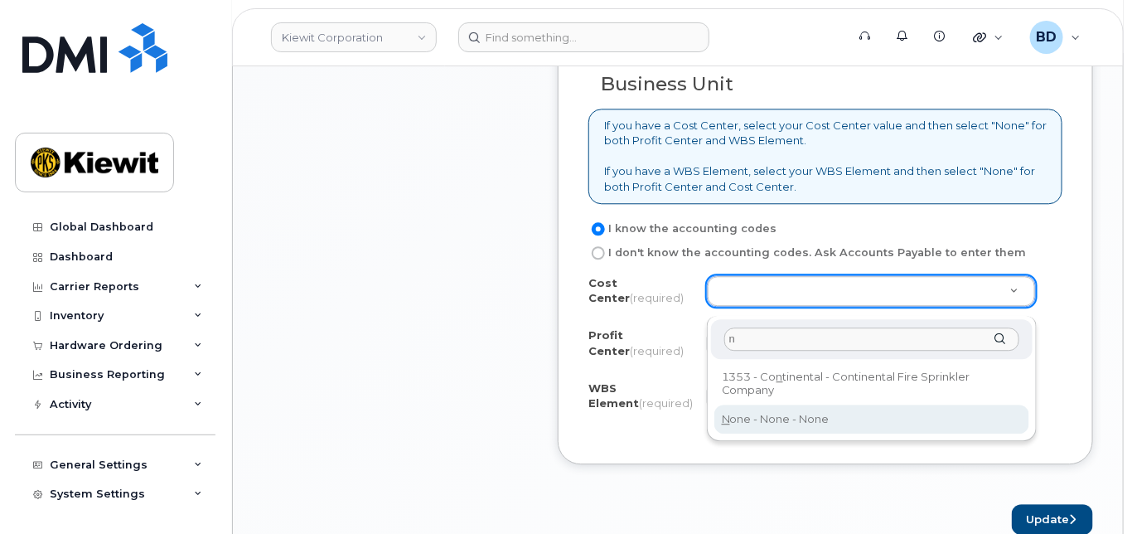
drag, startPoint x: 755, startPoint y: 410, endPoint x: 756, endPoint y: 386, distance: 24.1
type input "None"
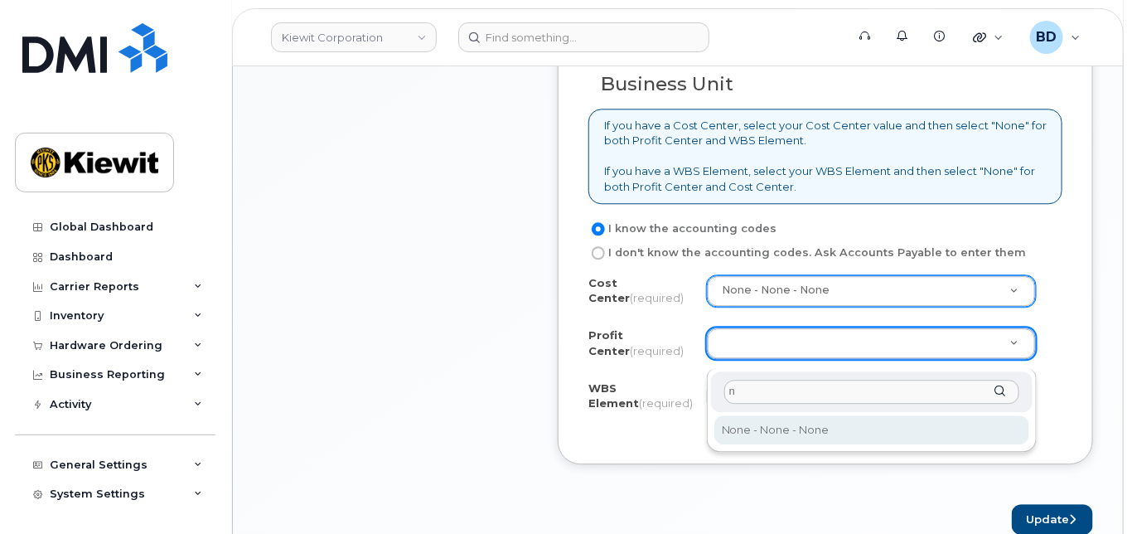
type input "n"
drag, startPoint x: 760, startPoint y: 426, endPoint x: 741, endPoint y: 410, distance: 25.3
select select "None"
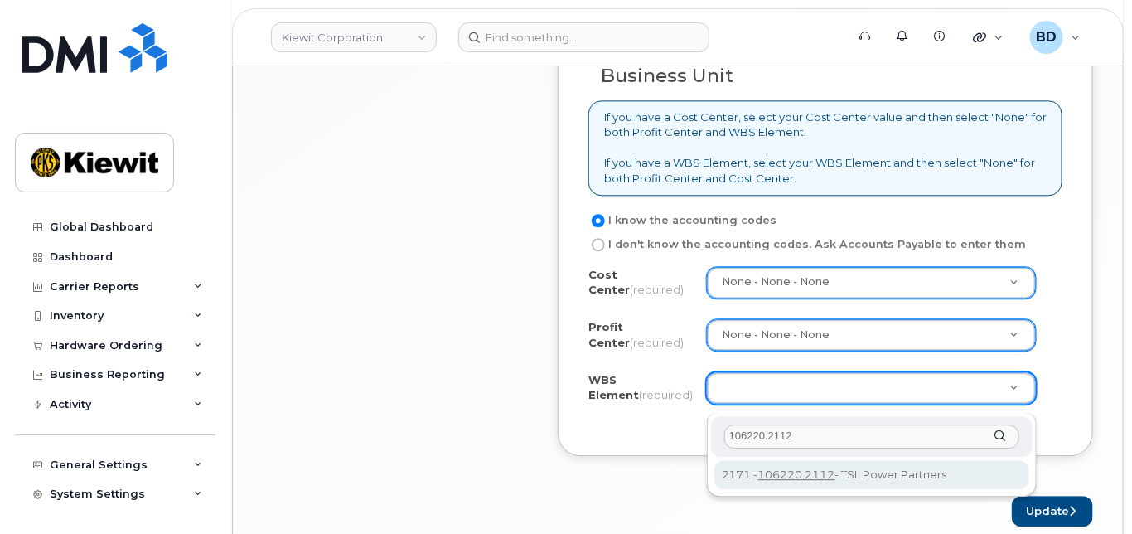
scroll to position [1547, 0]
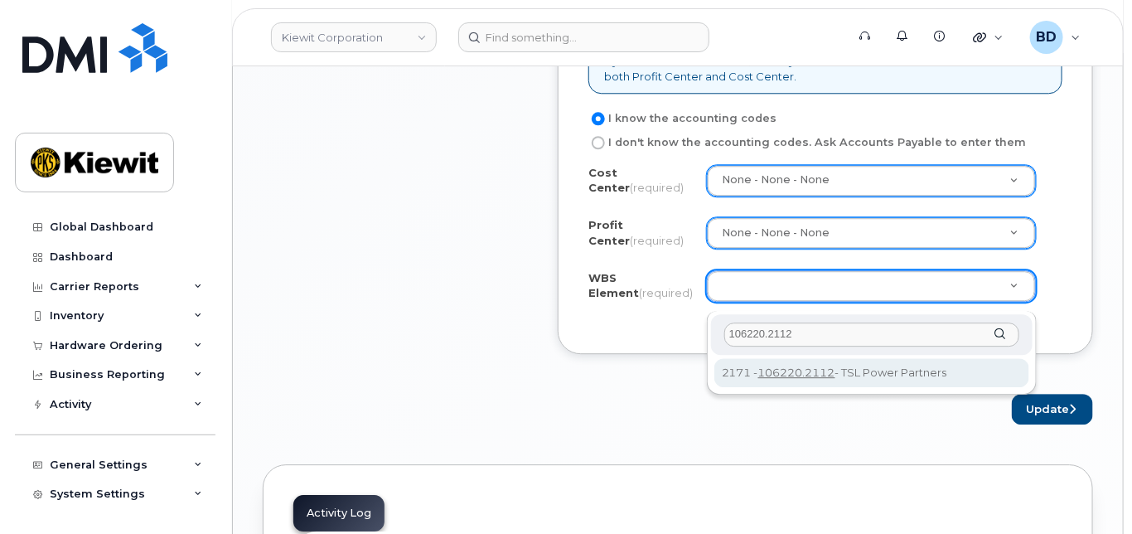
type input "106220.2112"
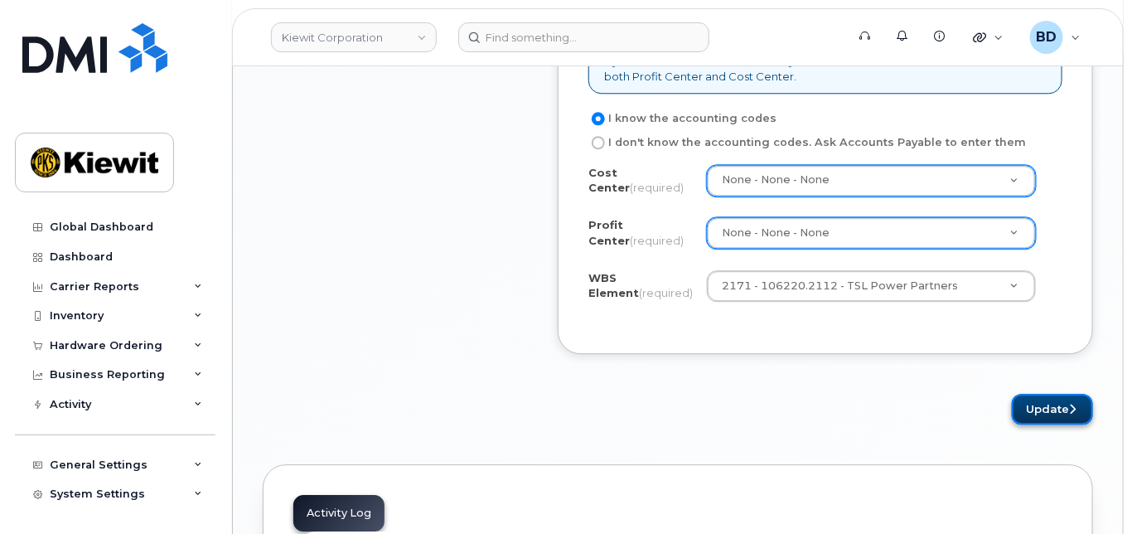
click at [1050, 417] on button "Update" at bounding box center [1052, 409] width 81 height 31
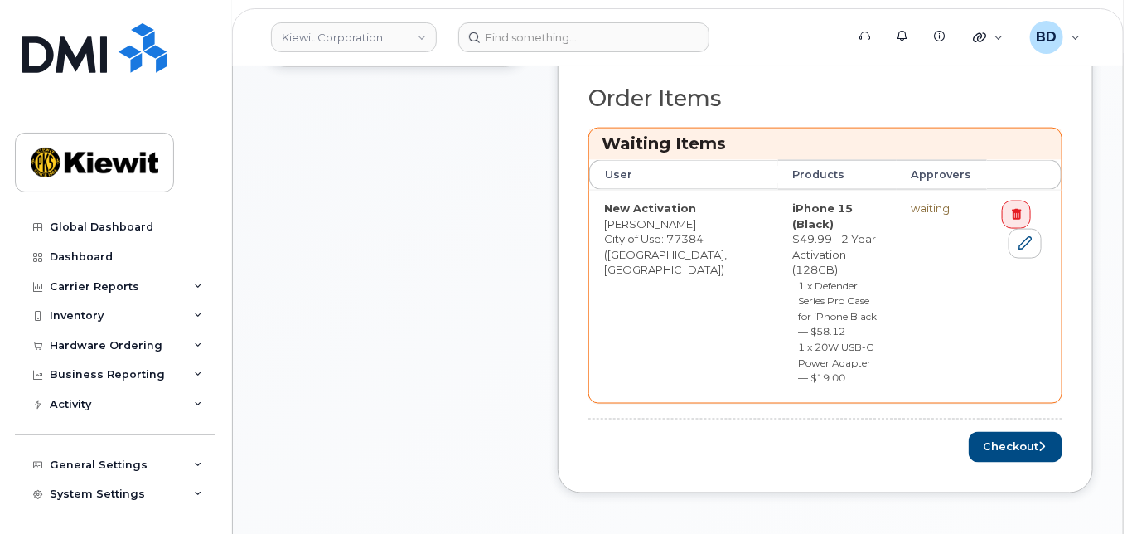
scroll to position [759, 0]
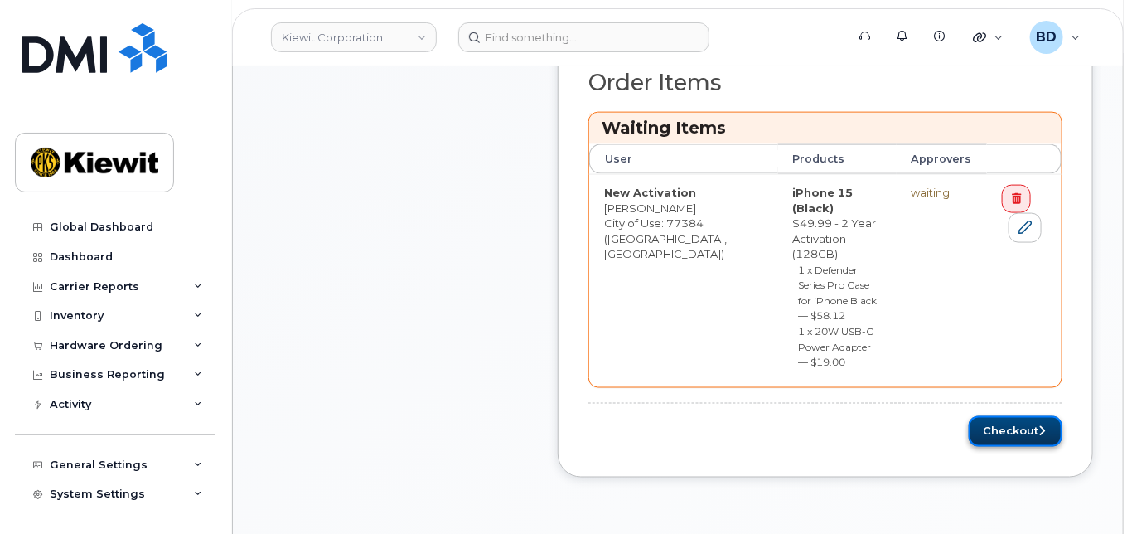
click at [1004, 416] on button "Checkout" at bounding box center [1016, 431] width 94 height 31
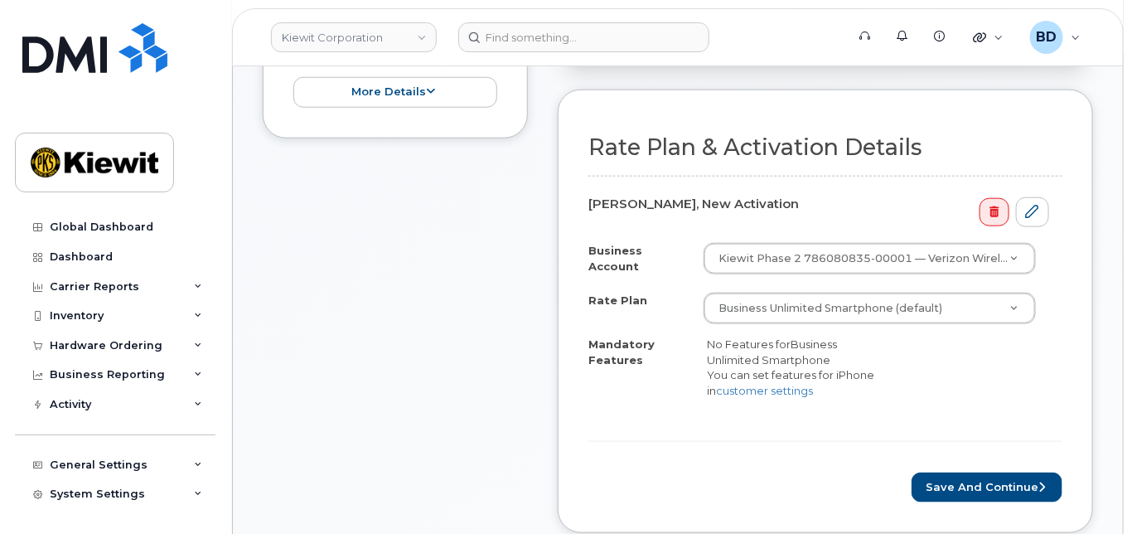
scroll to position [663, 0]
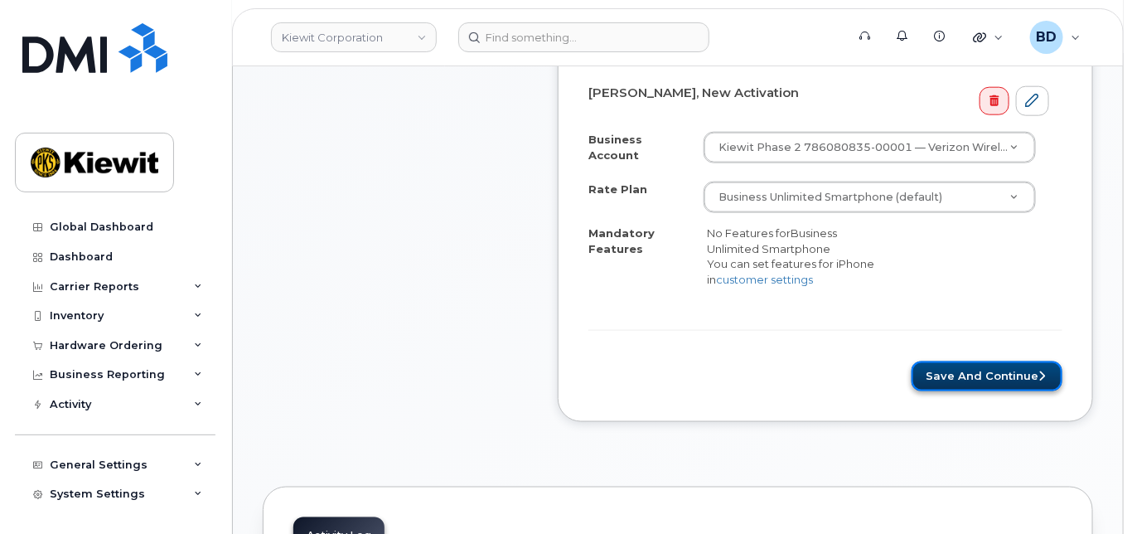
click at [1005, 376] on button "Save and Continue" at bounding box center [987, 376] width 151 height 31
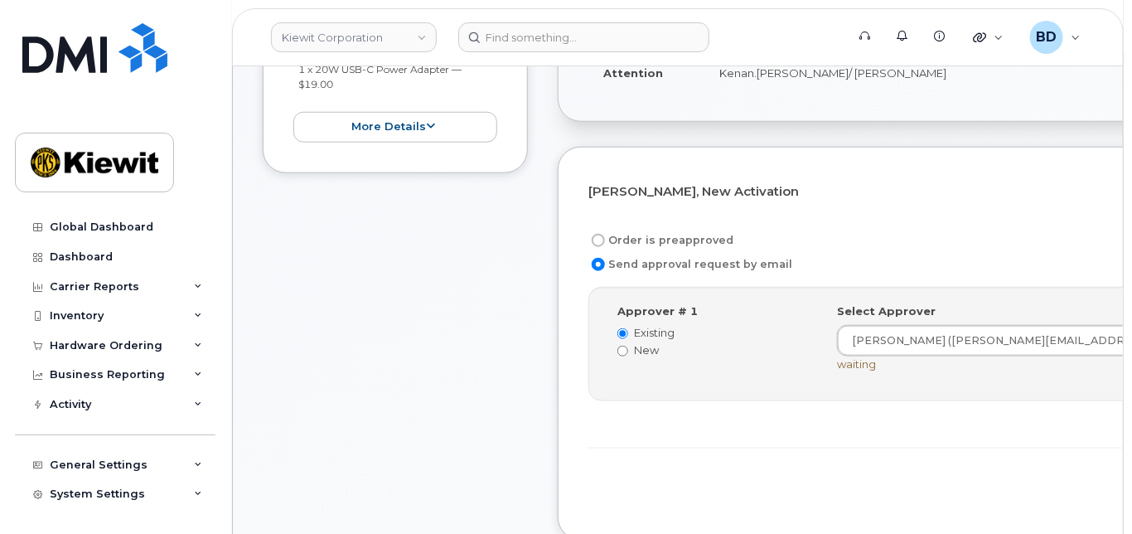
scroll to position [552, 0]
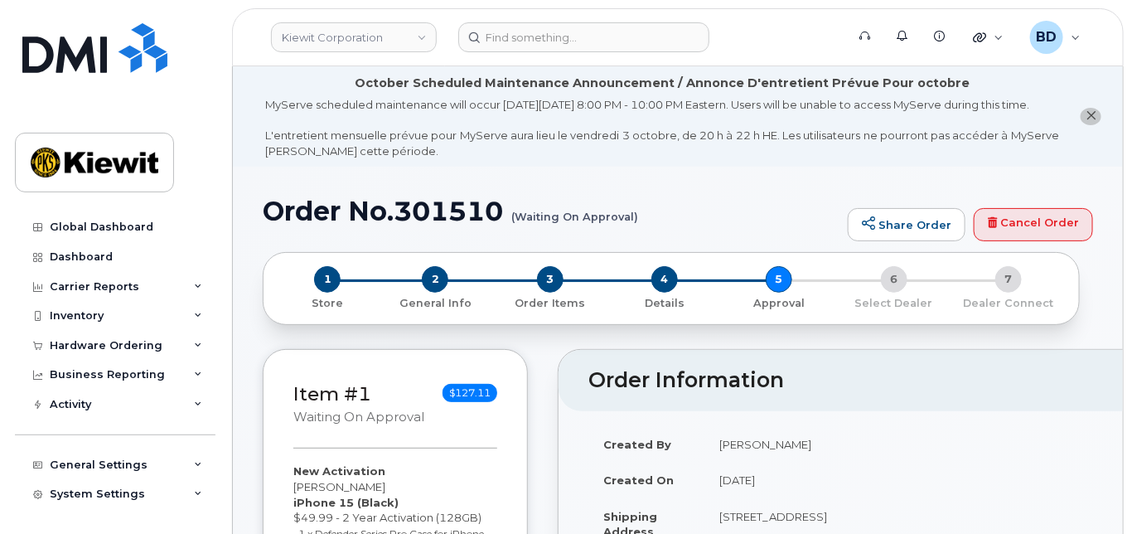
click at [457, 226] on h1 "Order No.301510 (Waiting On Approval)" at bounding box center [551, 210] width 577 height 29
copy h1 "301510"
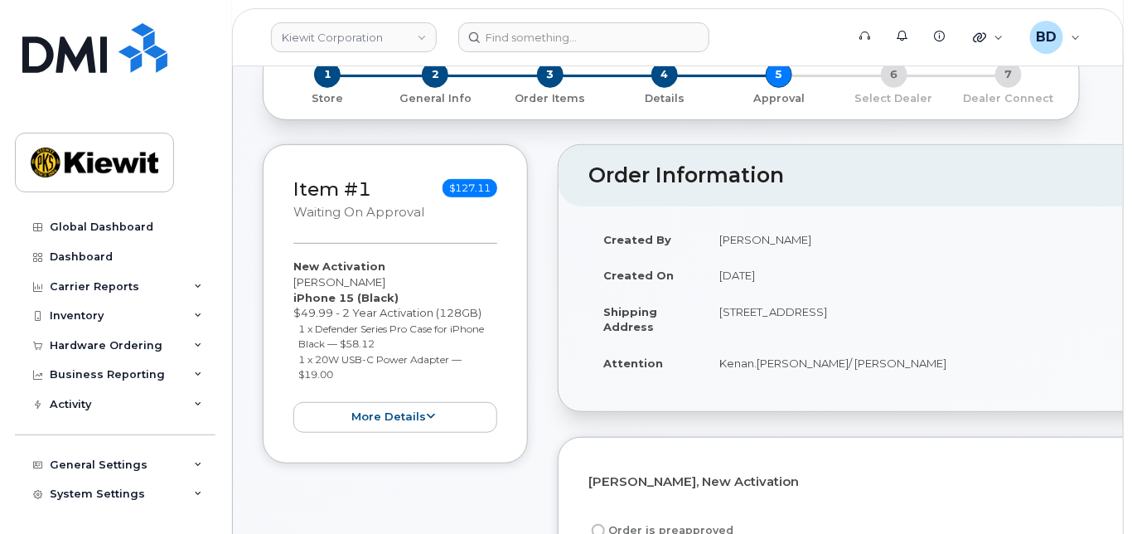
scroll to position [221, 0]
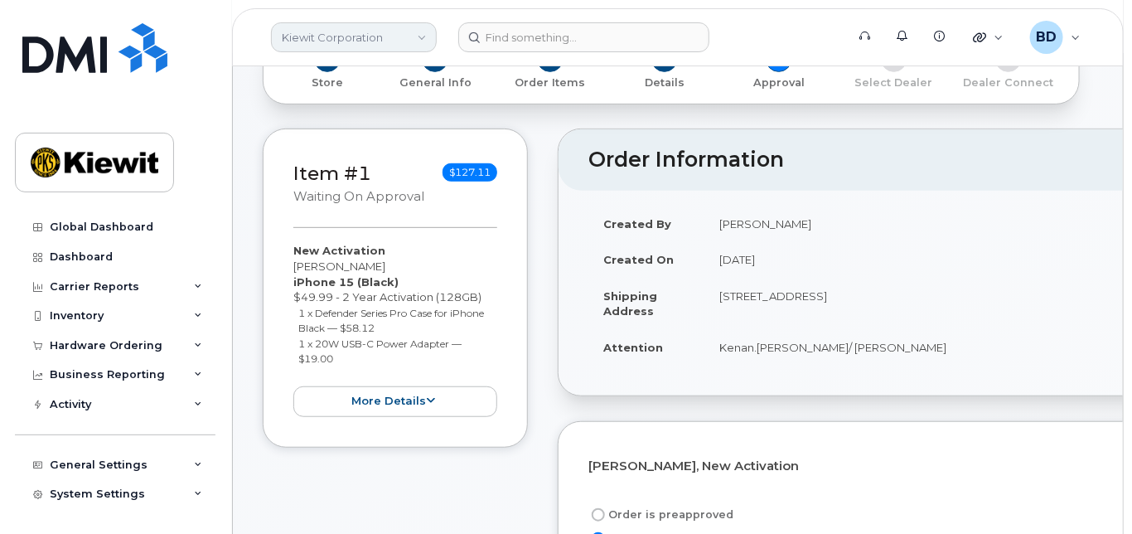
click at [424, 32] on link "Kiewit Corporation" at bounding box center [354, 37] width 166 height 30
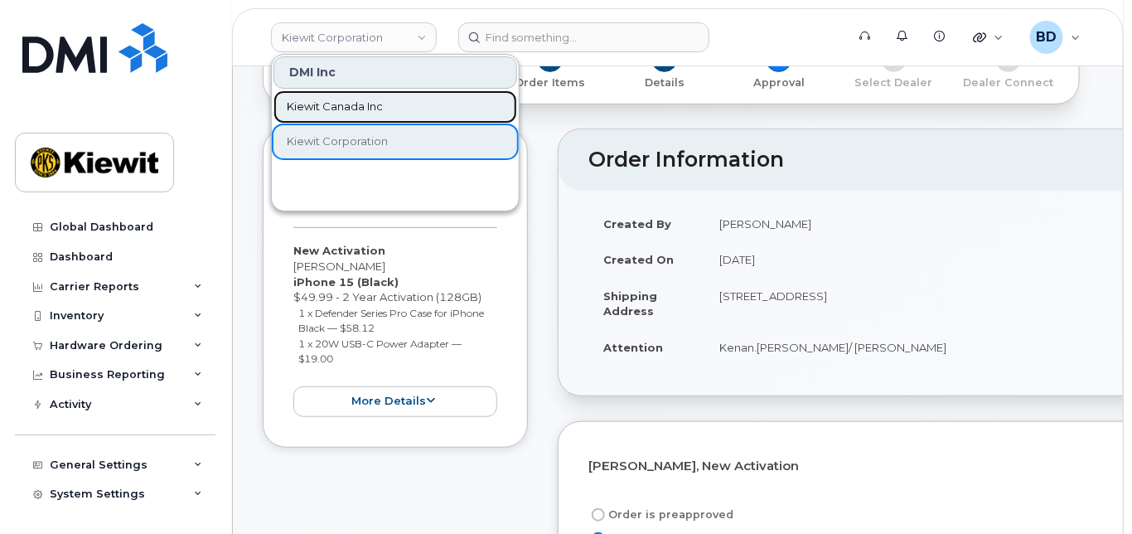
click at [361, 95] on link "Kiewit Canada Inc" at bounding box center [396, 106] width 244 height 33
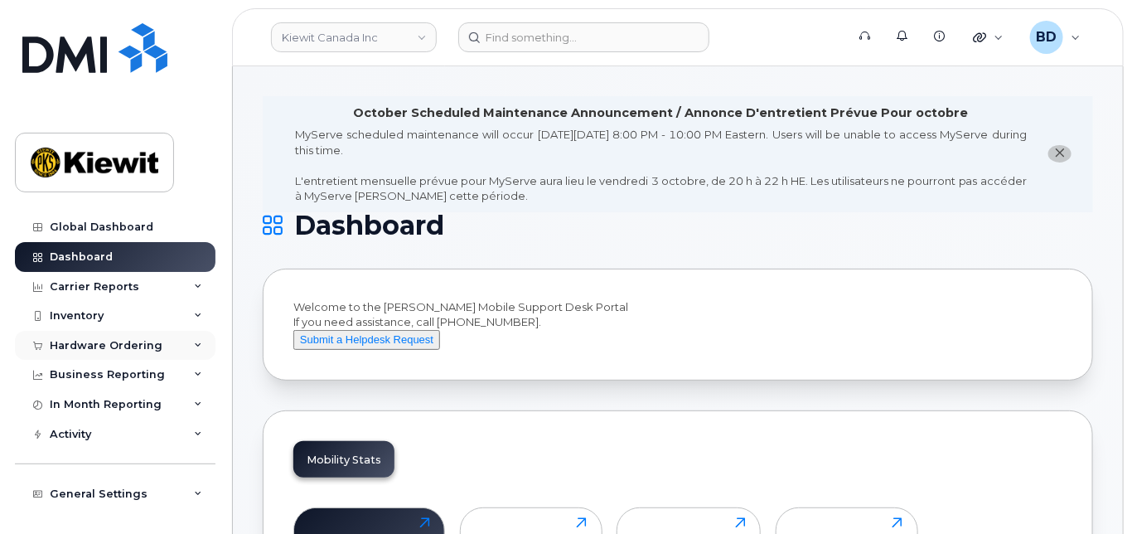
click at [194, 342] on icon at bounding box center [198, 346] width 8 height 8
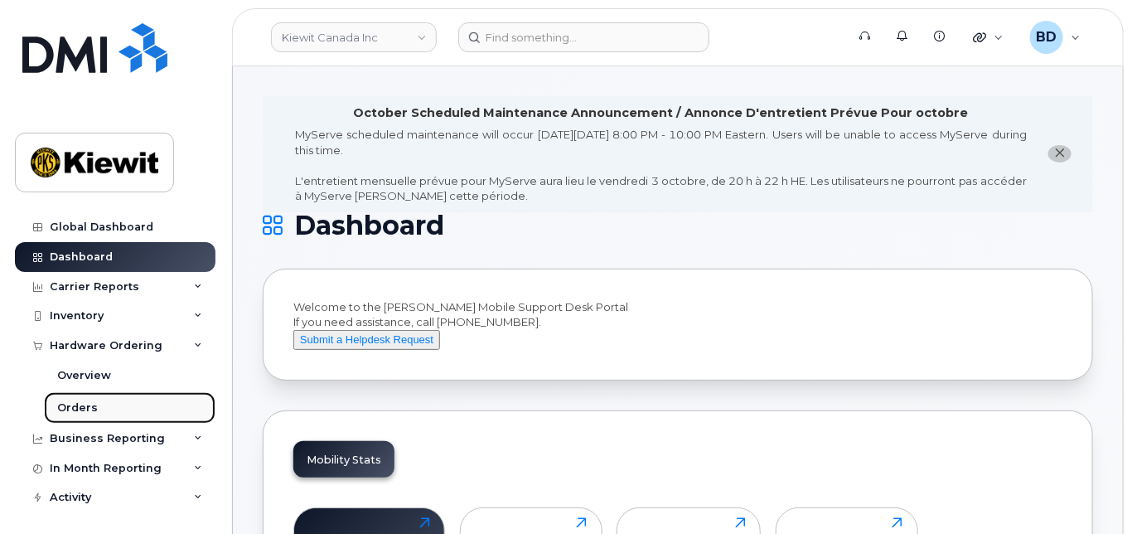
click at [92, 405] on div "Orders" at bounding box center [77, 407] width 41 height 15
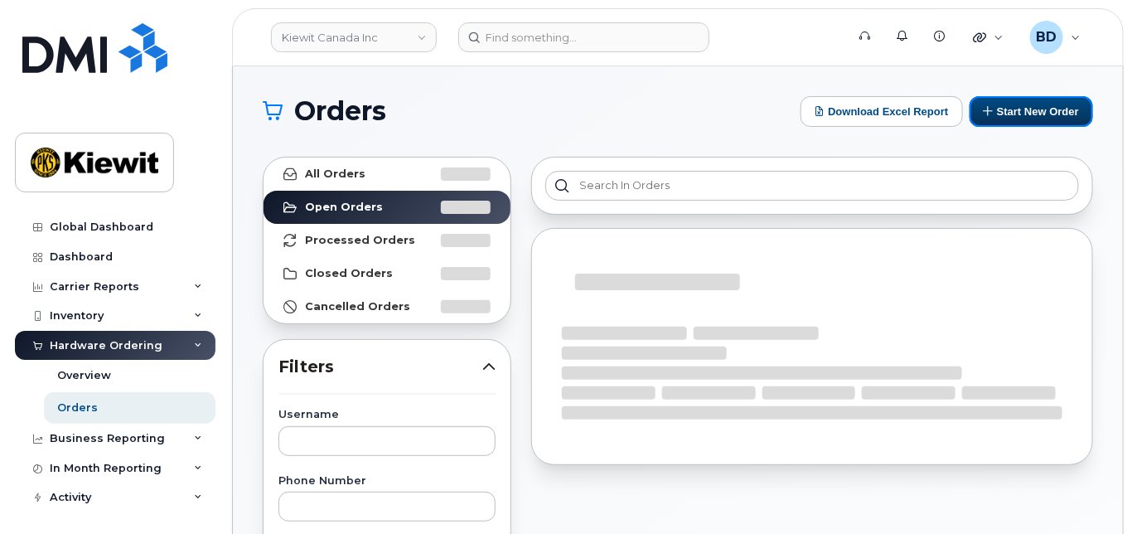
drag, startPoint x: 1034, startPoint y: 104, endPoint x: 809, endPoint y: 138, distance: 227.1
click at [1035, 104] on button "Start New Order" at bounding box center [1032, 111] width 124 height 31
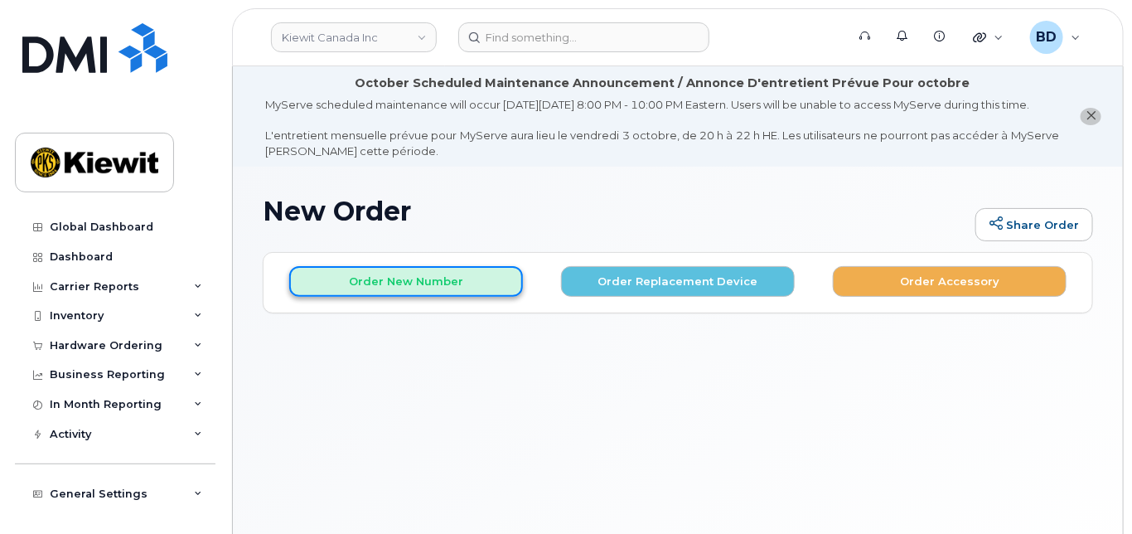
click at [369, 289] on button "Order New Number" at bounding box center [406, 281] width 234 height 31
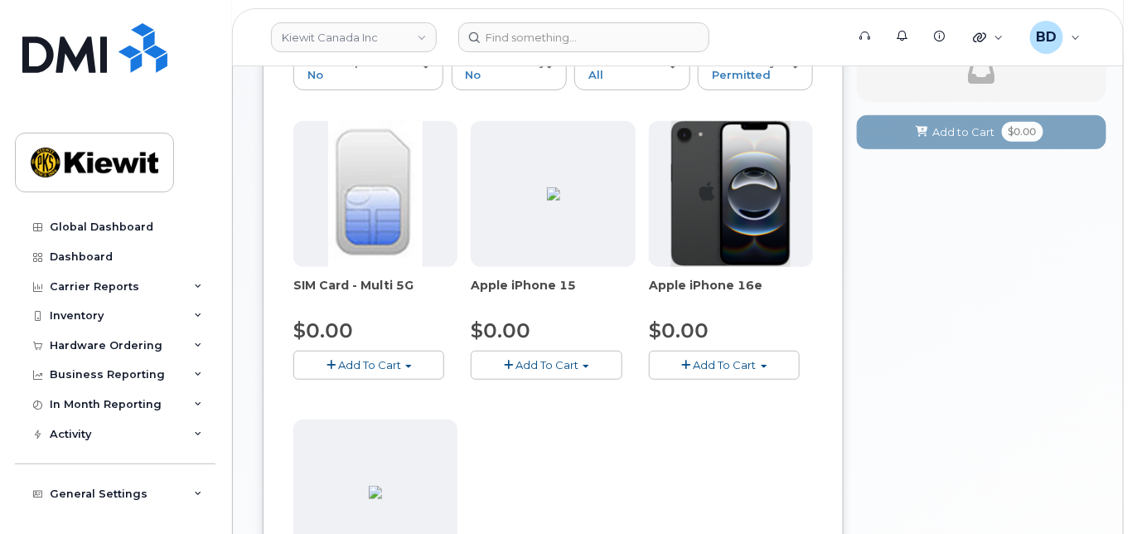
scroll to position [332, 0]
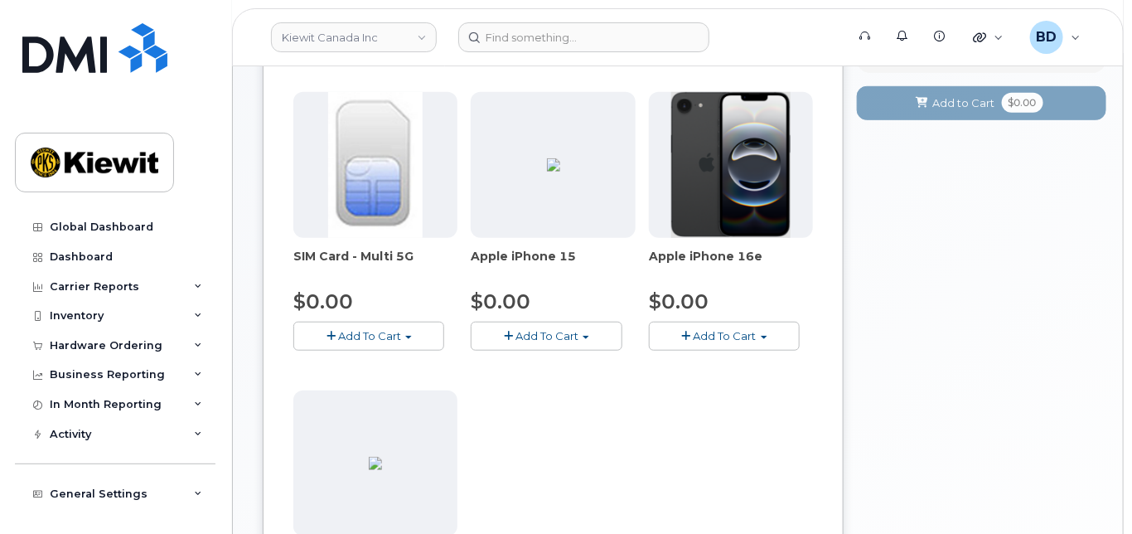
click at [578, 342] on span "Add To Cart" at bounding box center [547, 335] width 63 height 13
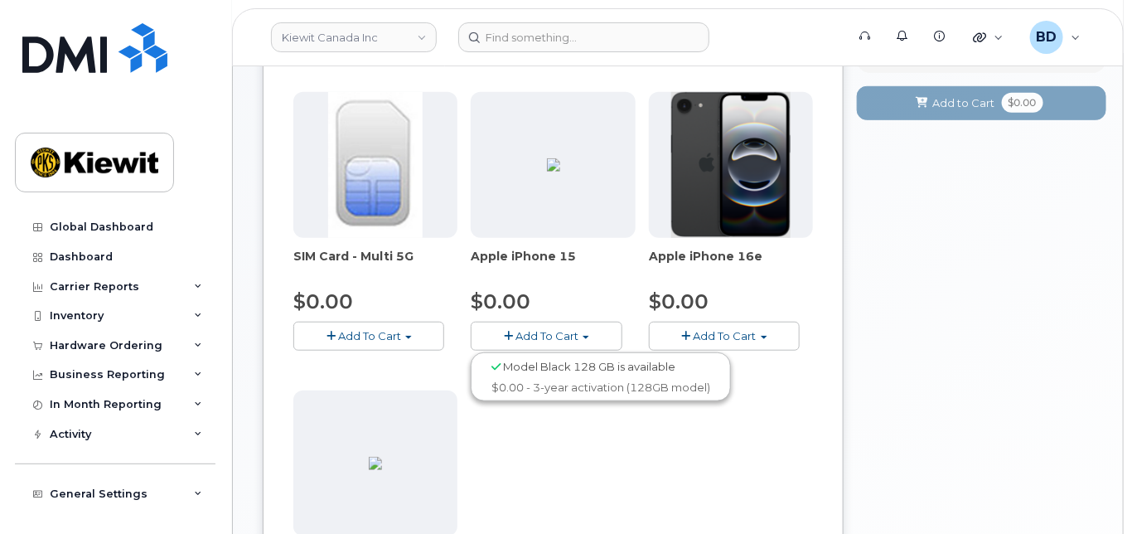
click at [577, 377] on div "Model Black 128 GB is available" at bounding box center [601, 366] width 252 height 21
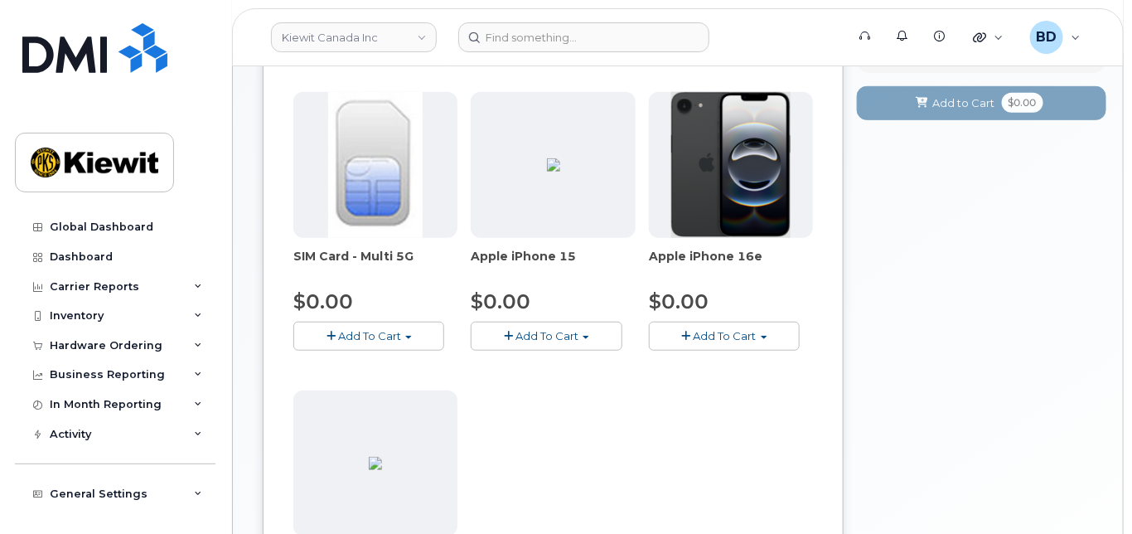
click at [567, 342] on span "Add To Cart" at bounding box center [547, 335] width 63 height 13
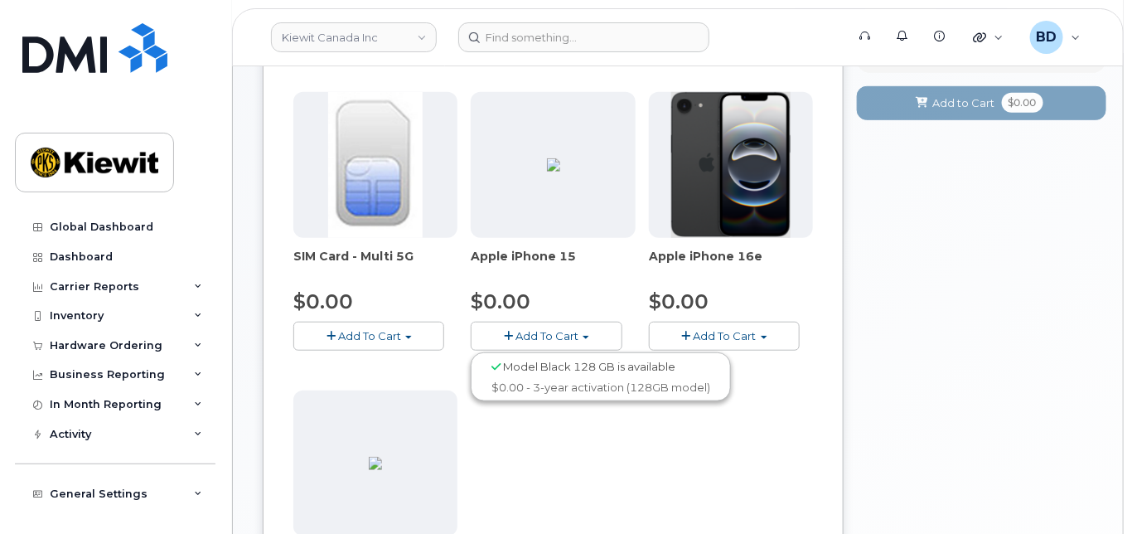
click at [560, 373] on span "Model Black 128 GB is available" at bounding box center [589, 366] width 172 height 13
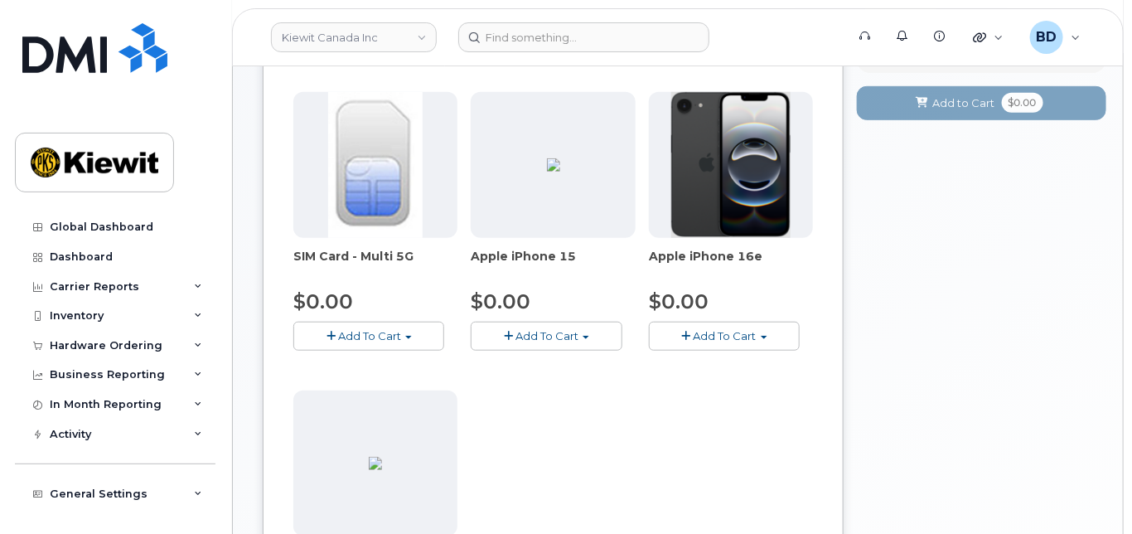
click at [570, 342] on span "Add To Cart" at bounding box center [547, 335] width 63 height 13
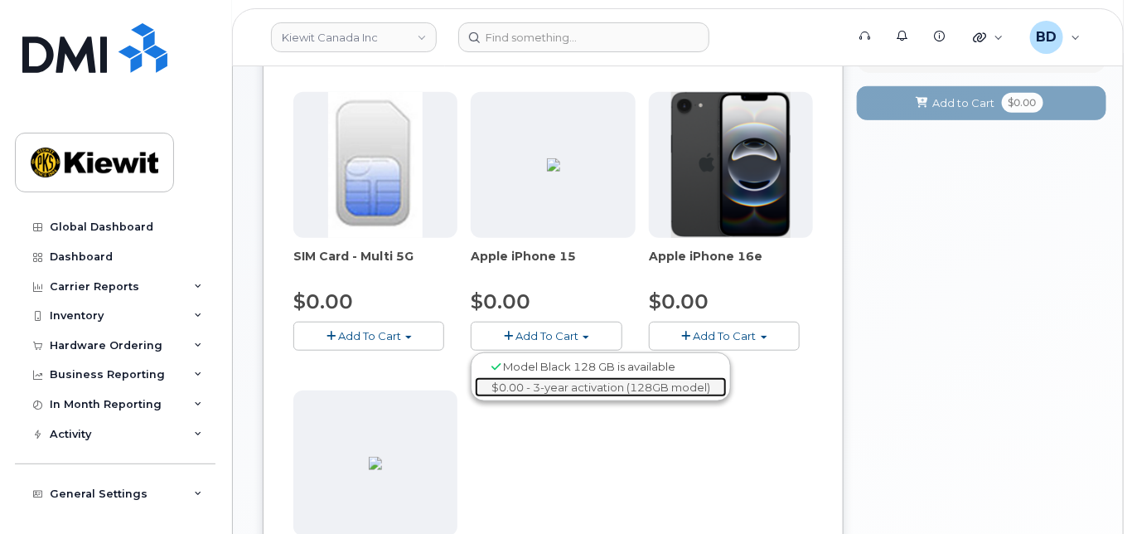
click at [553, 398] on link "$0.00 - 3-year activation (128GB model)" at bounding box center [601, 387] width 252 height 21
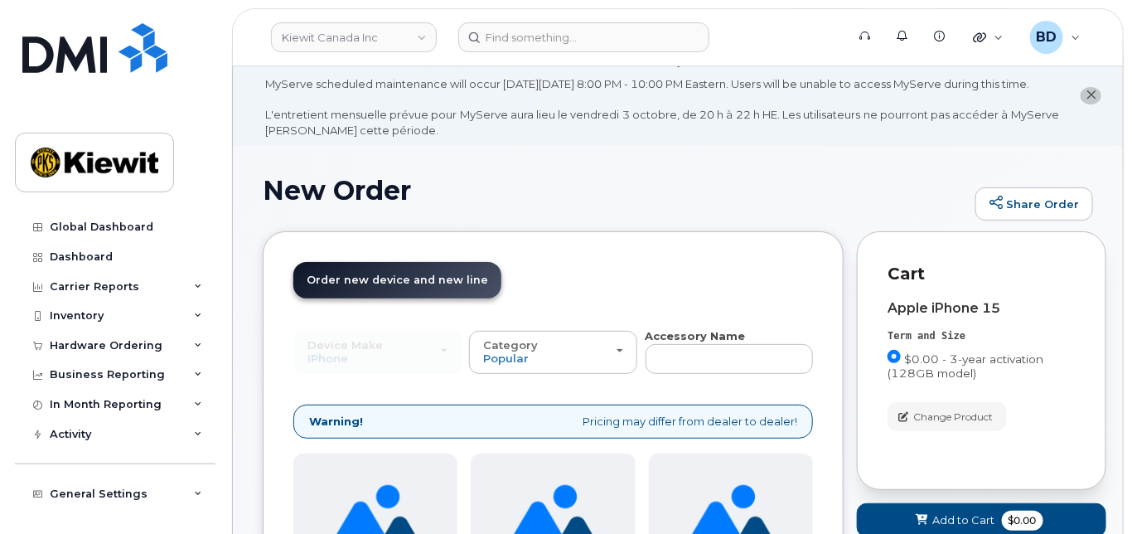
scroll to position [0, 0]
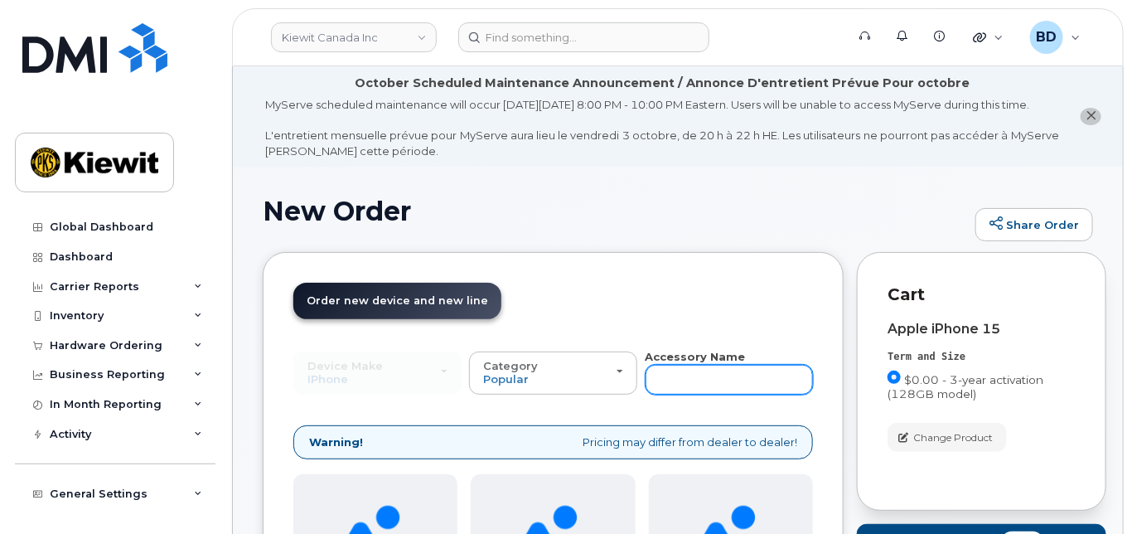
click at [694, 395] on input "text" at bounding box center [730, 380] width 168 height 30
type input "case"
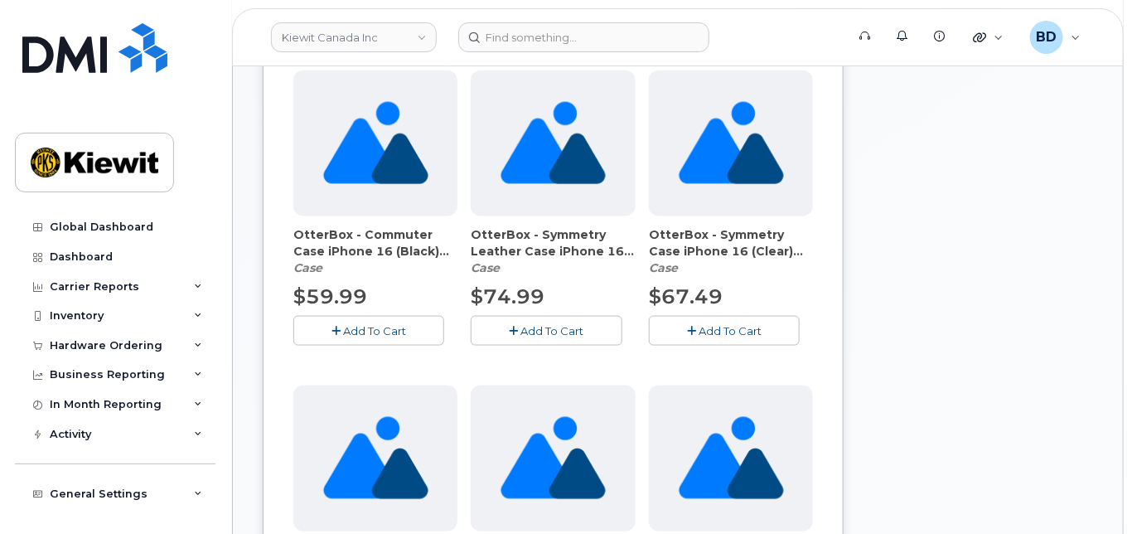
scroll to position [774, 0]
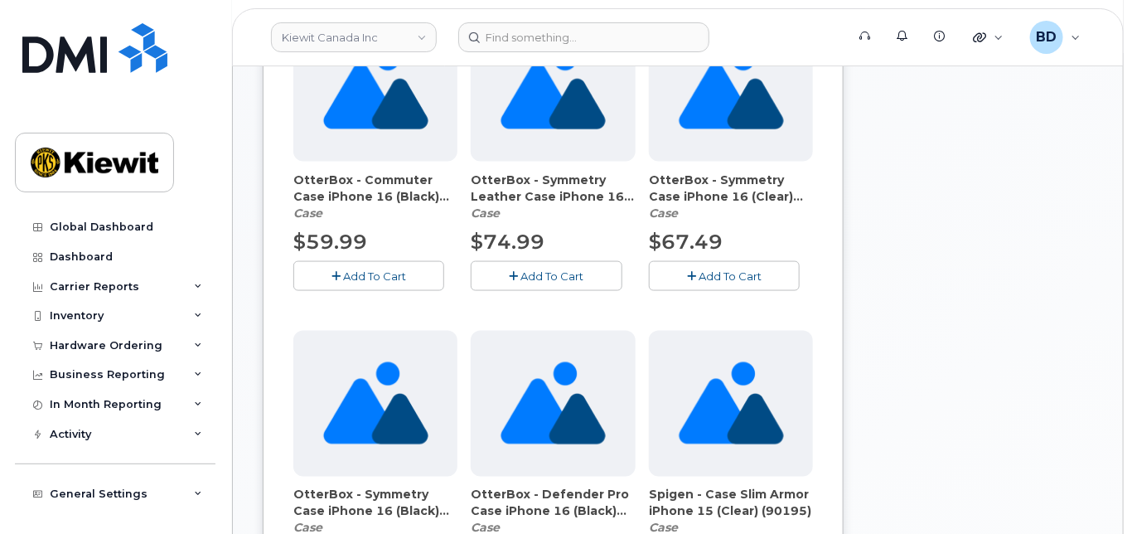
click at [395, 283] on span "Add To Cart" at bounding box center [374, 275] width 63 height 13
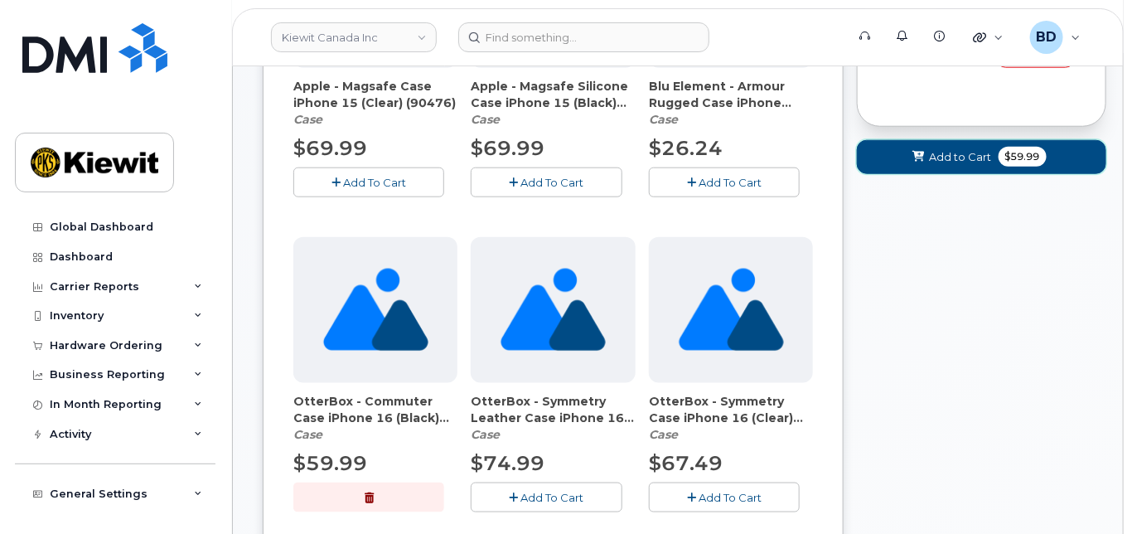
click at [914, 162] on icon at bounding box center [920, 157] width 12 height 11
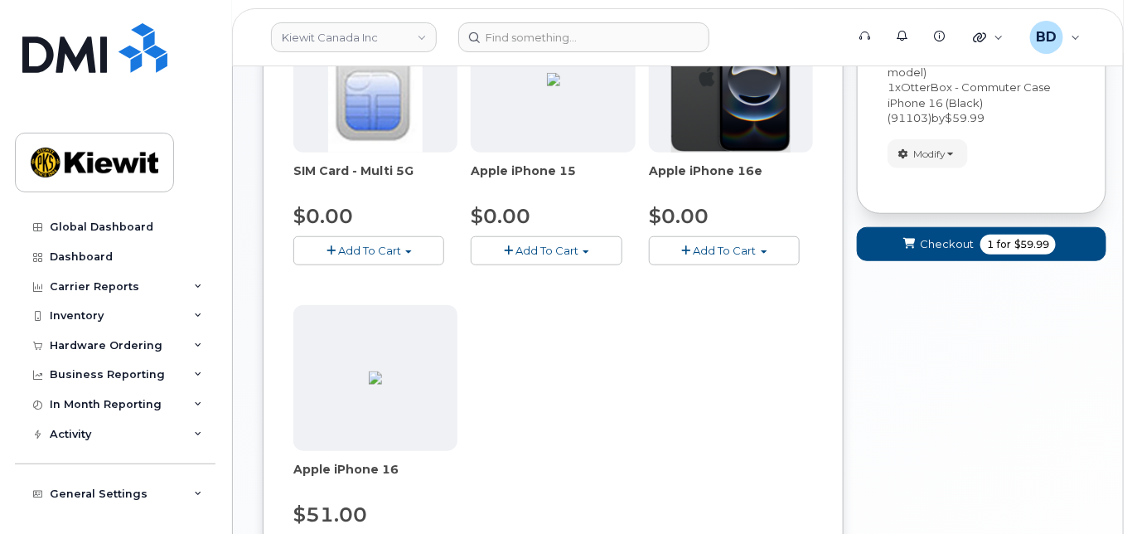
scroll to position [345, 0]
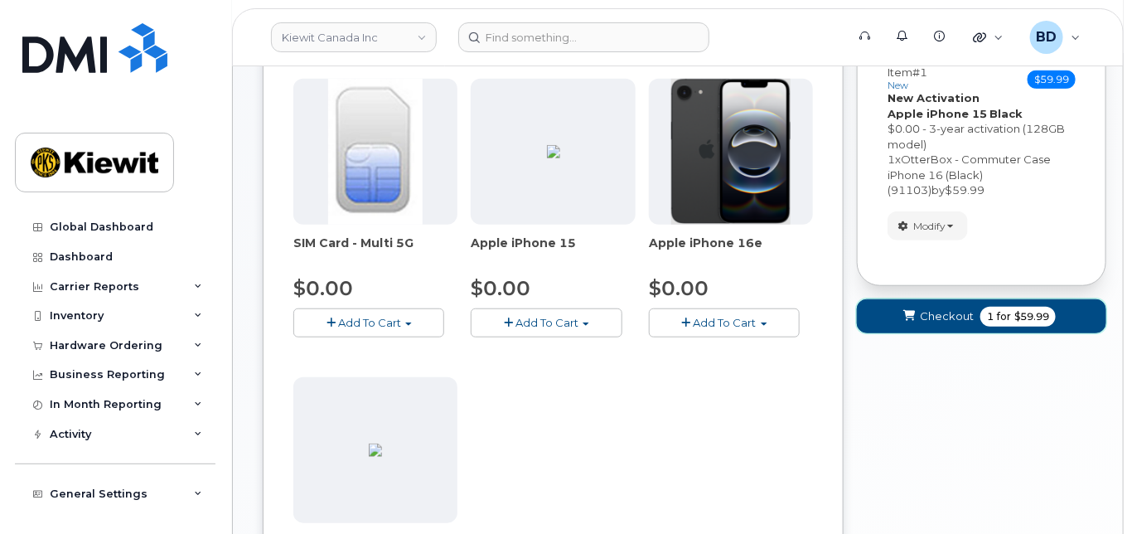
click at [939, 321] on button "Checkout 1 for $59.99" at bounding box center [982, 316] width 250 height 34
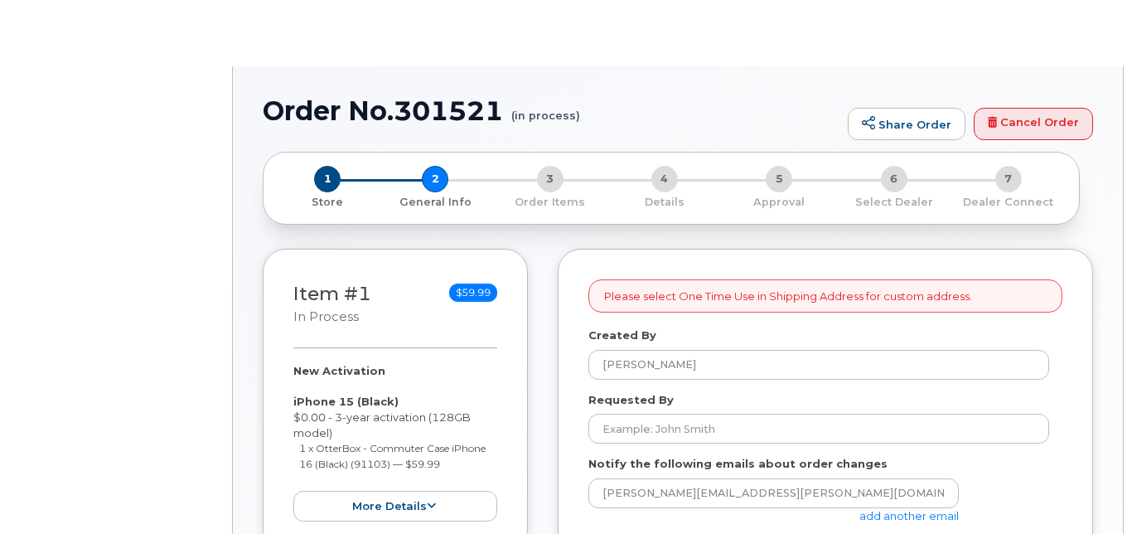
select select
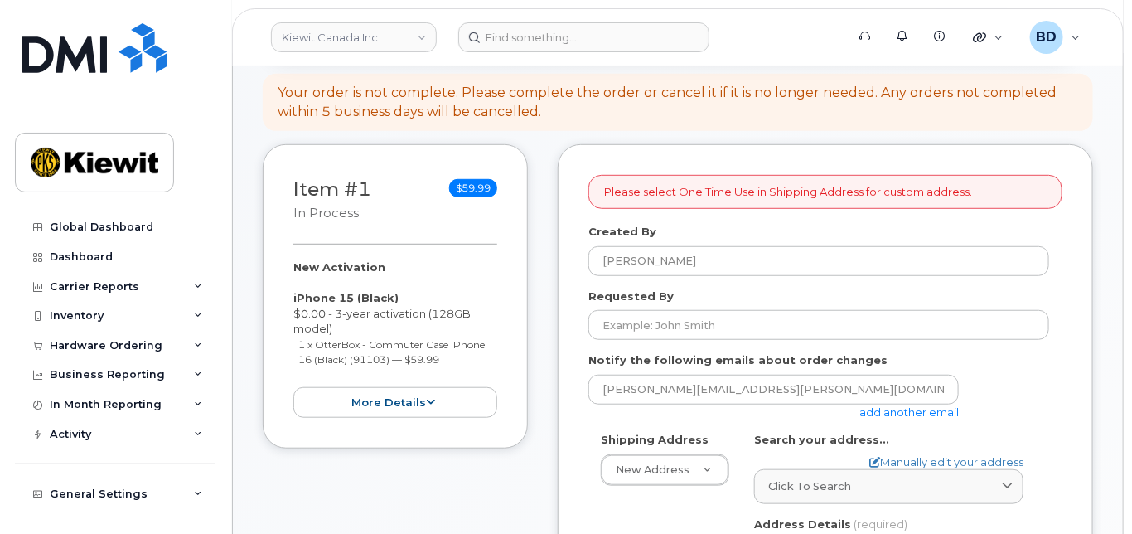
scroll to position [332, 0]
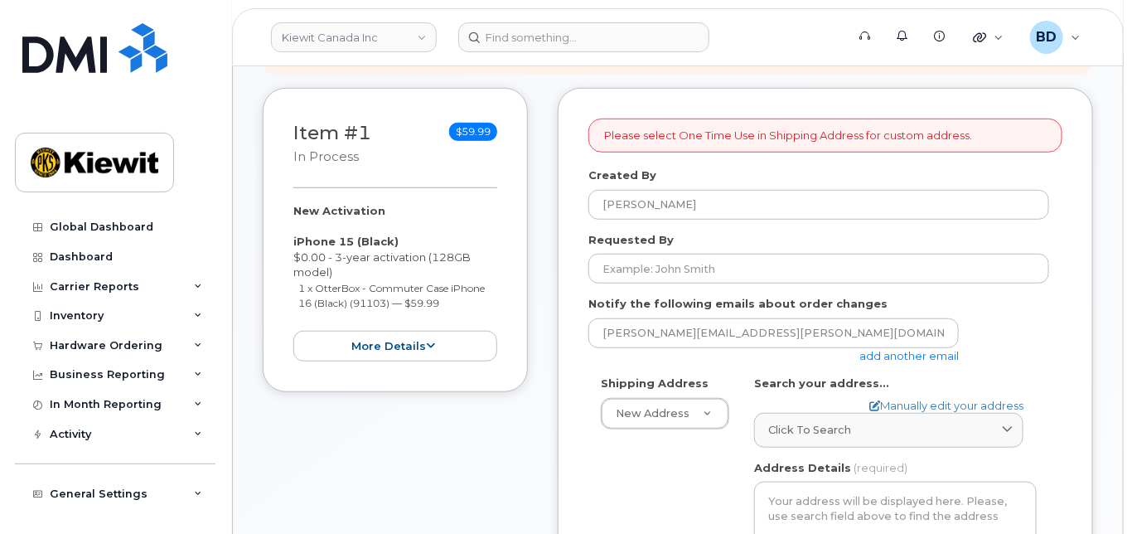
click at [902, 362] on link "add another email" at bounding box center [909, 355] width 99 height 13
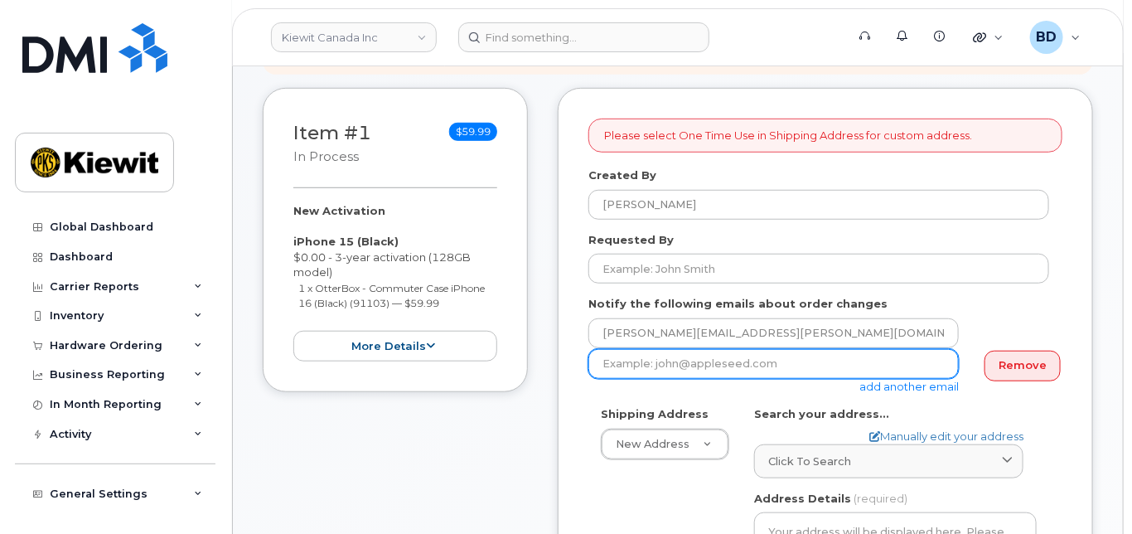
click at [619, 368] on input "email" at bounding box center [774, 364] width 371 height 30
paste input "cindy.caballero@kiewit.com"
type input "cindy.caballero@kiewit.com"
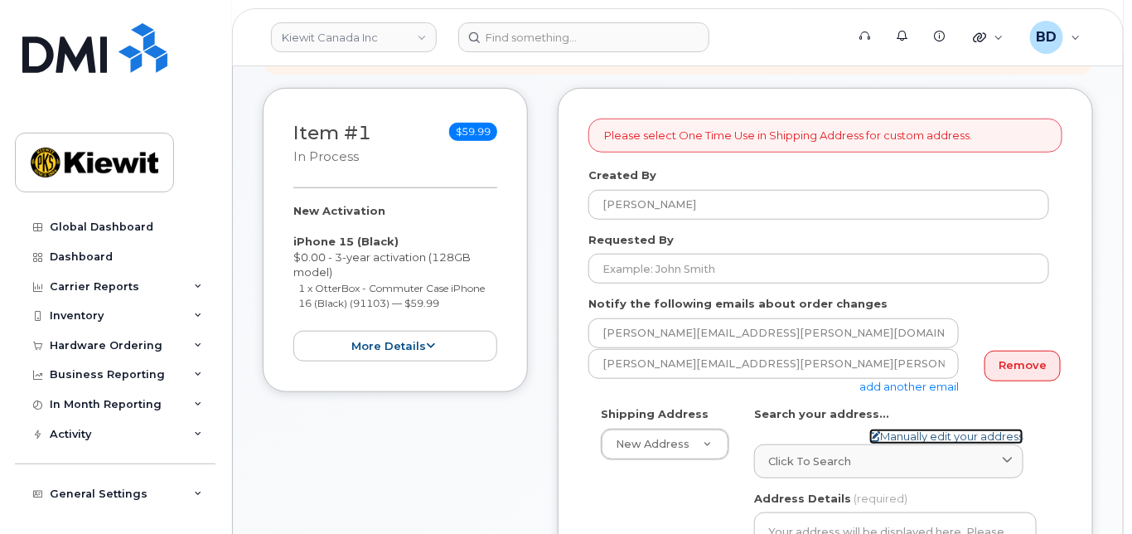
click at [914, 444] on link "Manually edit your address" at bounding box center [947, 437] width 154 height 16
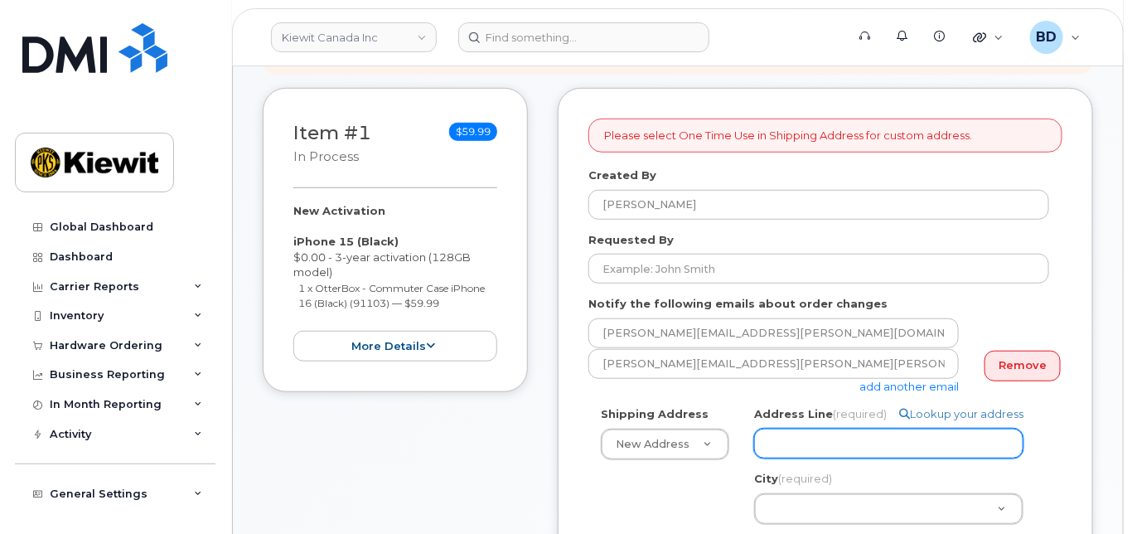
paste input "14 Lower Jarvis Street"
click at [799, 450] on input "Address Line (required)" at bounding box center [888, 444] width 269 height 30
select select
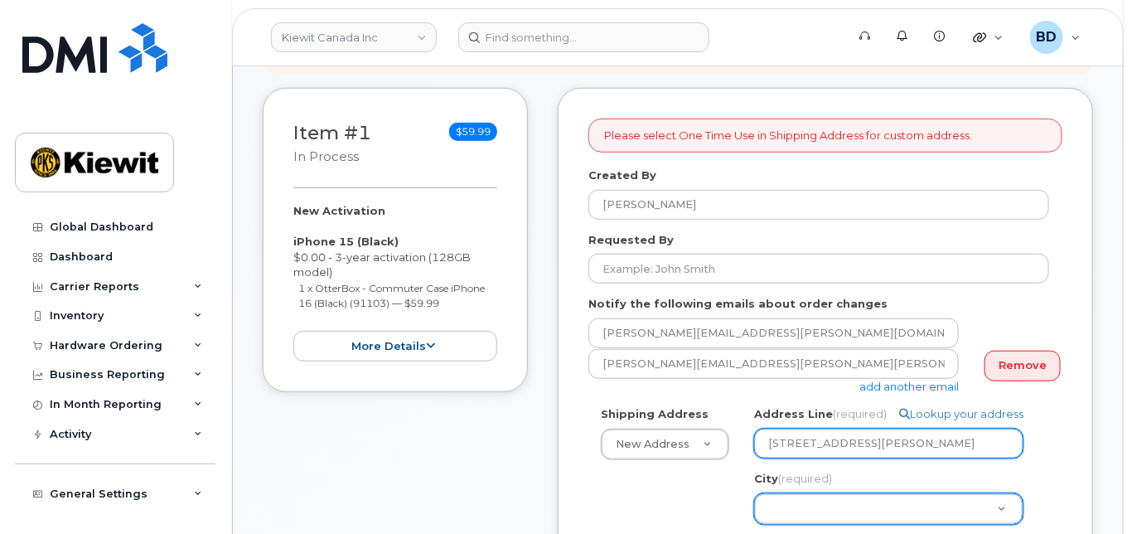
type input "14 Lower Jarvis Street"
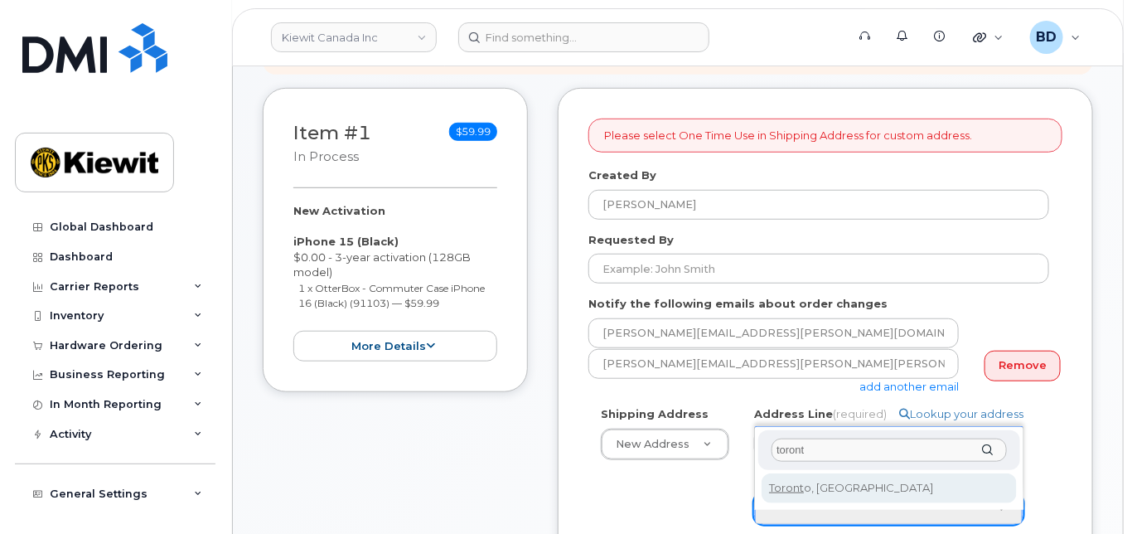
type input "toront"
select select
type input "4934"
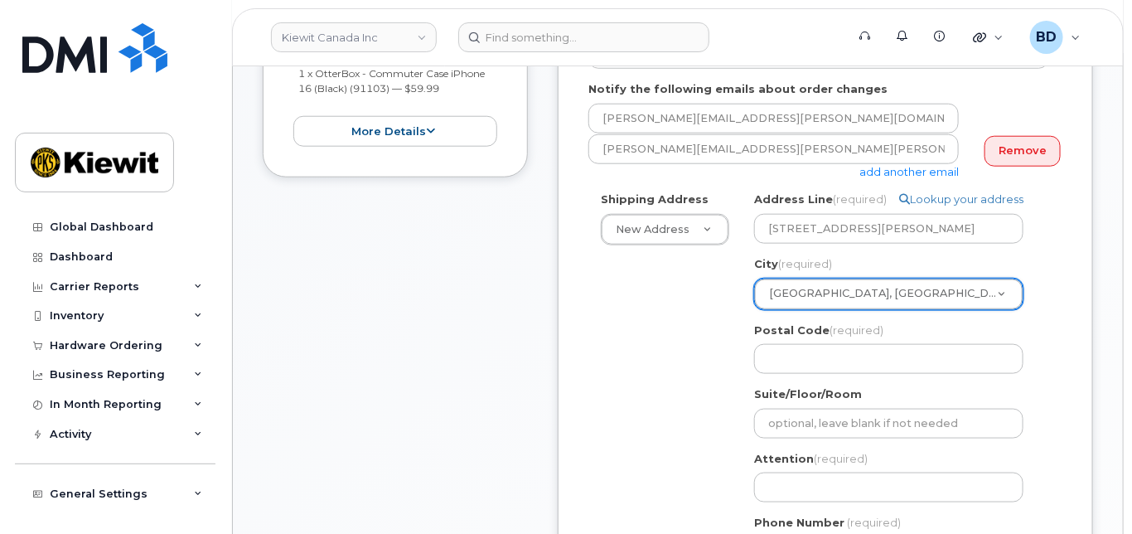
scroll to position [552, 0]
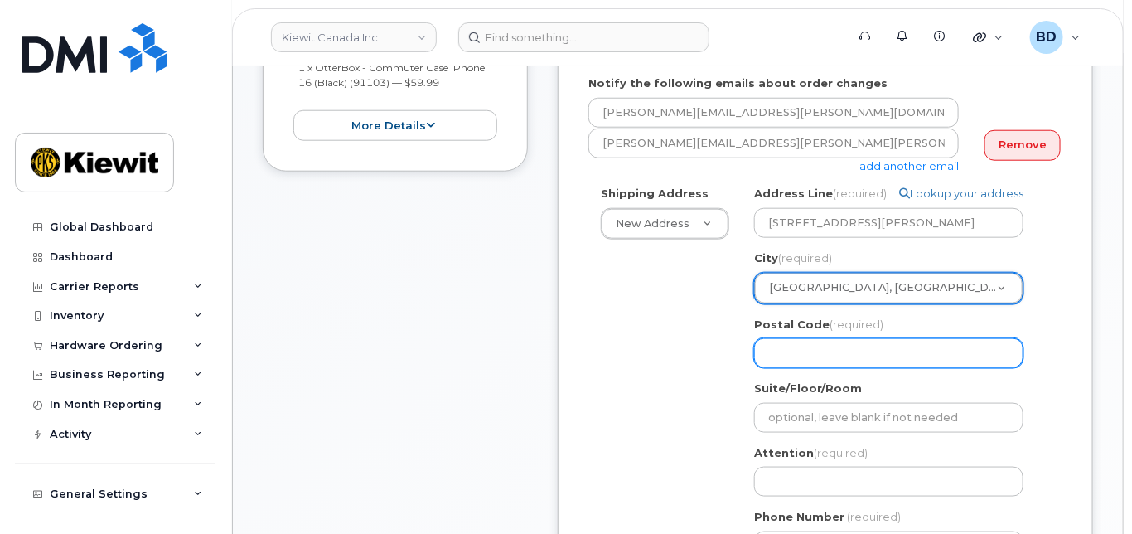
click at [794, 358] on input "Postal Code (required)" at bounding box center [888, 353] width 269 height 30
click at [848, 357] on input "Postal Code (required)" at bounding box center [888, 353] width 269 height 30
paste input "M5E 1N1"
select select
type input "M5E 1N1"
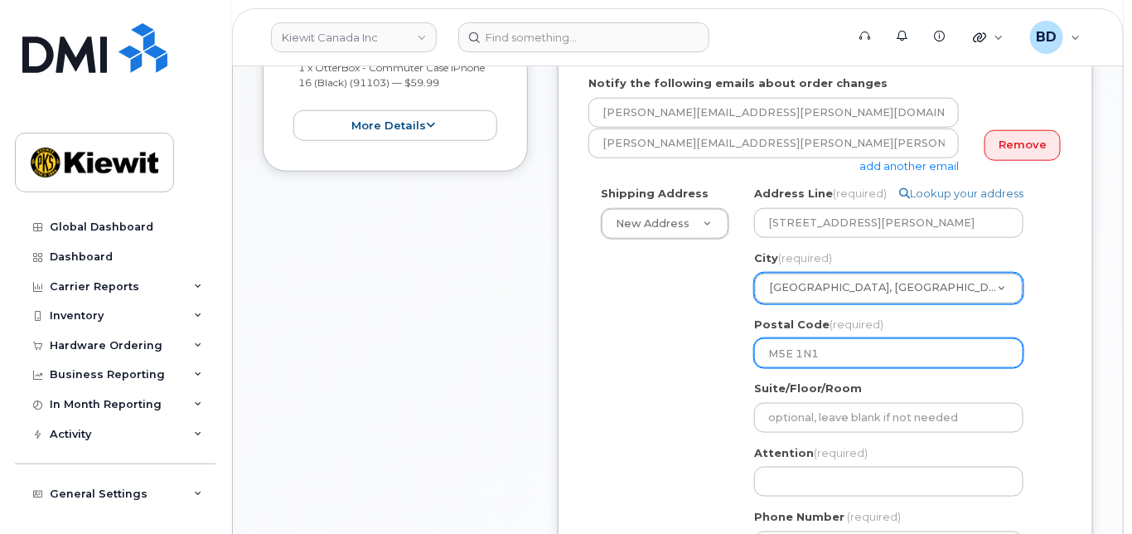
click at [800, 368] on input "M5E 1N1" at bounding box center [888, 353] width 269 height 30
select select
type input "M5E1N1"
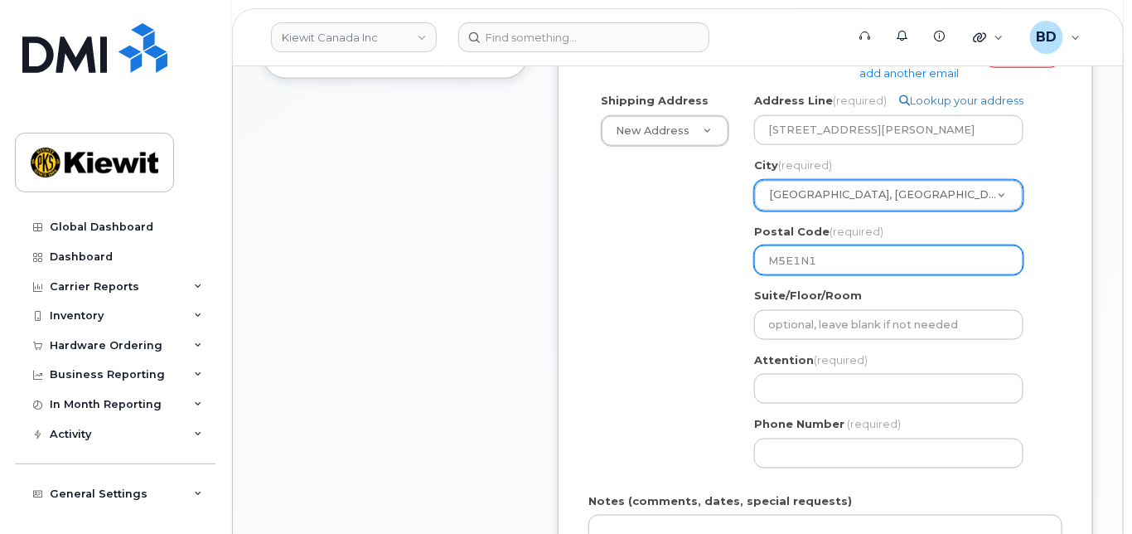
scroll to position [774, 0]
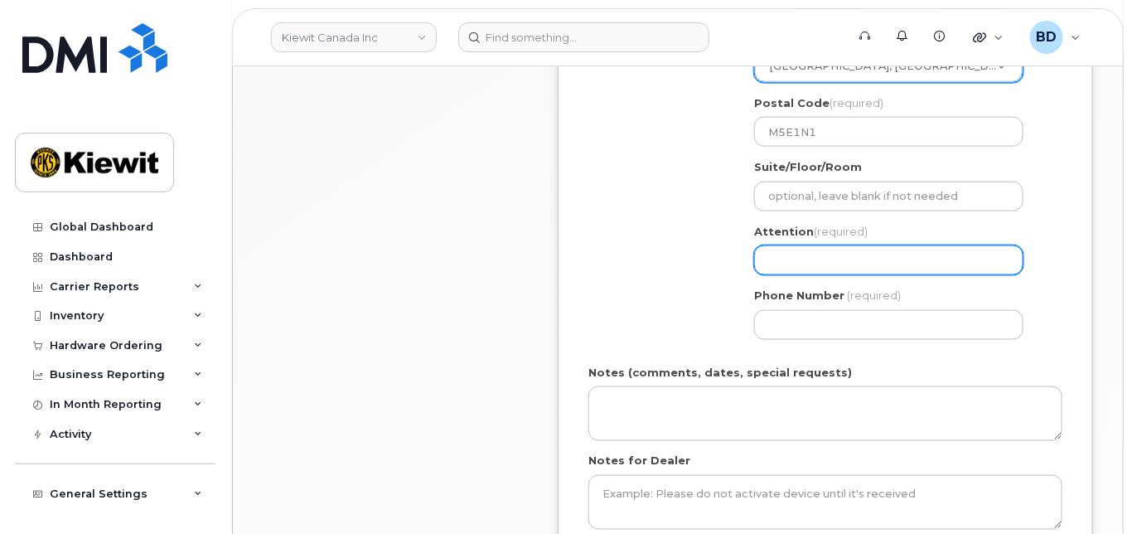
paste input "Eric.Carpendale"
select select
type input "Eric.Carpendale"
click at [786, 274] on input "Eric.Carpendale" at bounding box center [888, 260] width 269 height 30
select select
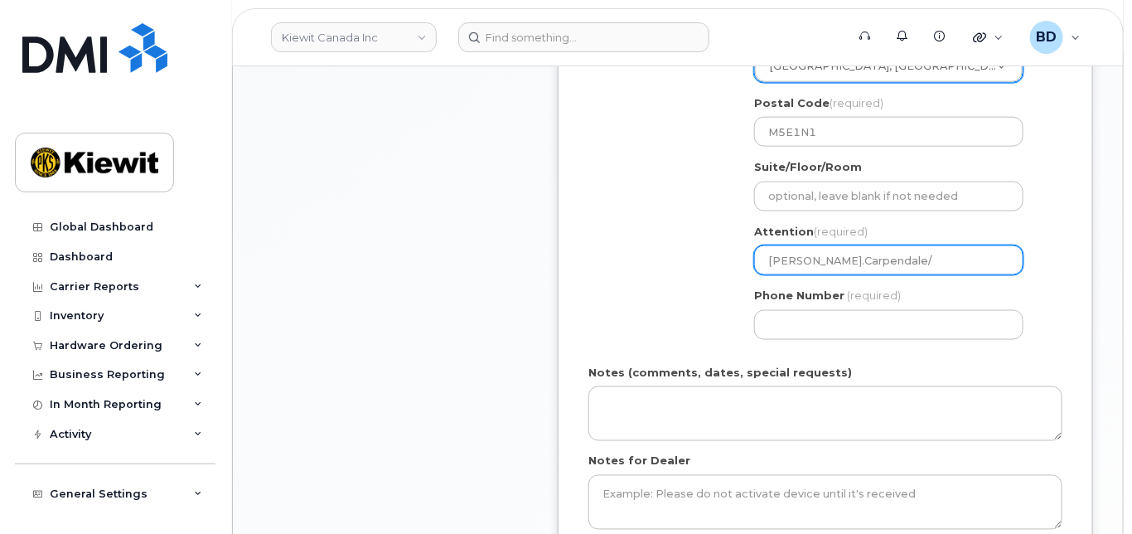
type input "Eric.Carpendale/"
click at [876, 273] on input "Eric.Carpendale/" at bounding box center [888, 260] width 269 height 30
paste input "[PERSON_NAME]"
select select
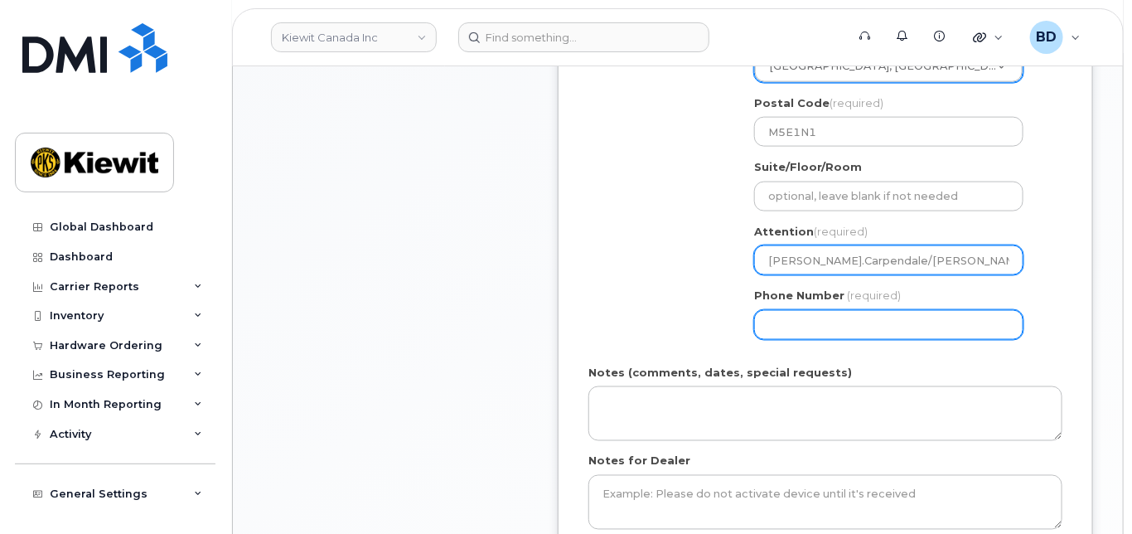
type input "[PERSON_NAME].Carpendale/[PERSON_NAME]"
click at [805, 335] on input "Phone Number" at bounding box center [888, 325] width 269 height 30
type input "8777727707"
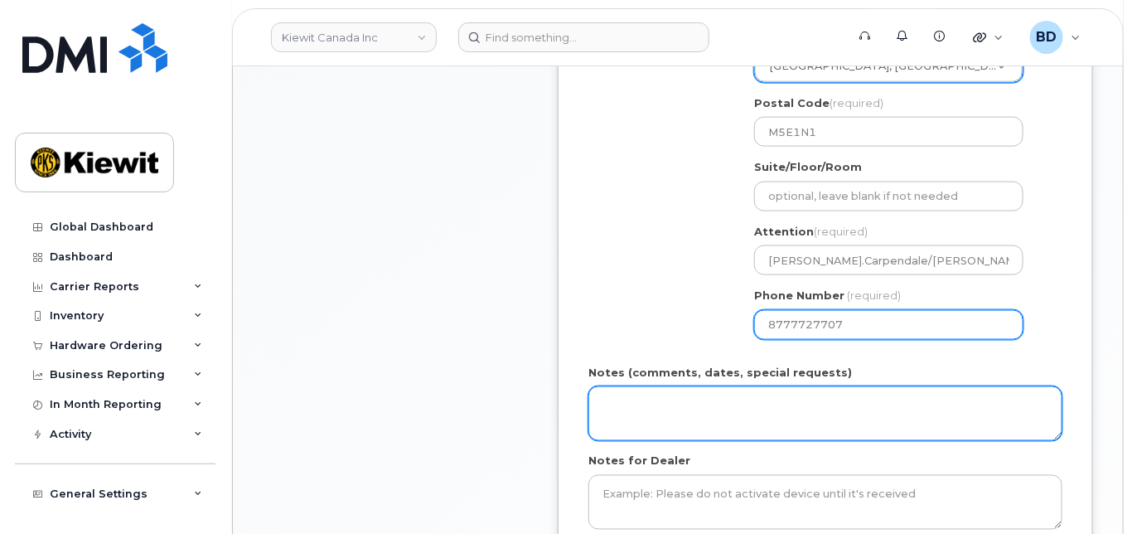
select select
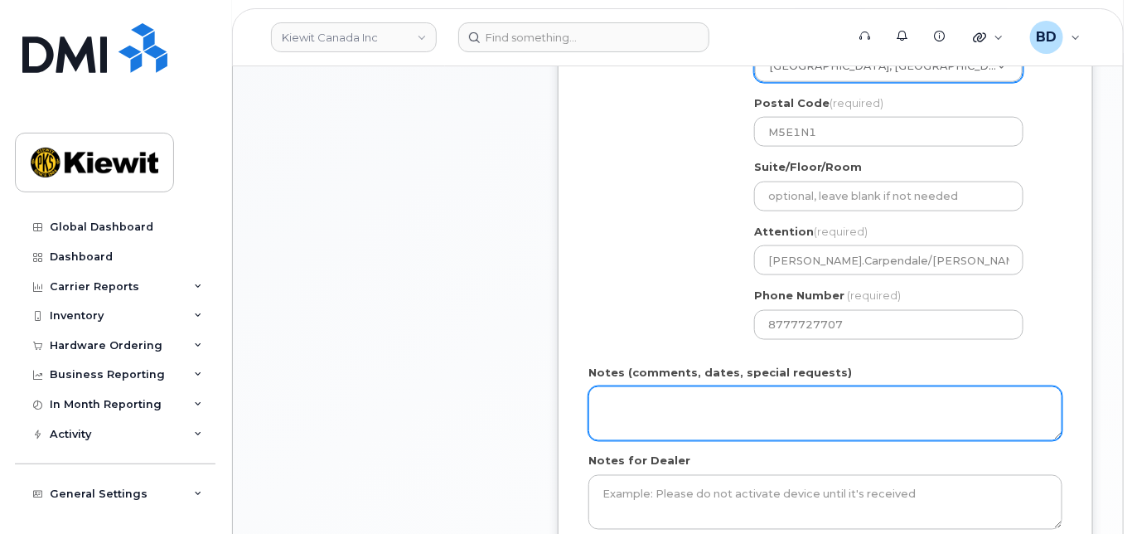
click at [616, 428] on textarea "Notes (comments, dates, special requests)" at bounding box center [826, 413] width 474 height 55
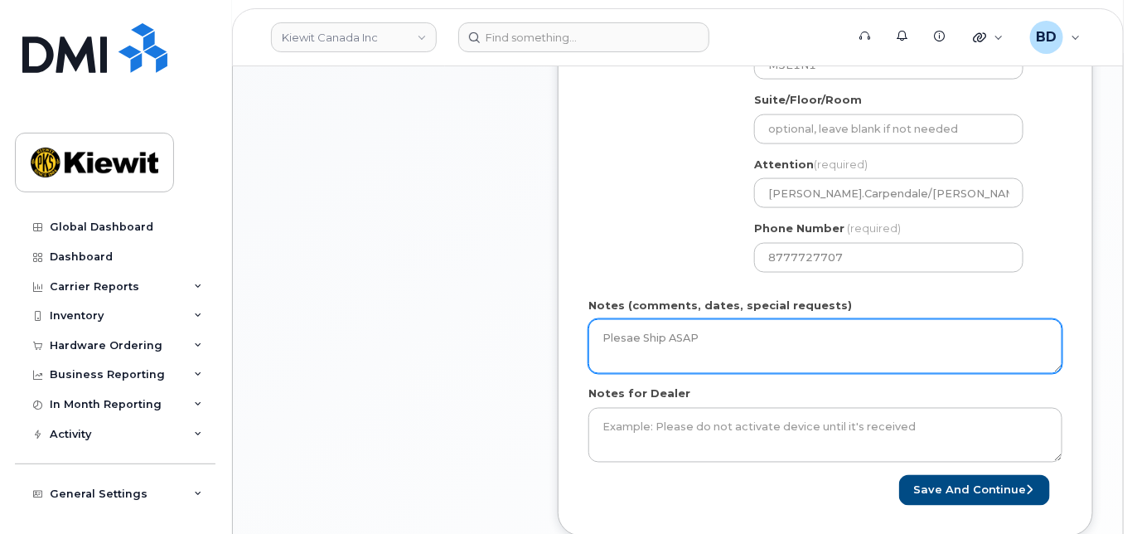
scroll to position [884, 0]
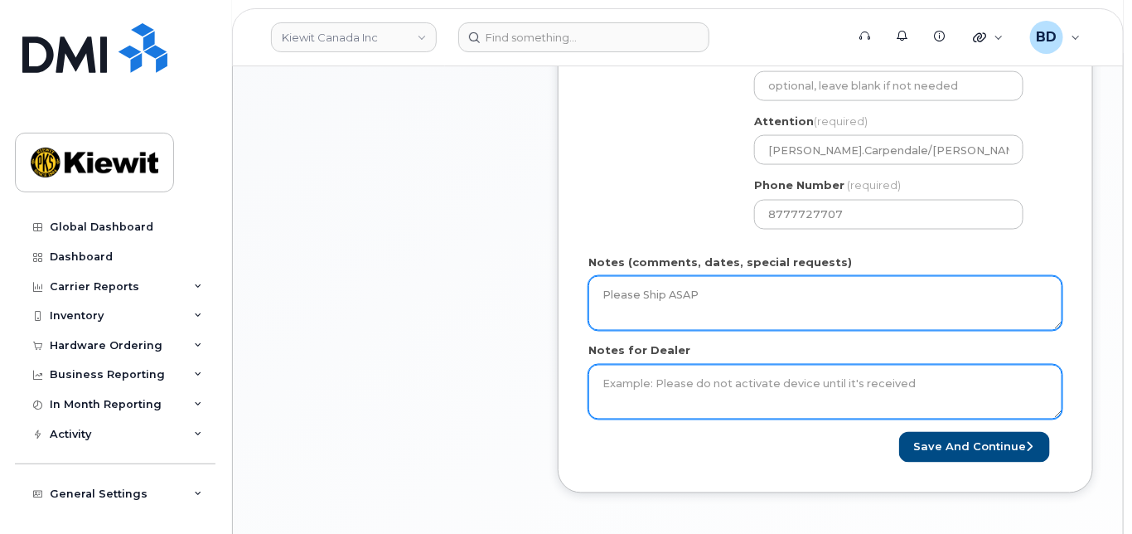
type textarea "Please Ship ASAP"
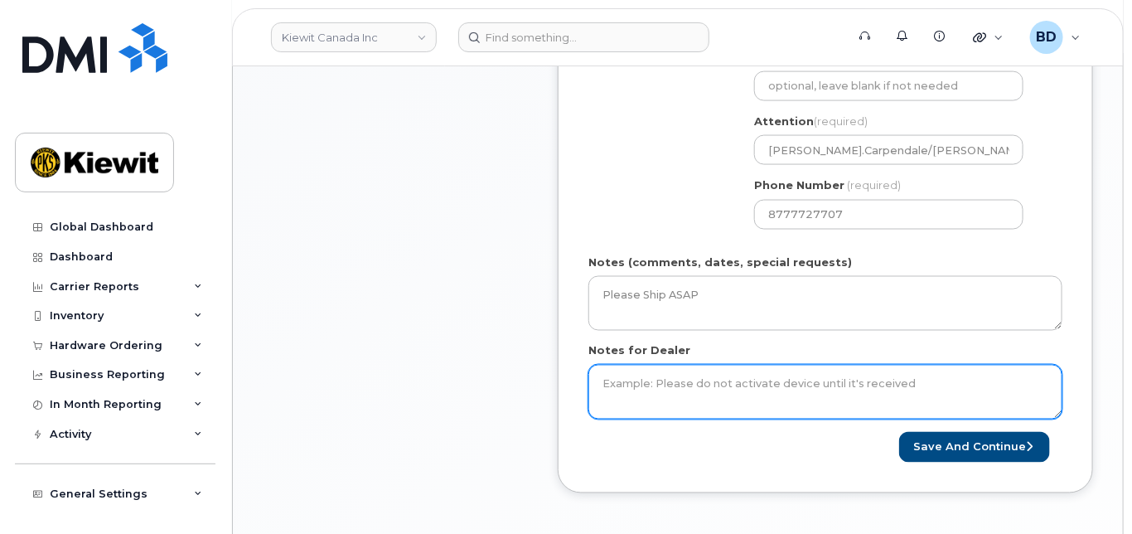
drag, startPoint x: 622, startPoint y: 407, endPoint x: 627, endPoint y: 394, distance: 14.2
click at [627, 394] on textarea "Notes for Dealer" at bounding box center [826, 392] width 474 height 55
type textarea "Please Ship ASAP"
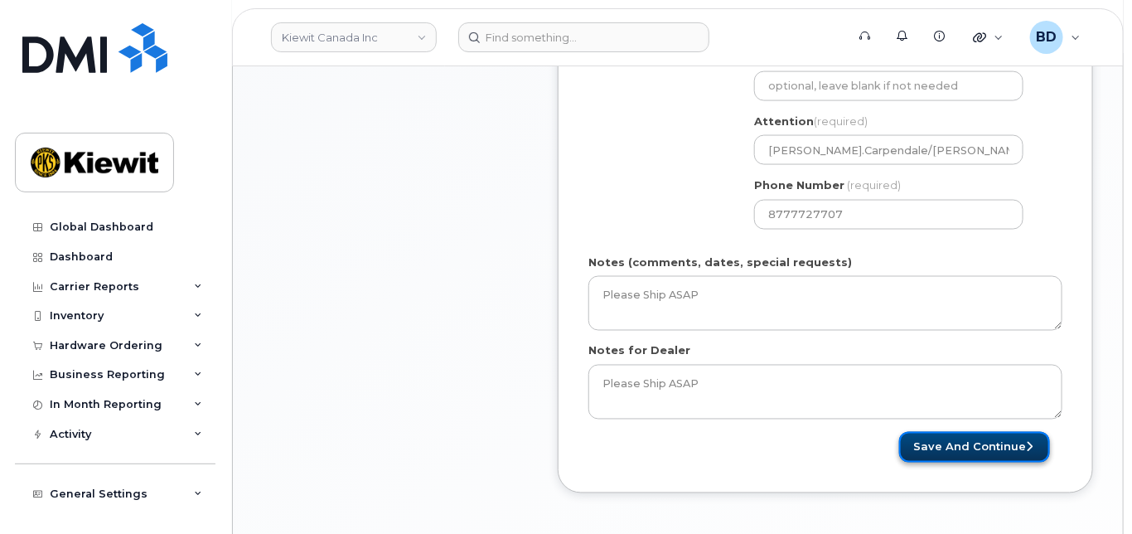
click at [954, 458] on button "Save and Continue" at bounding box center [975, 447] width 151 height 31
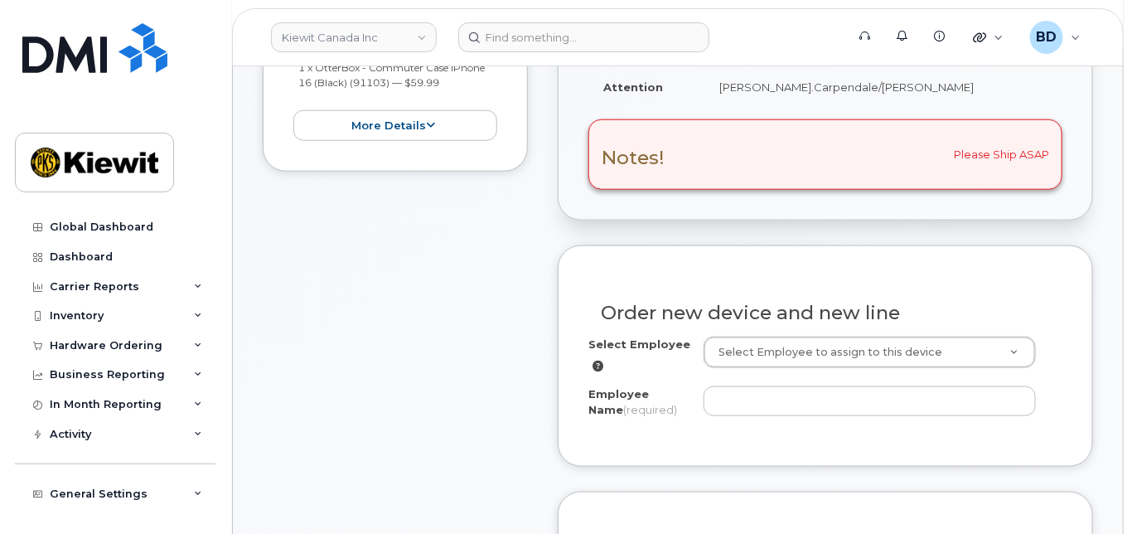
scroll to position [937, 0]
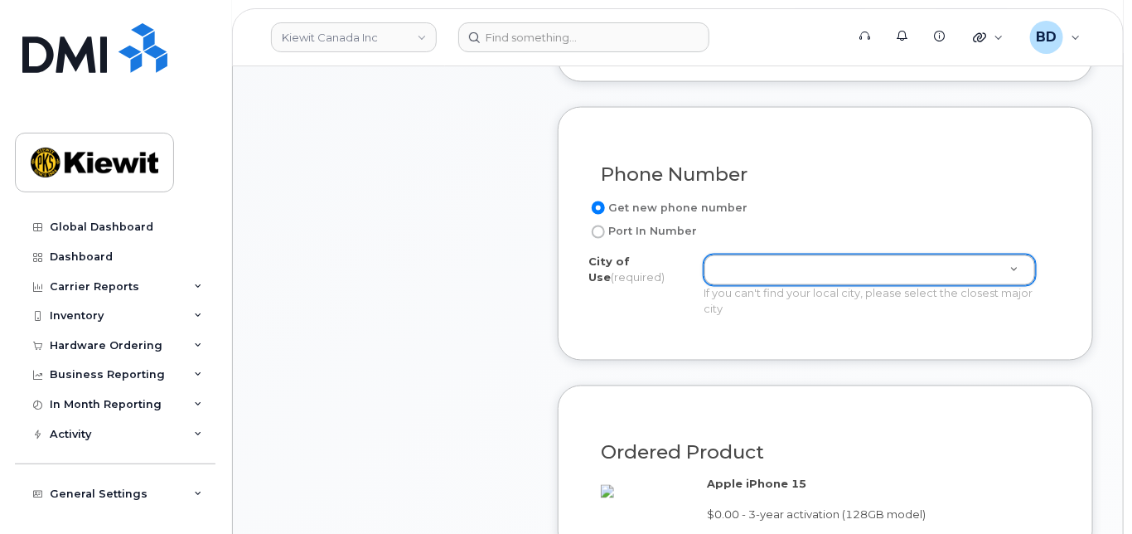
paste input "[PERSON_NAME]"
type input "[PERSON_NAME]"
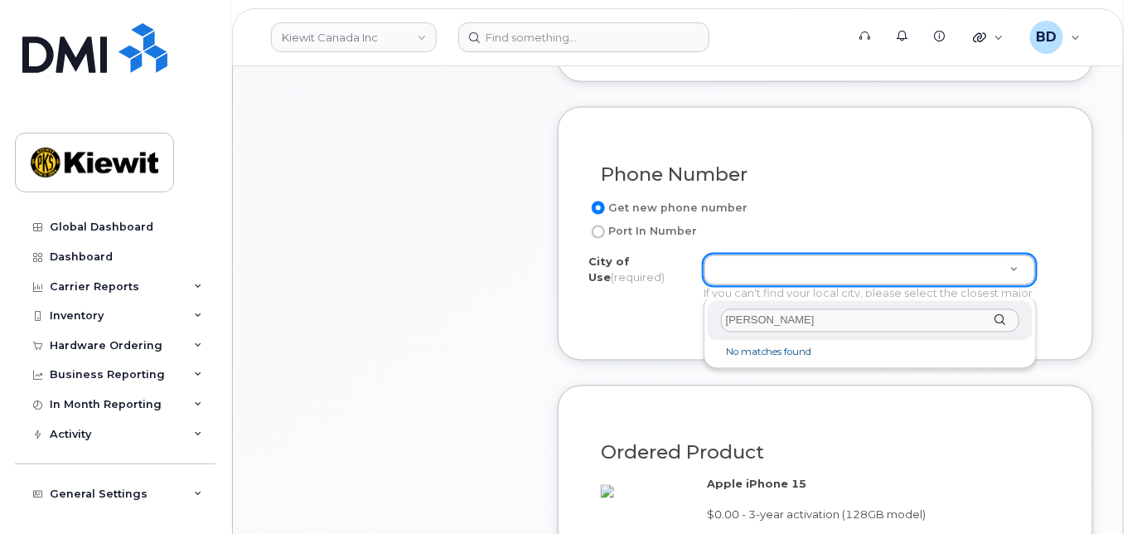
click at [779, 318] on input "[PERSON_NAME]" at bounding box center [870, 321] width 298 height 24
drag, startPoint x: 799, startPoint y: 318, endPoint x: 690, endPoint y: 316, distance: 109.5
click at [690, 316] on body "[PERSON_NAME] Canada Inc Support Alerts Knowledge Base Quicklinks Suspend / Can…" at bounding box center [566, 483] width 1132 height 2840
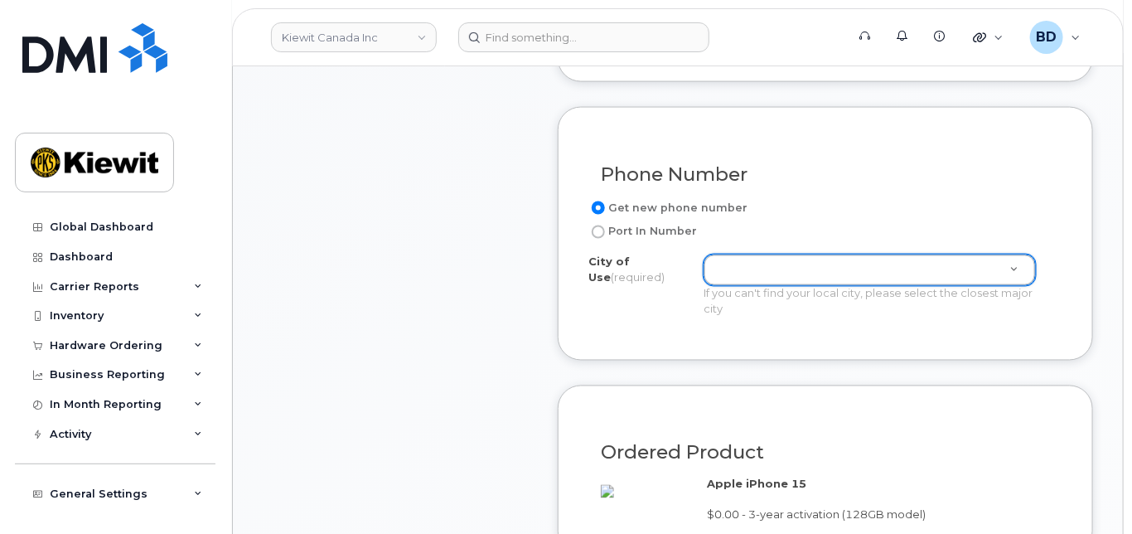
paste input "[PERSON_NAME]"
type input "[PERSON_NAME]"
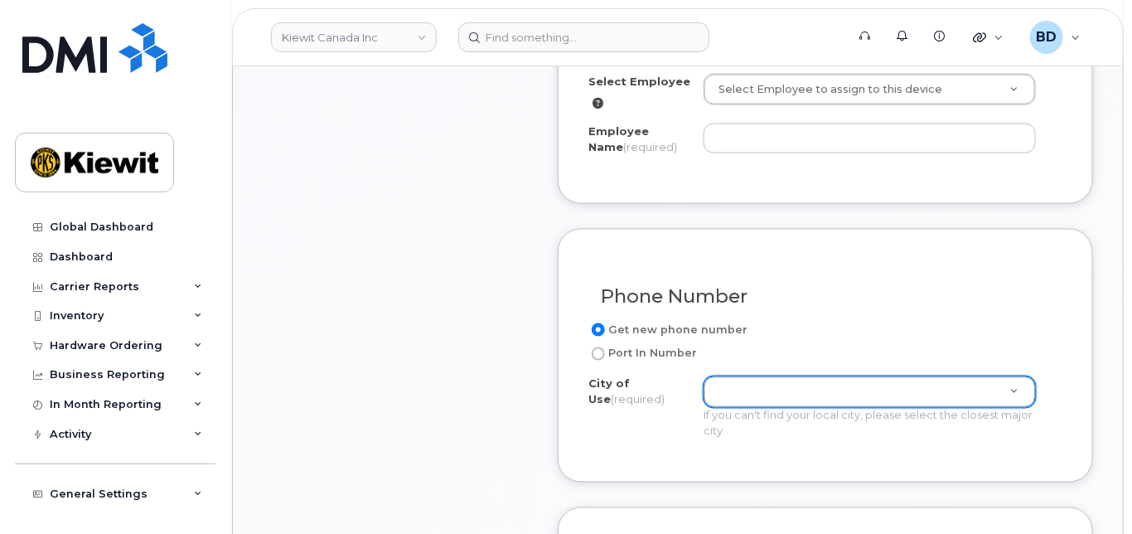
scroll to position [716, 0]
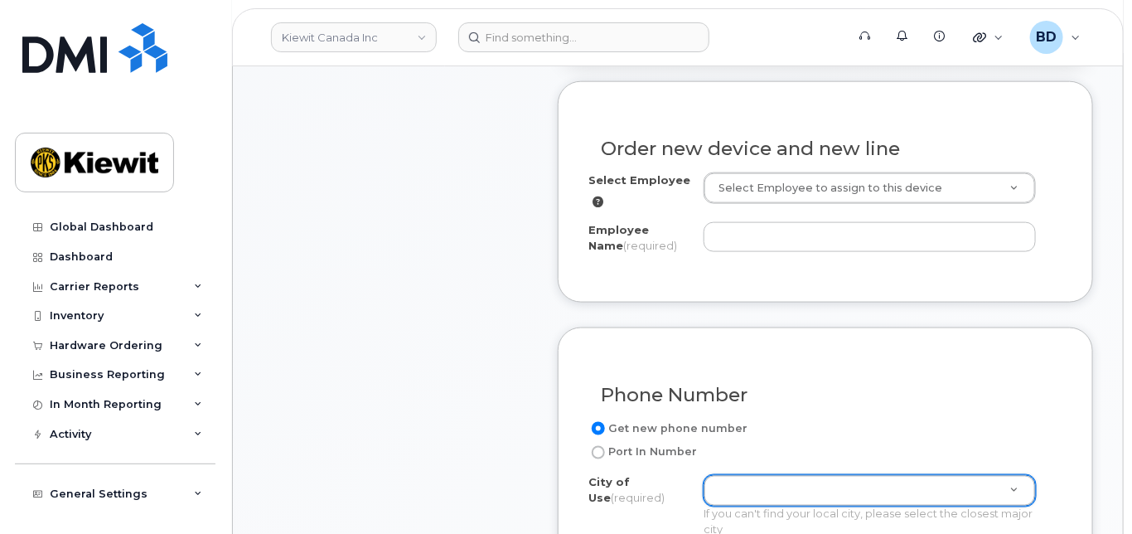
click at [745, 231] on div "Select Employee Select Employee to assign to this device Employee Name (require…" at bounding box center [826, 215] width 474 height 87
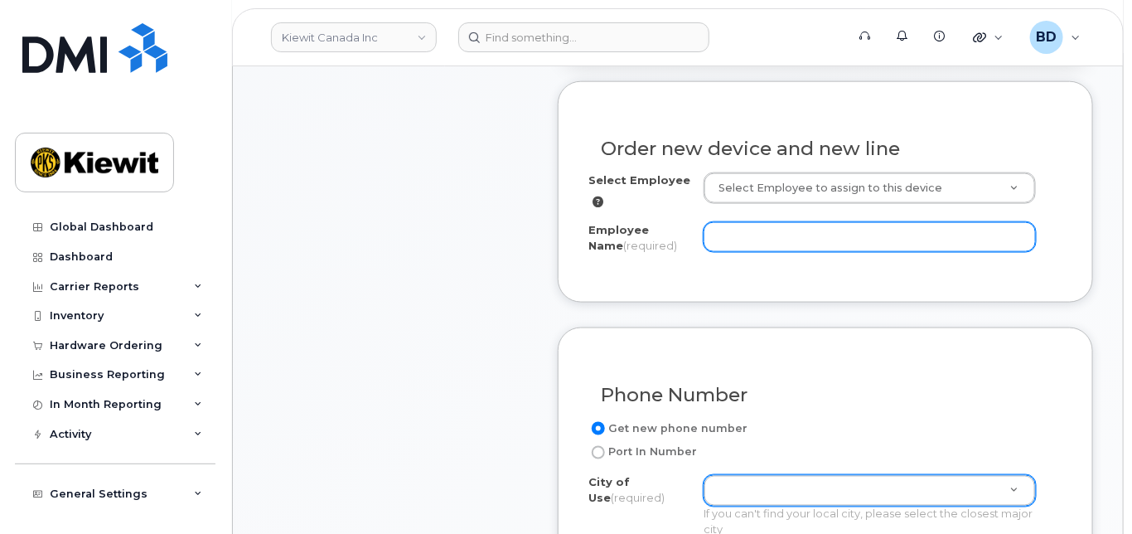
click at [740, 244] on input "Employee Name (required)" at bounding box center [870, 237] width 332 height 30
paste input "[PERSON_NAME]"
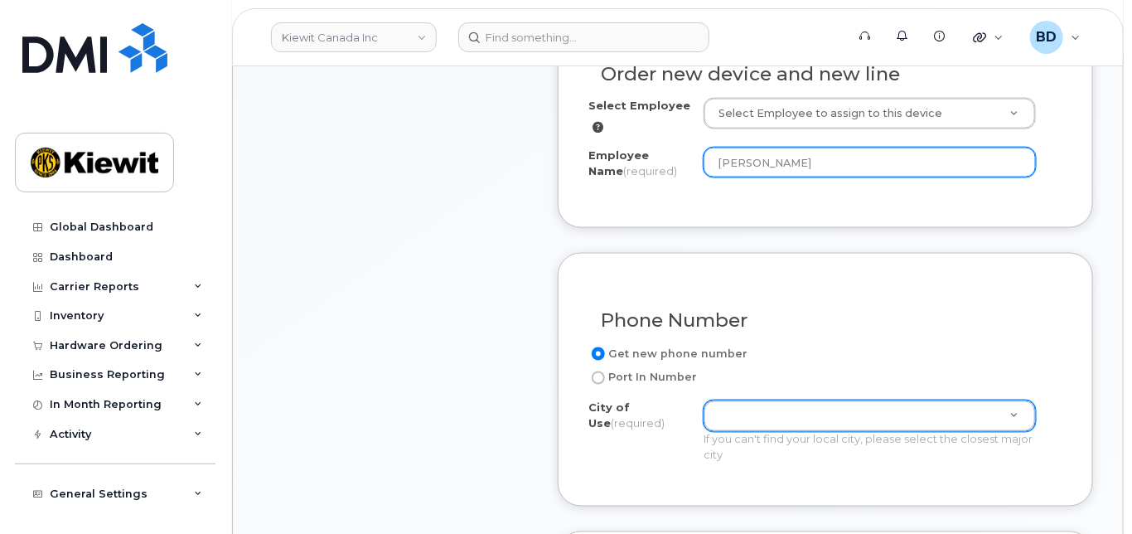
scroll to position [937, 0]
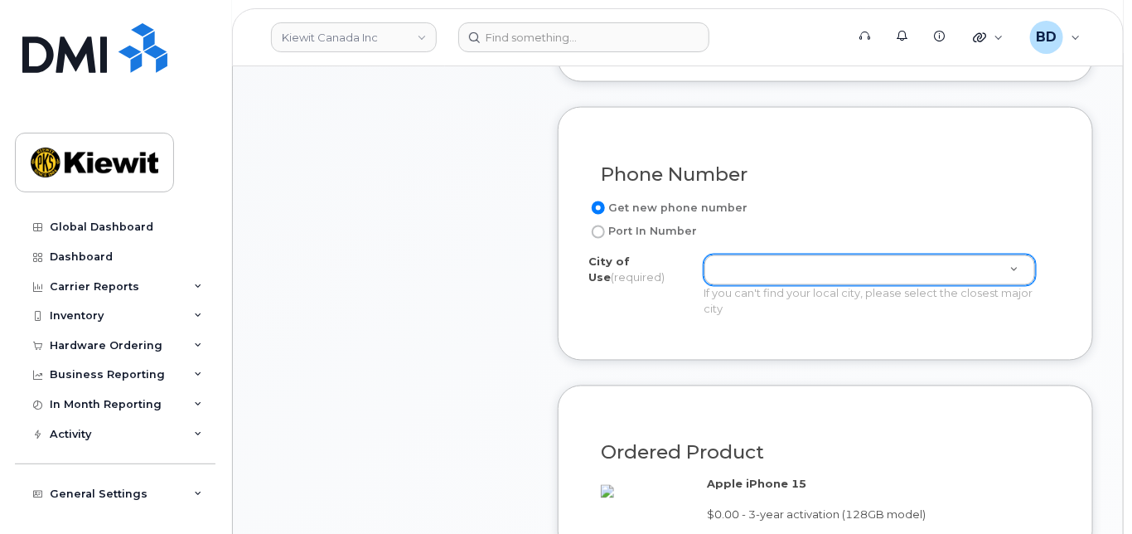
type input "[PERSON_NAME]"
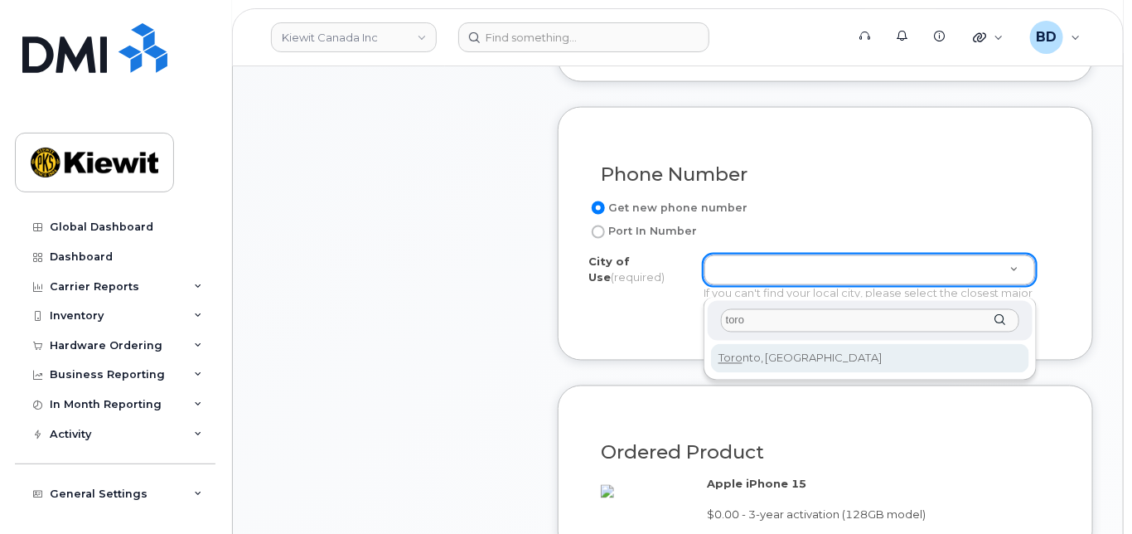
type input "toro"
type input "4934"
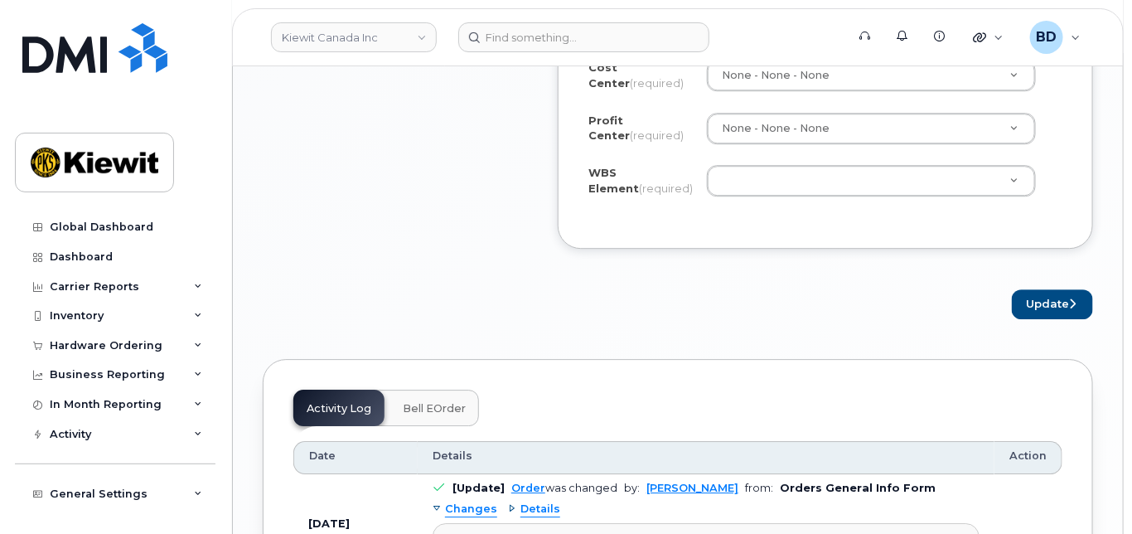
scroll to position [1711, 0]
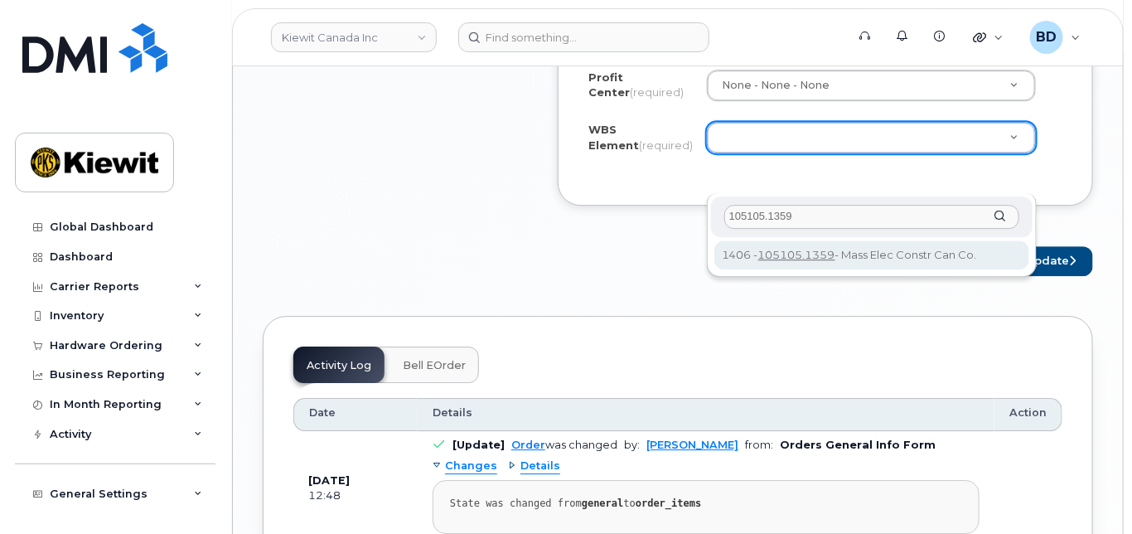
type input "105105.1359"
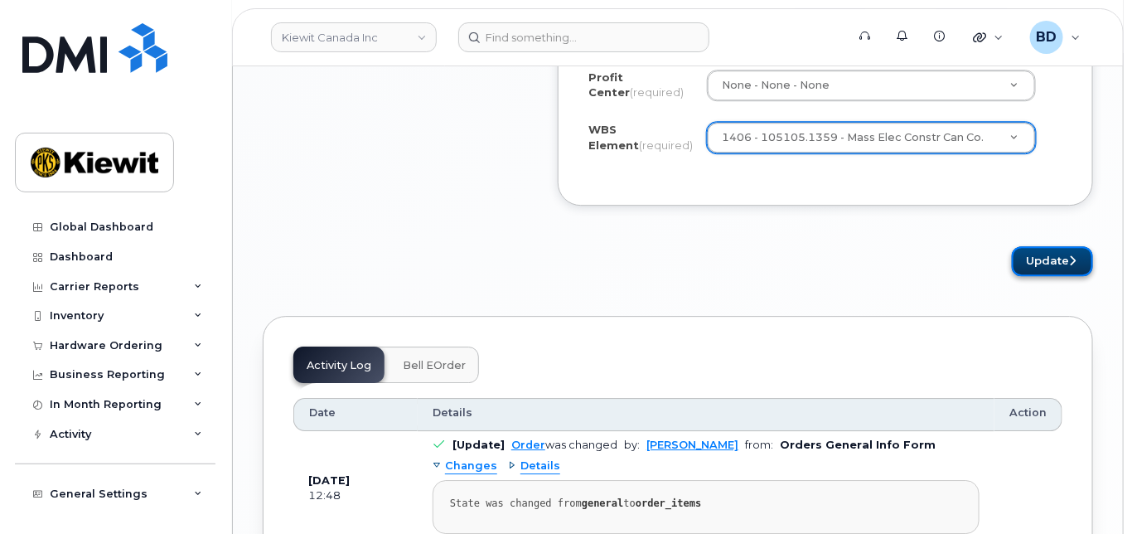
click at [1051, 277] on button "Update" at bounding box center [1052, 261] width 81 height 31
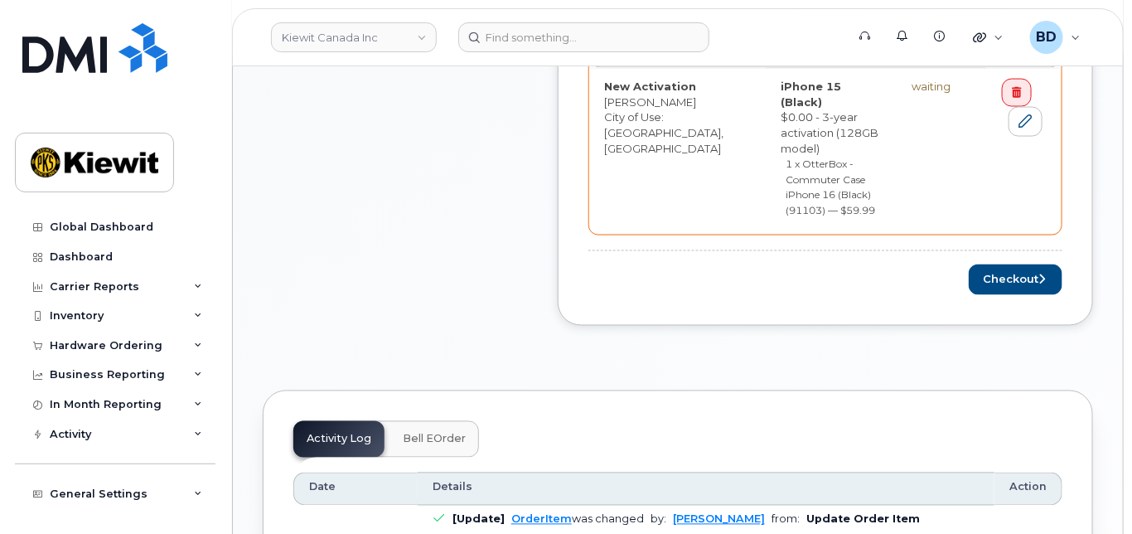
scroll to position [995, 0]
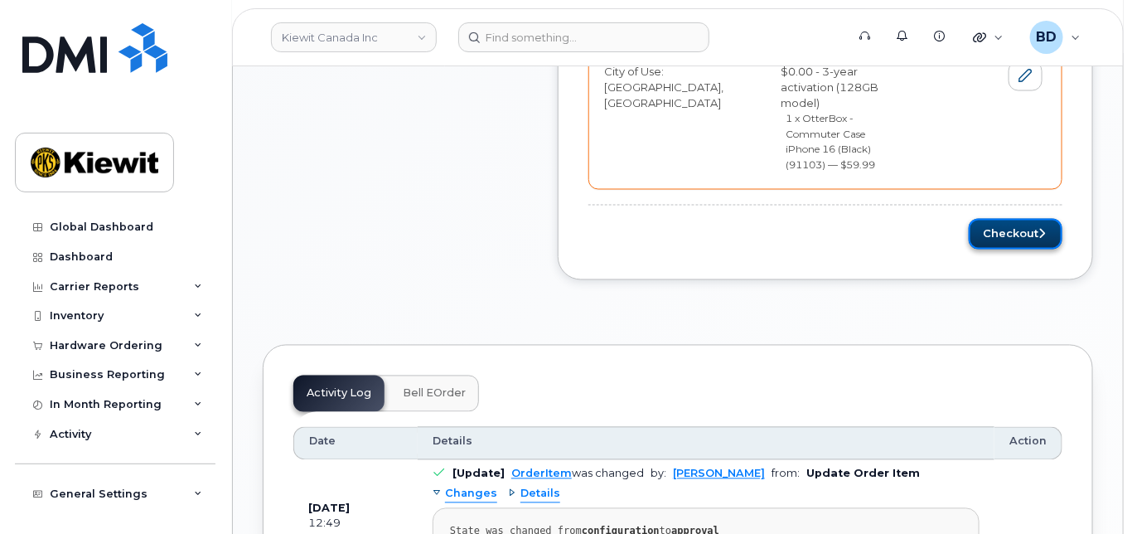
click at [1008, 219] on button "Checkout" at bounding box center [1016, 234] width 94 height 31
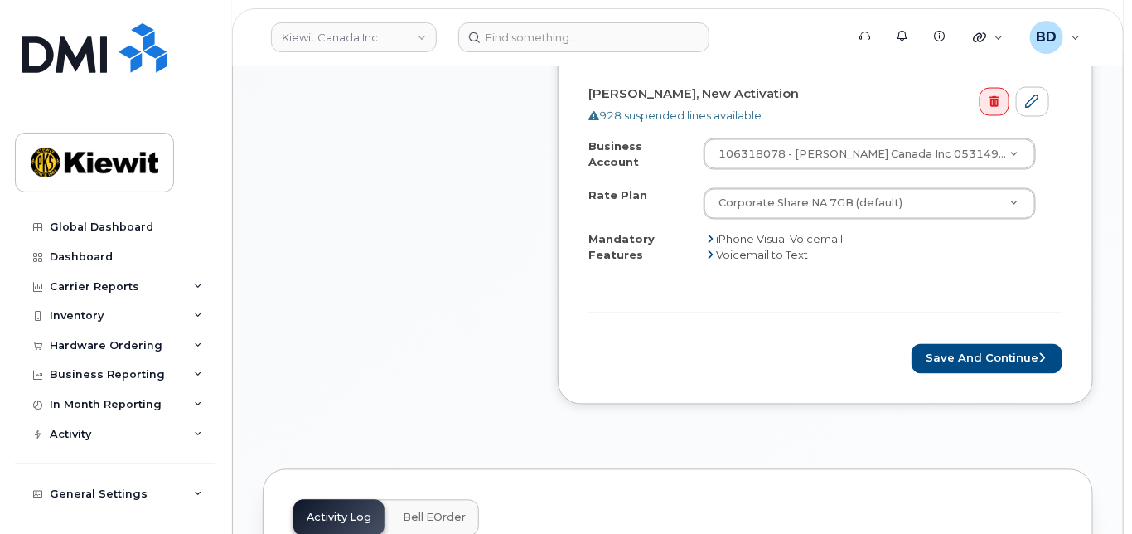
scroll to position [995, 0]
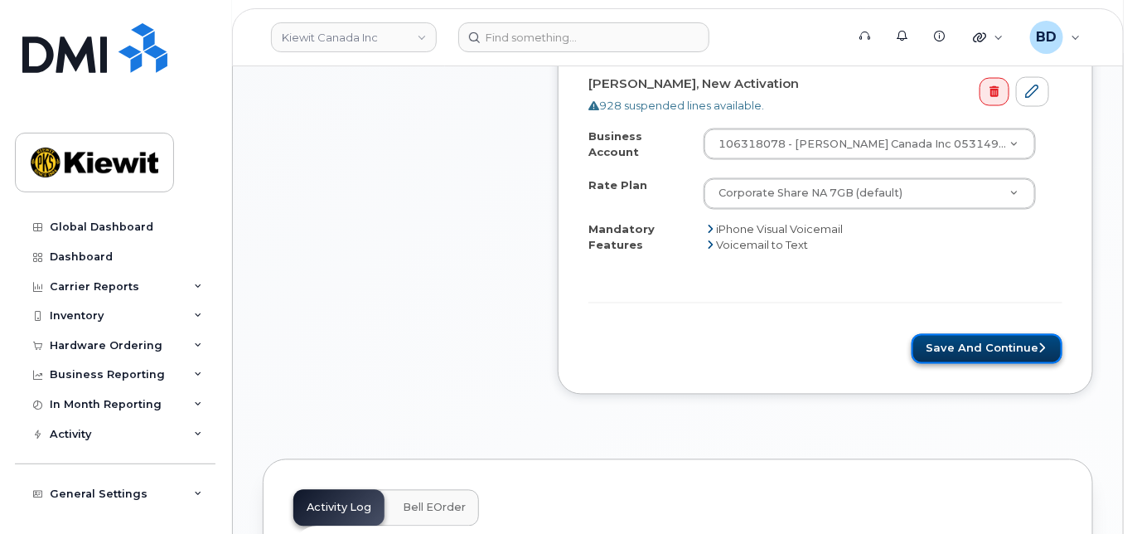
click at [961, 348] on button "Save and Continue" at bounding box center [987, 349] width 151 height 31
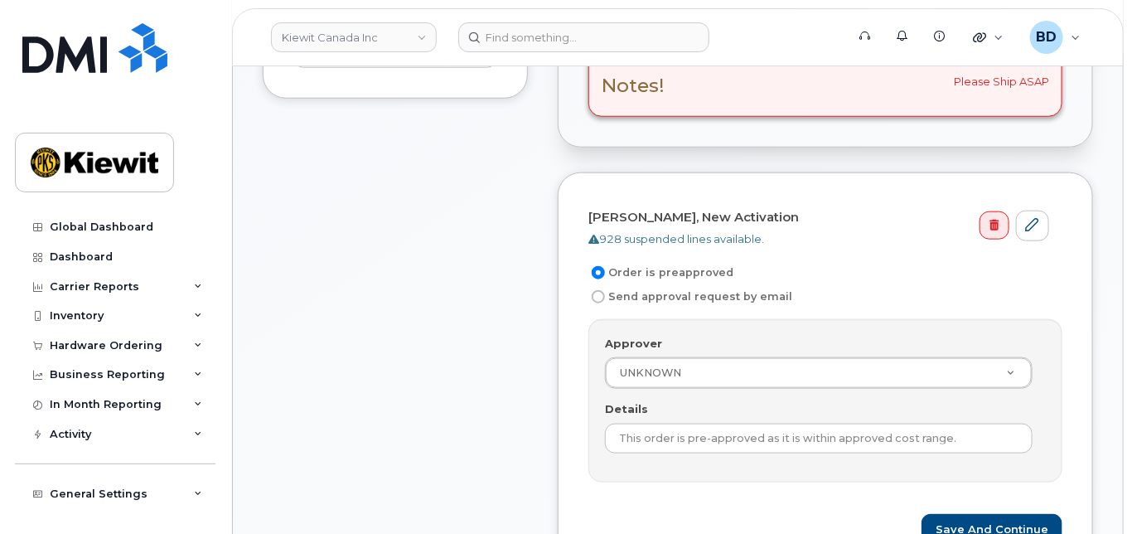
scroll to position [663, 0]
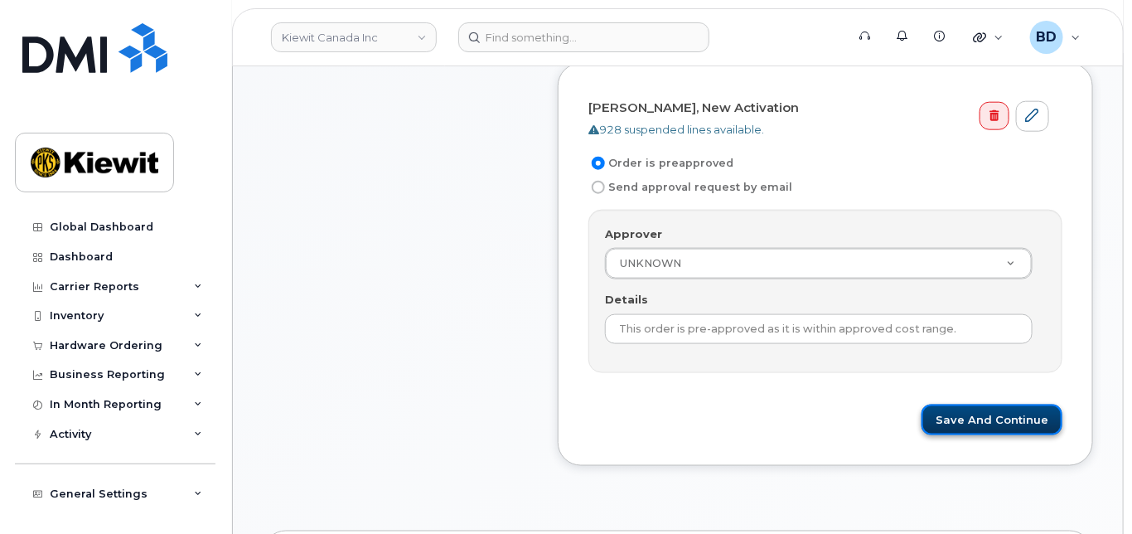
click at [995, 428] on button "Save and Continue" at bounding box center [992, 420] width 141 height 31
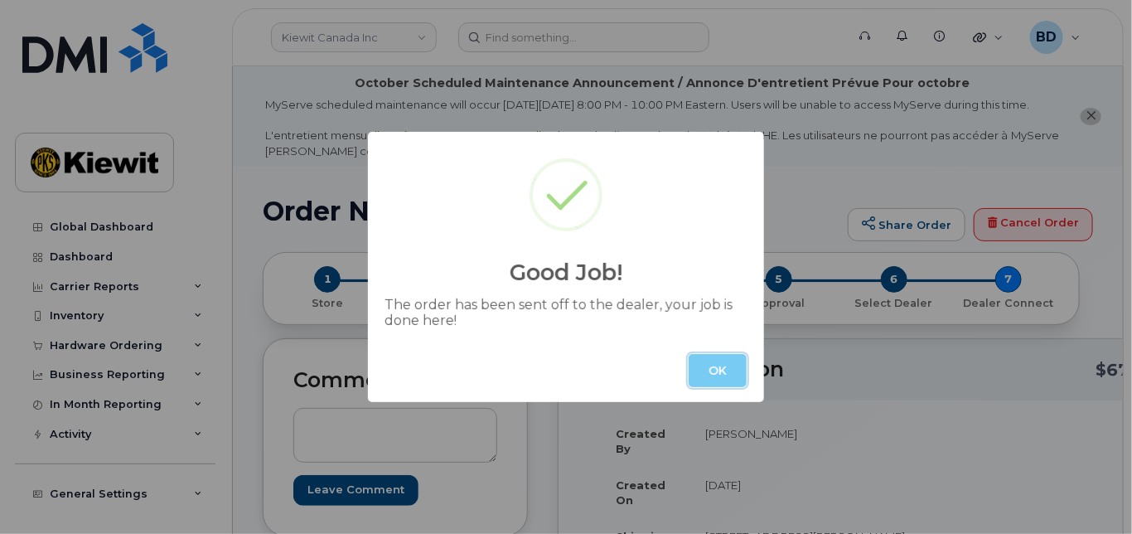
click at [715, 371] on button "OK" at bounding box center [718, 370] width 58 height 33
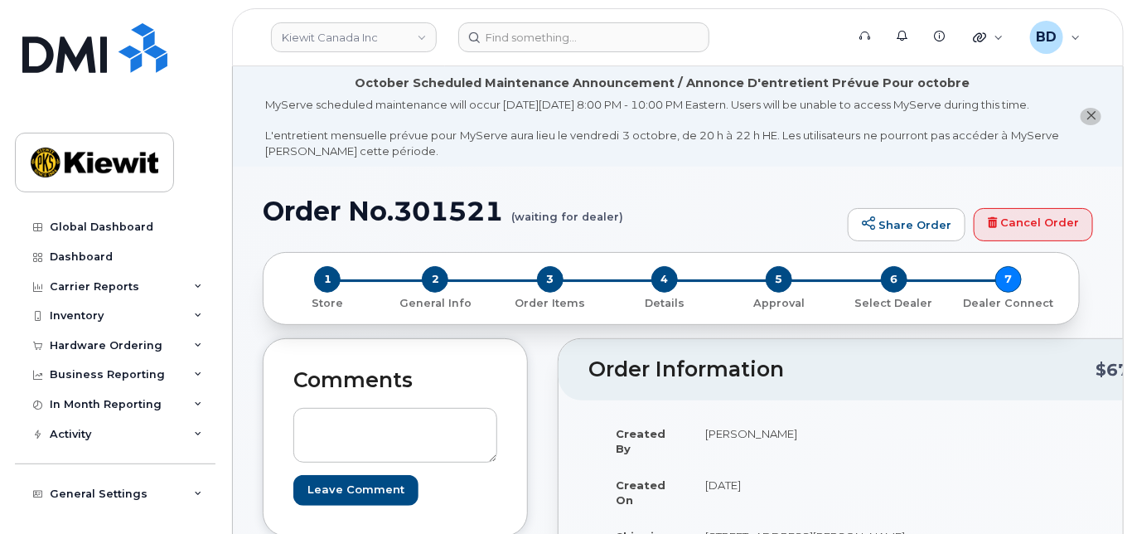
click at [456, 226] on h1 "Order No.301521 (waiting for dealer)" at bounding box center [551, 210] width 577 height 29
copy h1 "301521"
